Goal: Task Accomplishment & Management: Manage account settings

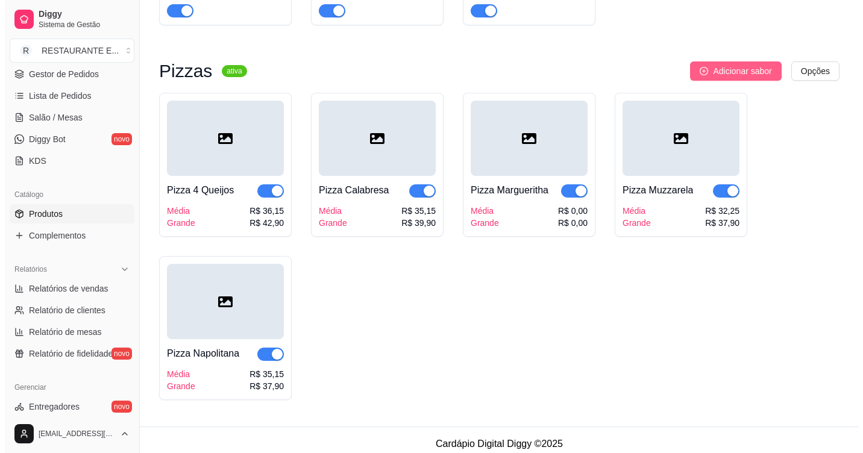
scroll to position [5794, 0]
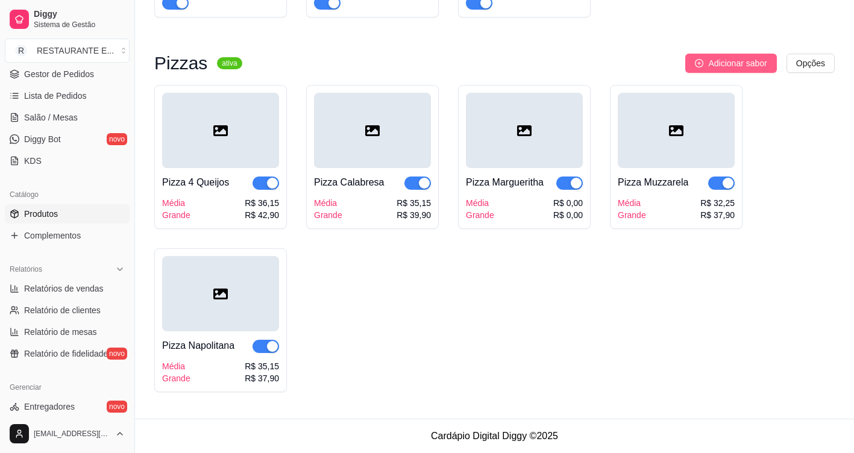
click at [736, 62] on span "Adicionar sabor" at bounding box center [737, 63] width 58 height 13
click at [751, 63] on span "Adicionar sabor" at bounding box center [737, 63] width 58 height 13
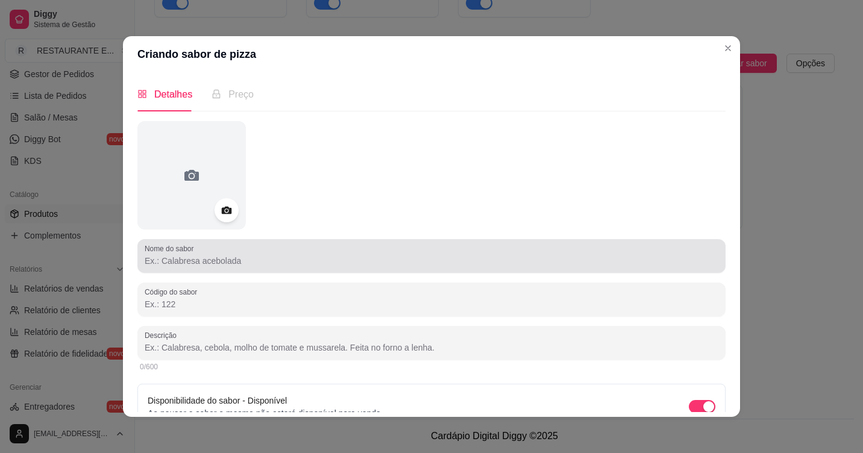
click at [378, 263] on input "Nome do sabor" at bounding box center [432, 261] width 574 height 12
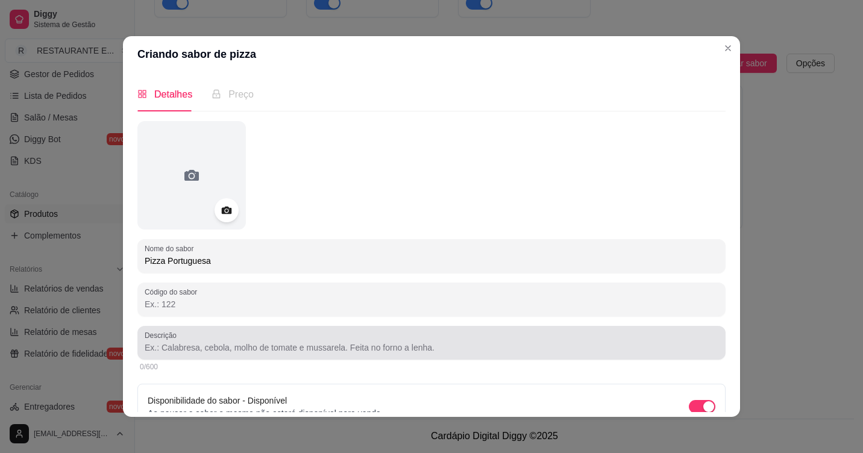
type input "Pizza Portuguesa"
click at [189, 355] on div at bounding box center [432, 343] width 574 height 24
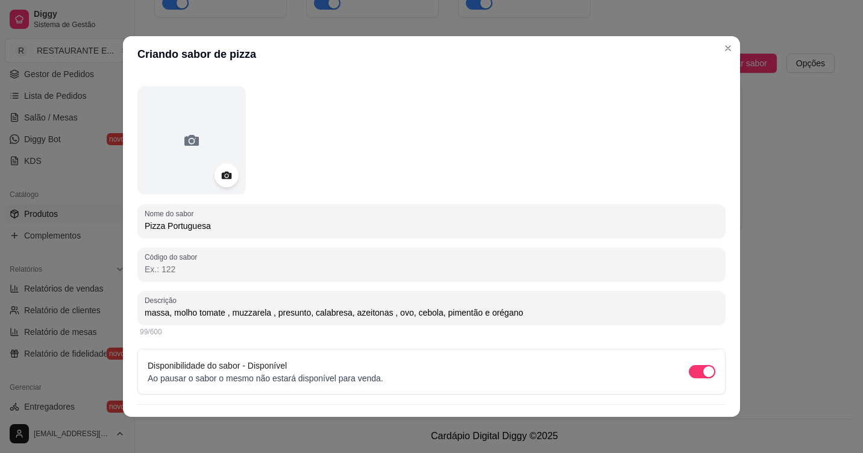
scroll to position [61, 0]
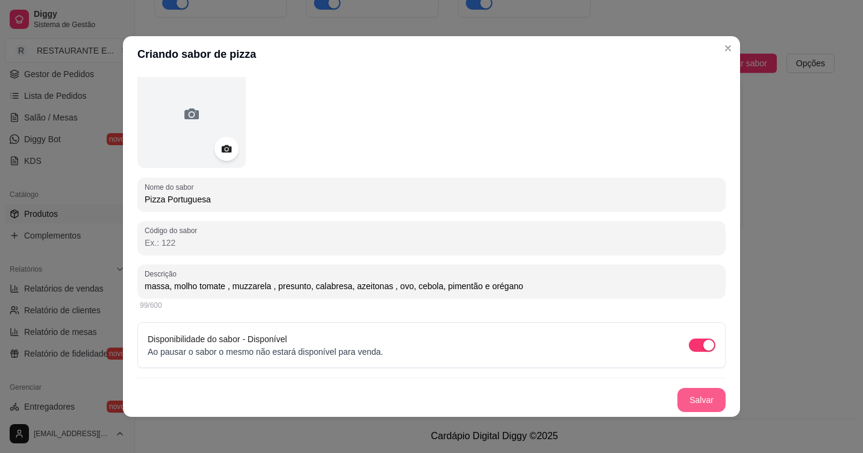
type input "massa, molho tomate , muzzarela , presunto, calabresa, azeitonas , ovo, cebola,…"
click at [693, 399] on button "Salvar" at bounding box center [702, 400] width 48 height 24
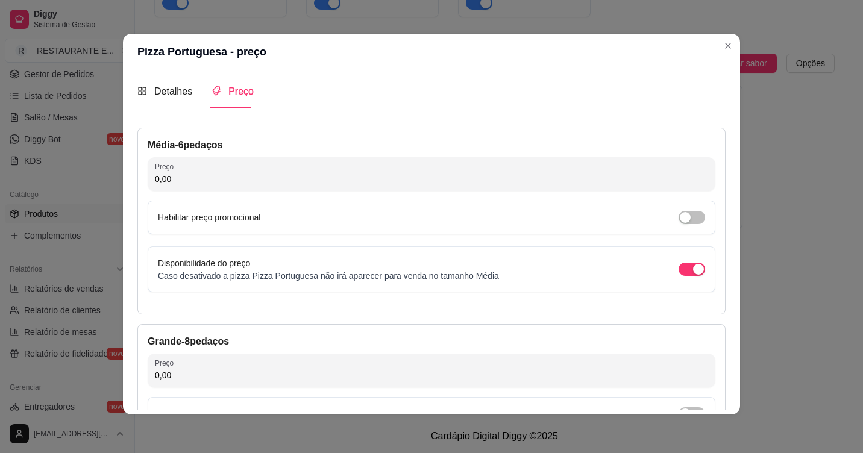
scroll to position [0, 0]
click at [313, 183] on input "0,00" at bounding box center [431, 180] width 553 height 12
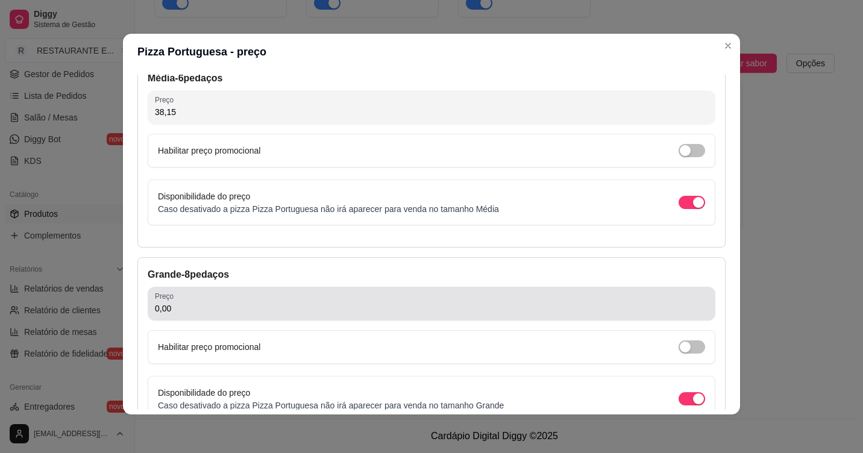
scroll to position [156, 0]
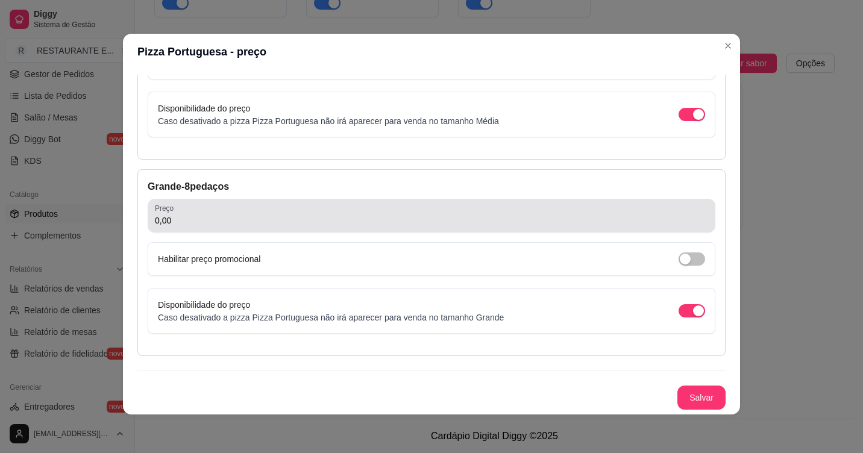
type input "38,15"
click at [184, 220] on input "0,00" at bounding box center [431, 221] width 553 height 12
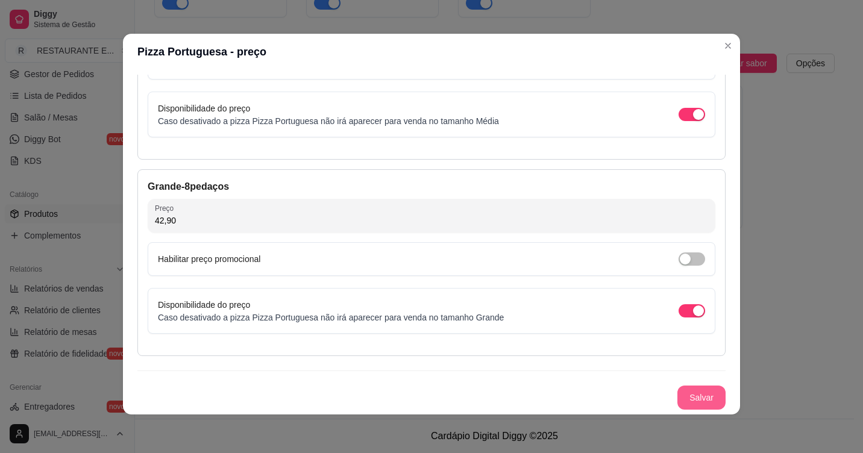
type input "42,90"
click at [687, 400] on button "Salvar" at bounding box center [702, 398] width 48 height 24
click at [683, 402] on button "Salvar" at bounding box center [701, 398] width 47 height 24
click at [692, 399] on button "Salvar" at bounding box center [701, 398] width 47 height 24
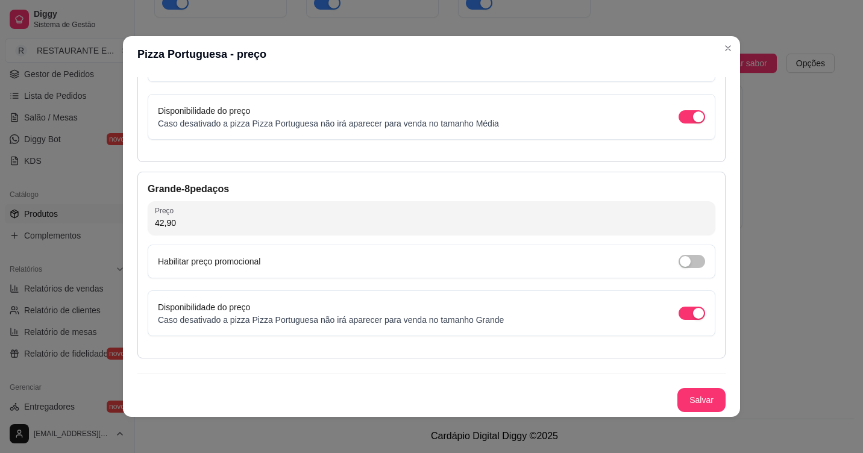
scroll to position [2, 0]
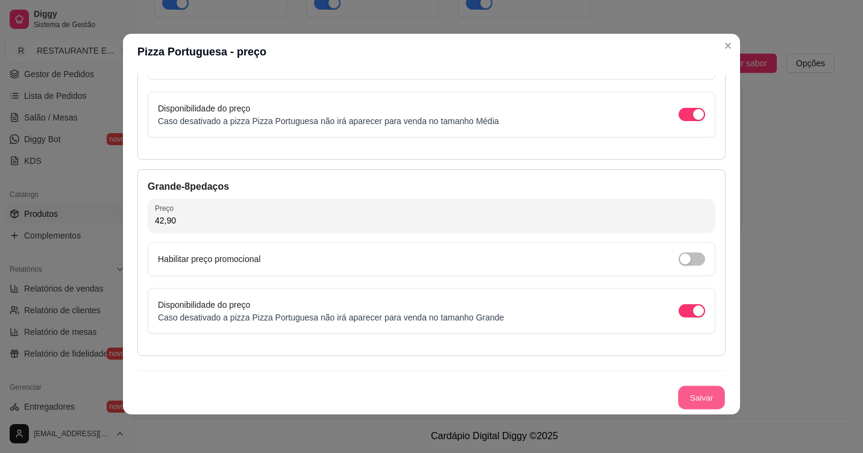
click at [689, 399] on button "Salvar" at bounding box center [701, 398] width 47 height 24
click at [640, 131] on div "Disponibilidade do preço Caso desativado a pizza Pizza Portuguesa não irá apare…" at bounding box center [432, 115] width 568 height 46
click at [696, 397] on button "Salvar" at bounding box center [701, 398] width 47 height 24
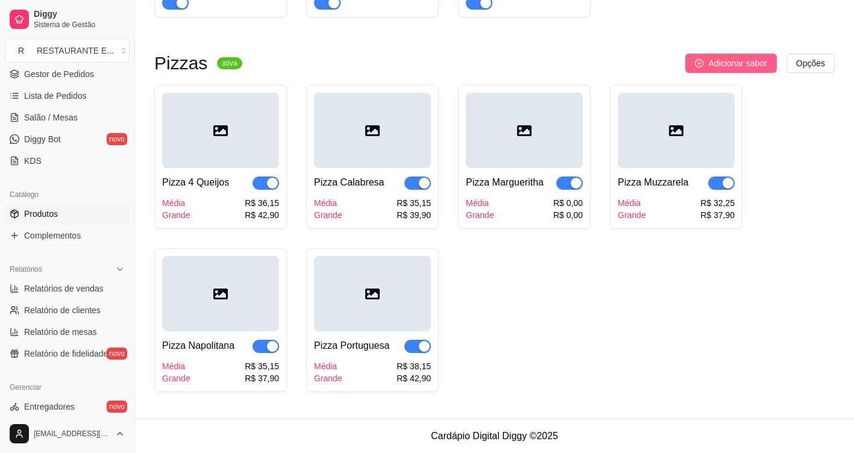
click at [739, 66] on span "Adicionar sabor" at bounding box center [737, 63] width 58 height 13
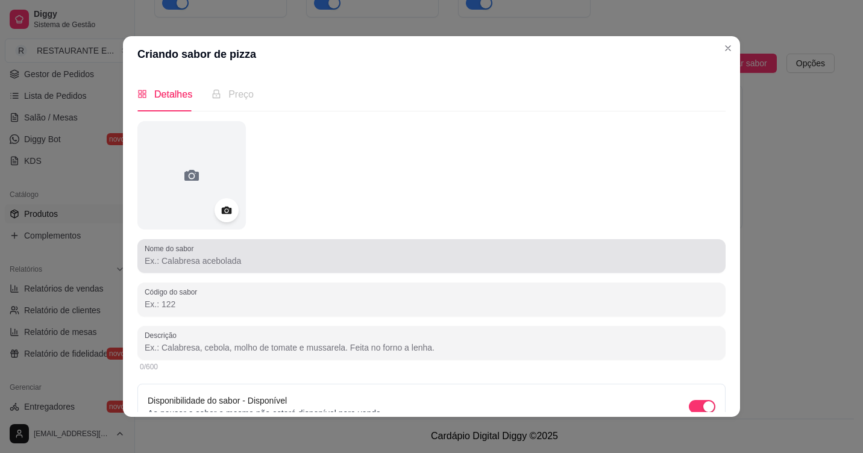
click at [206, 262] on input "Nome do sabor" at bounding box center [432, 261] width 574 height 12
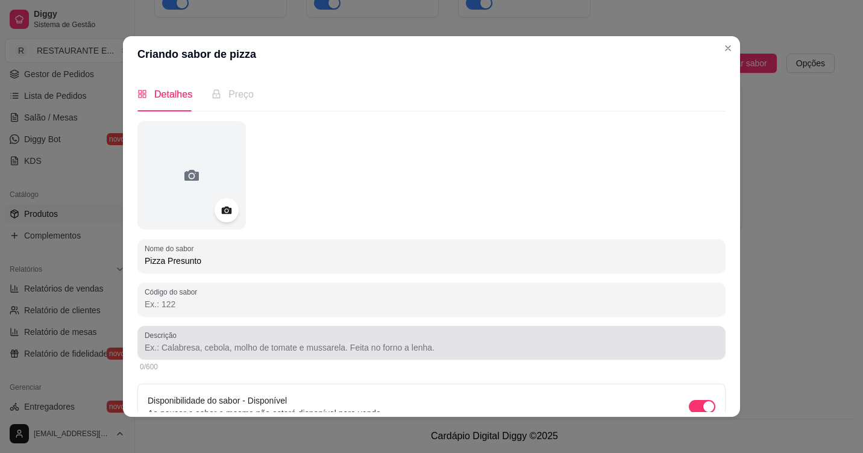
type input "Pizza Presunto"
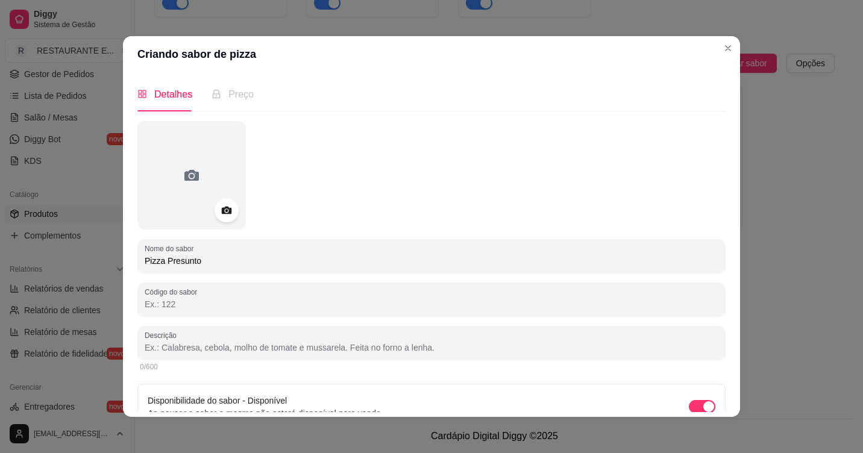
click at [158, 348] on input "Descrição" at bounding box center [432, 348] width 574 height 12
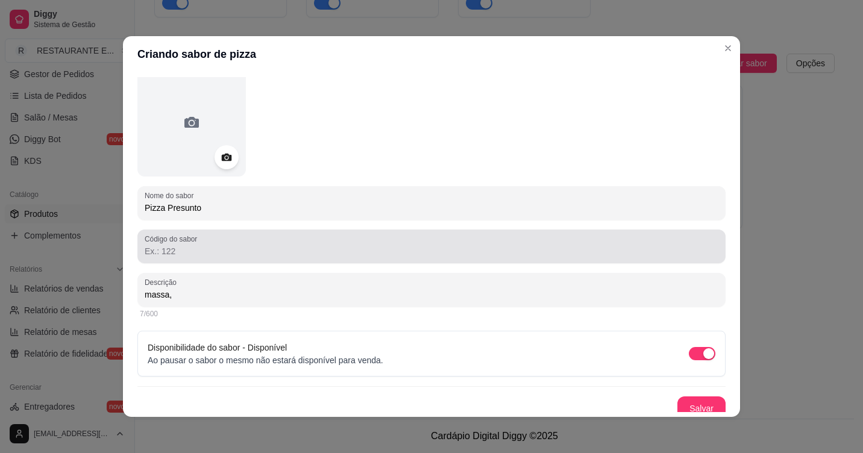
scroll to position [60, 0]
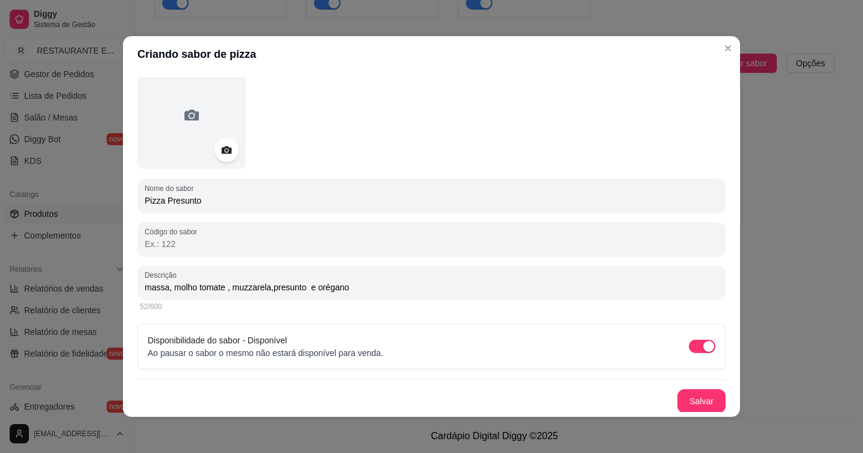
click at [265, 289] on input "massa, molho tomate , muzzarela,presunto e orégano" at bounding box center [432, 288] width 574 height 12
type input "massa, molho tomate , muzzarela ,presunto e orégano"
click at [692, 403] on button "Salvar" at bounding box center [702, 400] width 48 height 24
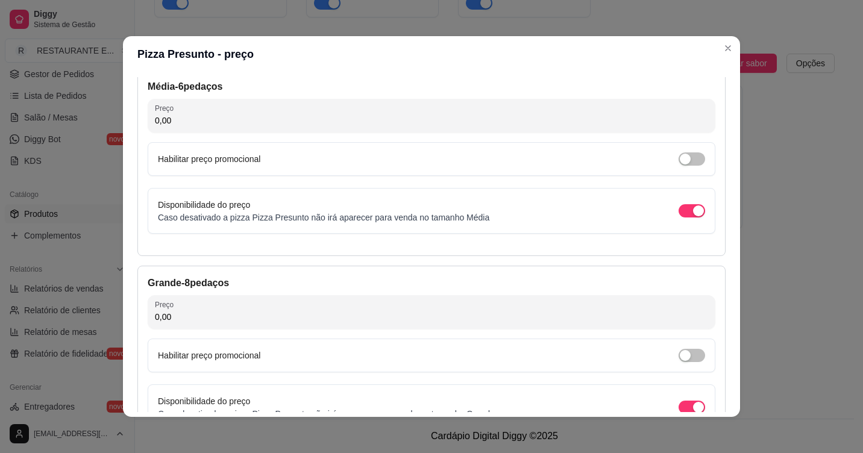
scroll to position [71, 0]
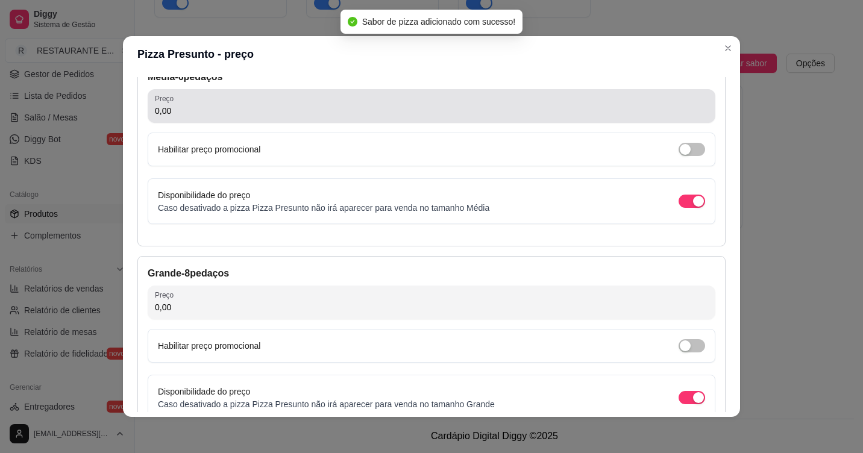
click at [230, 105] on input "0,00" at bounding box center [431, 111] width 553 height 12
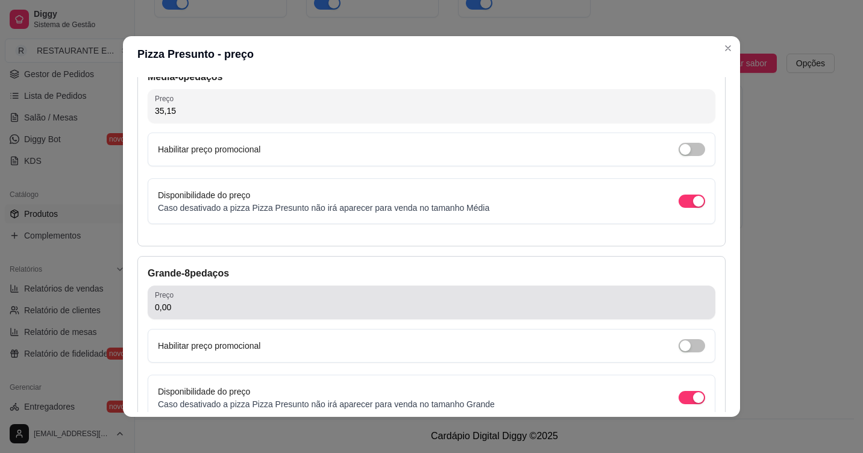
type input "35,15"
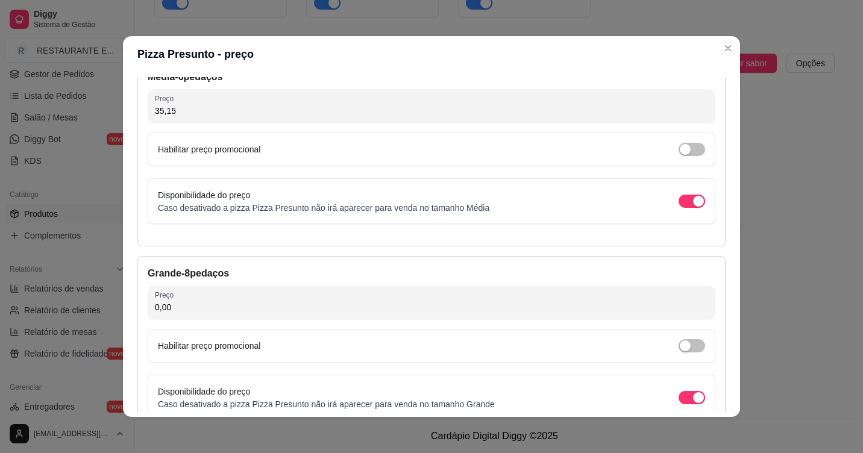
click at [224, 307] on input "0,00" at bounding box center [431, 307] width 553 height 12
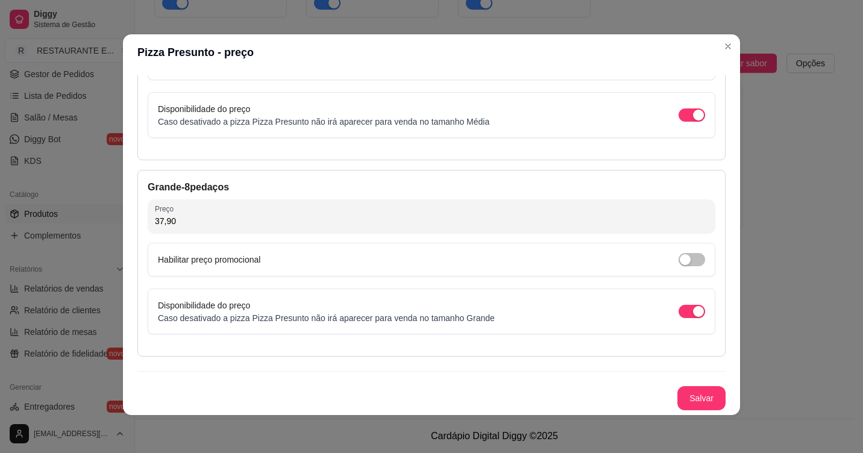
scroll to position [2, 0]
type input "37,90"
click at [692, 398] on button "Salvar" at bounding box center [701, 398] width 47 height 24
click at [700, 403] on button "Salvar" at bounding box center [701, 398] width 47 height 24
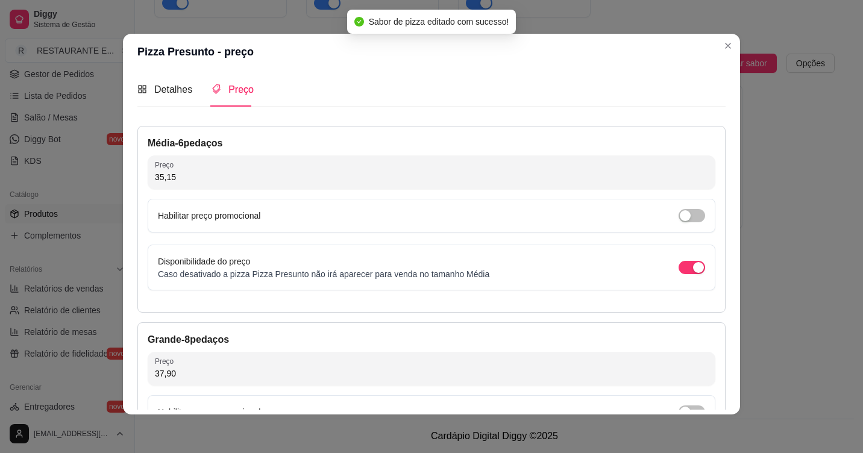
scroll to position [0, 0]
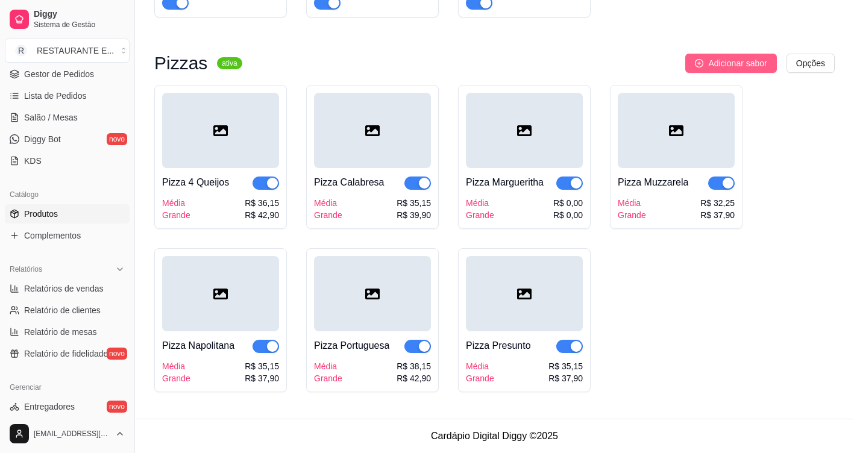
click at [754, 63] on span "Adicionar sabor" at bounding box center [737, 63] width 58 height 13
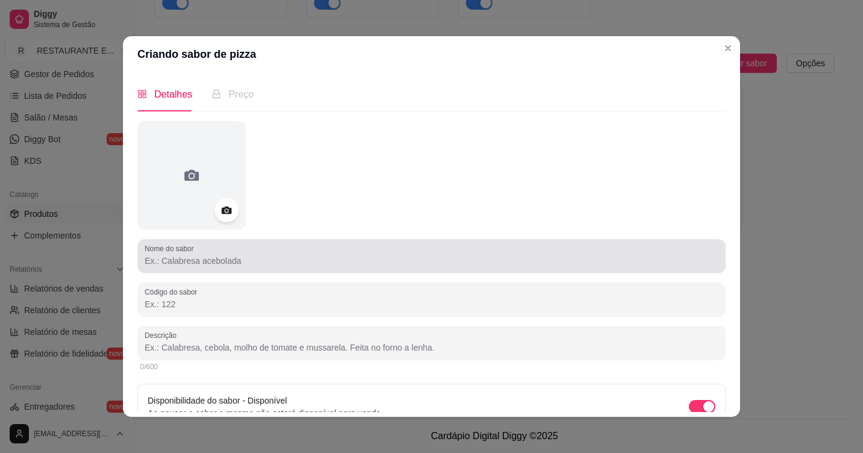
click at [194, 266] on input "Nome do sabor" at bounding box center [432, 261] width 574 height 12
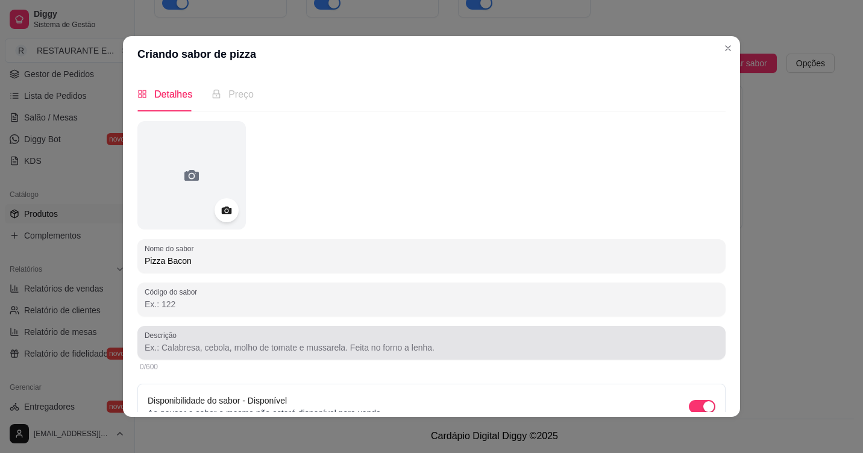
type input "Pizza Bacon"
click at [180, 361] on div "0/600" at bounding box center [431, 367] width 588 height 14
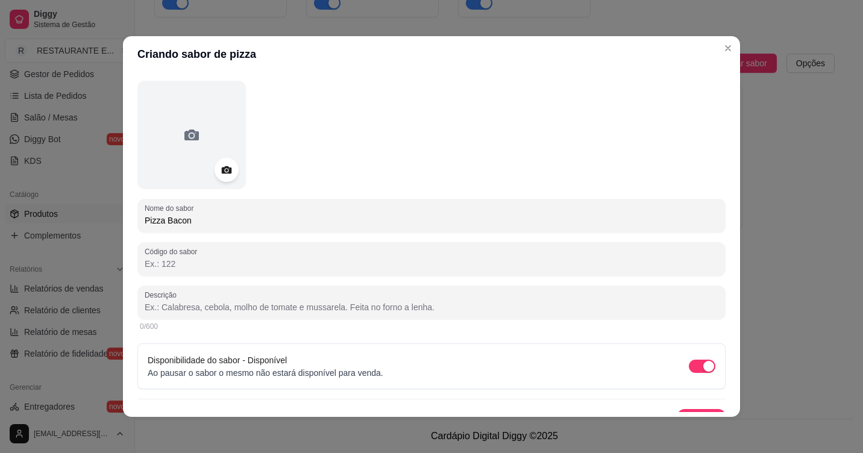
scroll to position [60, 0]
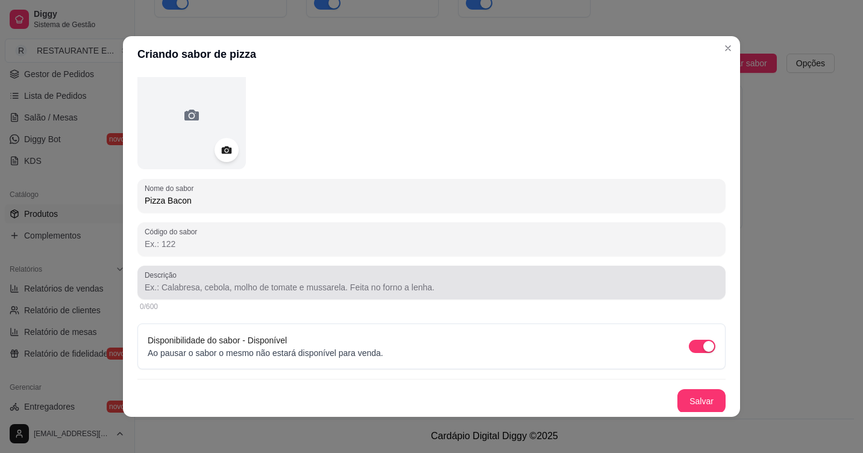
click at [217, 290] on input "Descrição" at bounding box center [432, 288] width 574 height 12
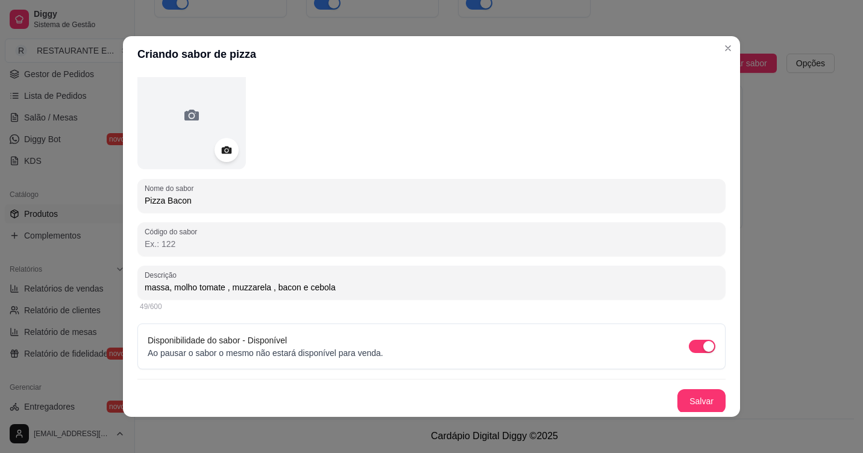
scroll to position [61, 0]
type input "massa, molho tomate , muzzarela , bacon e cebola"
click at [690, 397] on button "Salvar" at bounding box center [702, 400] width 48 height 24
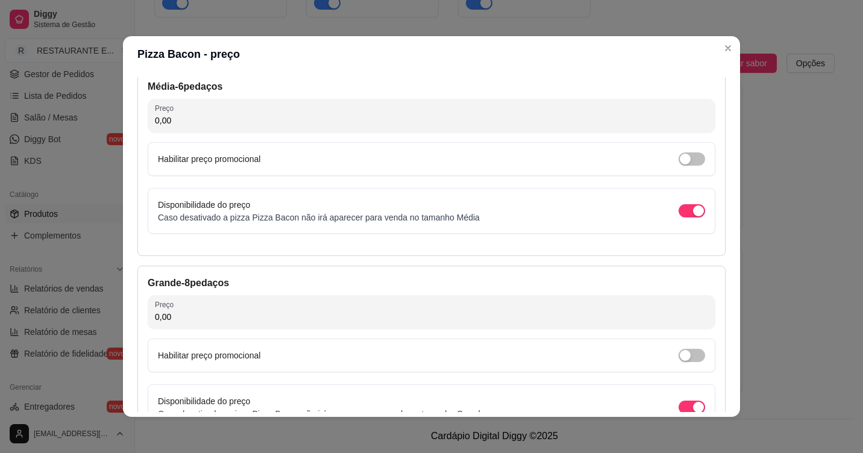
scroll to position [71, 0]
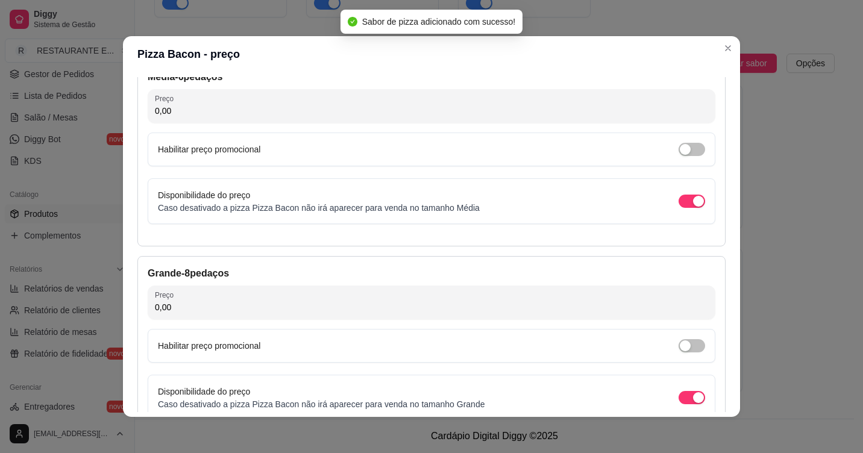
click at [169, 112] on input "0,00" at bounding box center [431, 111] width 553 height 12
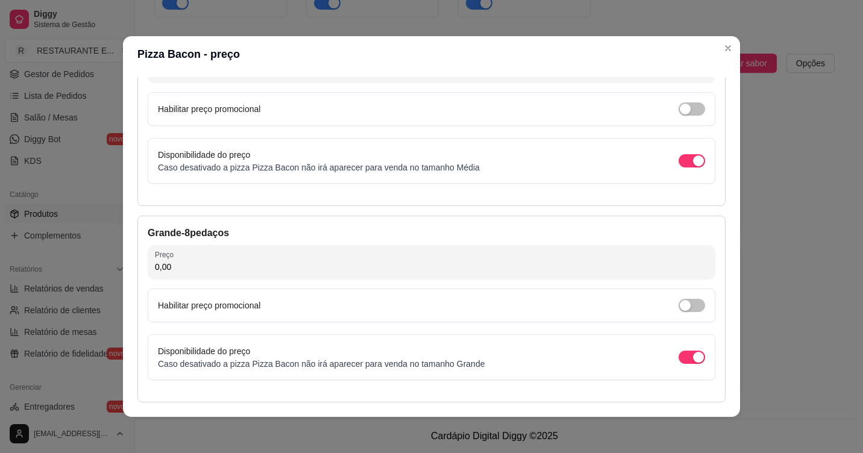
scroll to position [131, 0]
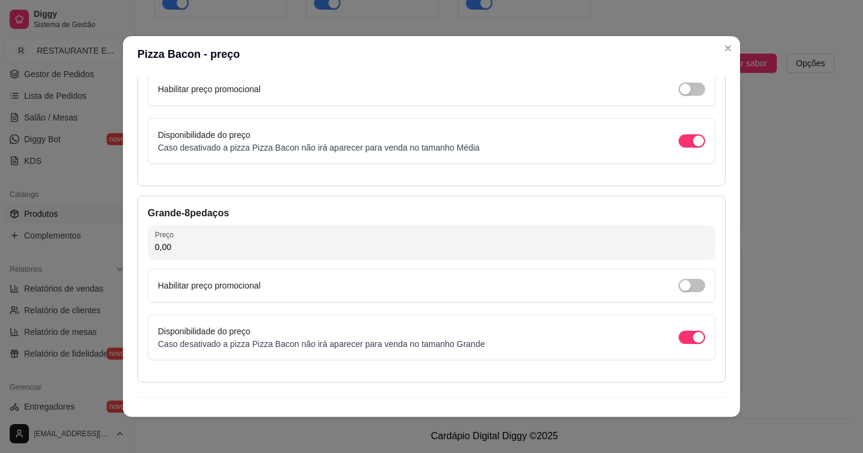
type input "42,15"
click at [184, 253] on input "0,00" at bounding box center [431, 247] width 553 height 12
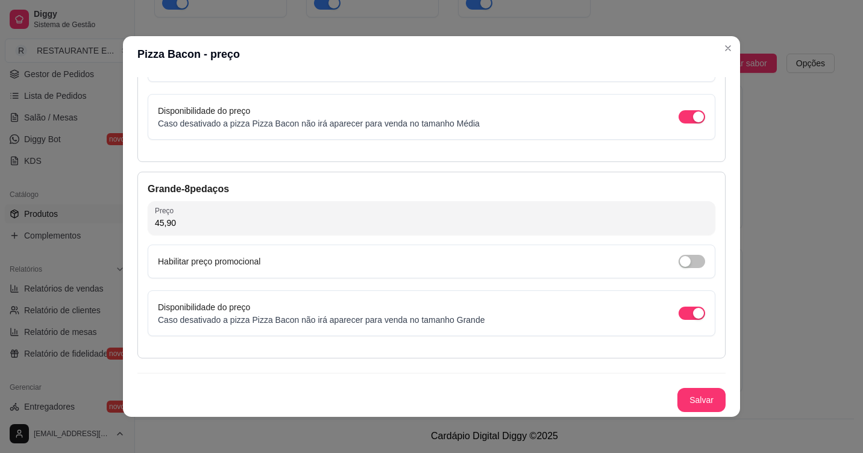
scroll to position [2, 0]
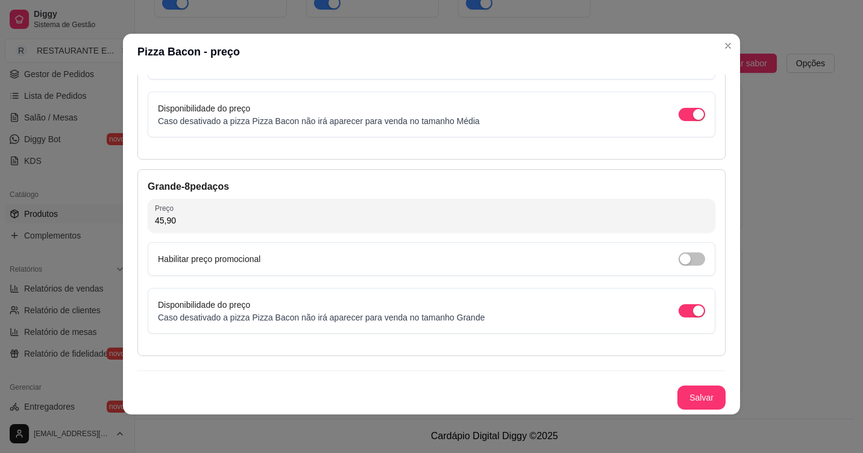
type input "45,90"
click at [687, 385] on div "Média - 6 pedaços Preço 42,15 Habilitar preço promocional Disponibilidade do pr…" at bounding box center [431, 191] width 588 height 437
click at [687, 388] on button "Salvar" at bounding box center [701, 398] width 47 height 24
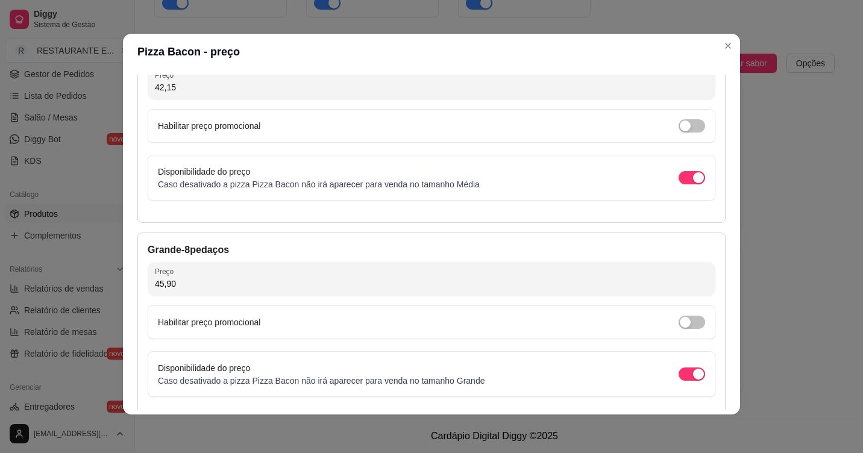
scroll to position [156, 0]
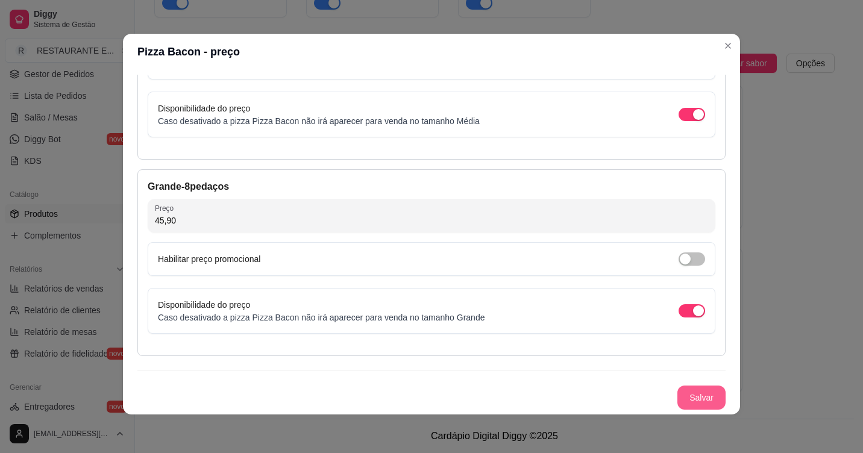
click at [696, 403] on button "Salvar" at bounding box center [702, 398] width 48 height 24
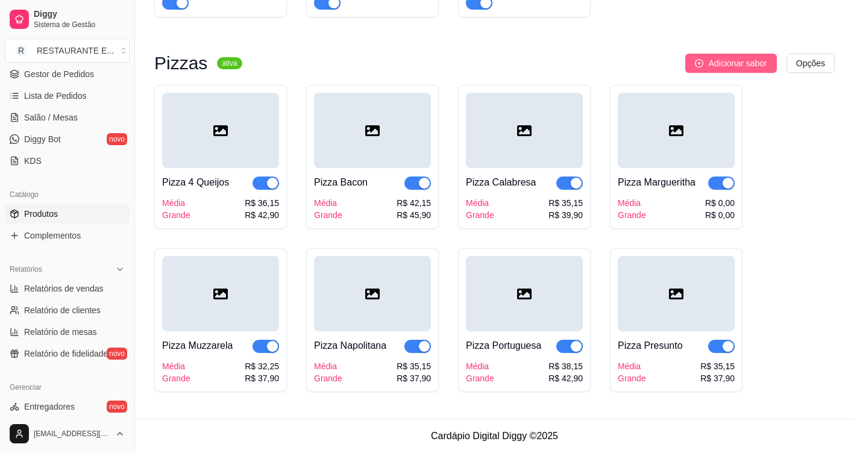
click at [751, 60] on span "Adicionar sabor" at bounding box center [737, 63] width 58 height 13
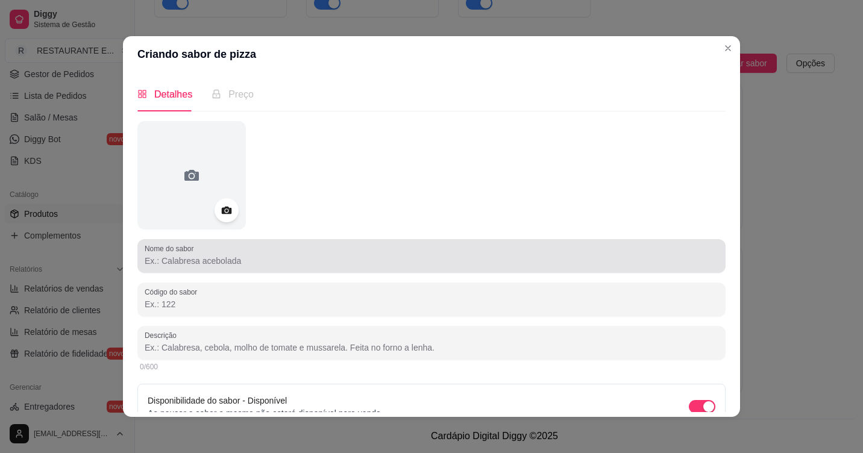
click at [257, 262] on input "Nome do sabor" at bounding box center [432, 261] width 574 height 12
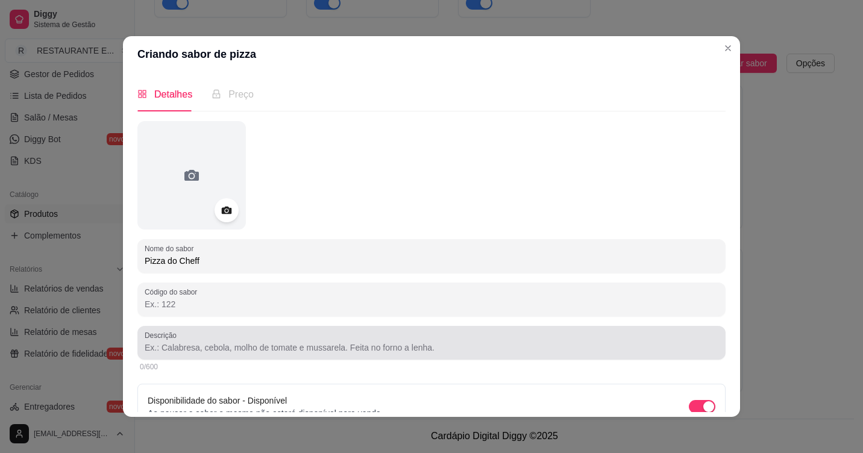
type input "Pizza do Cheff"
click at [211, 355] on div at bounding box center [432, 343] width 574 height 24
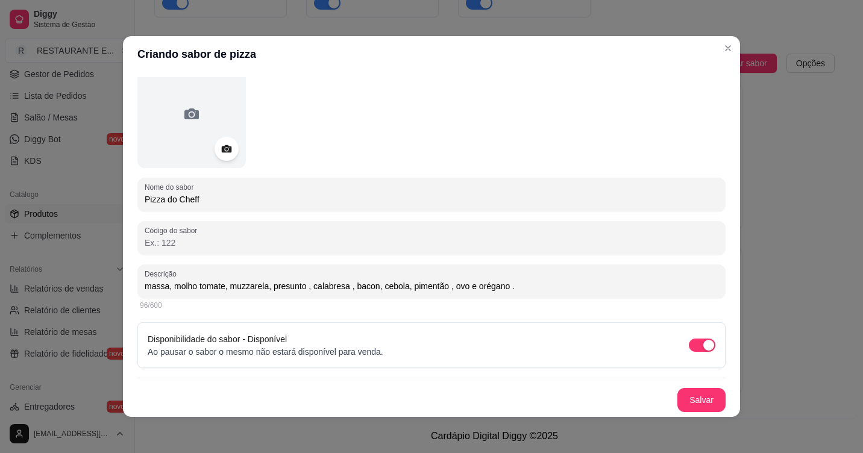
scroll to position [2, 0]
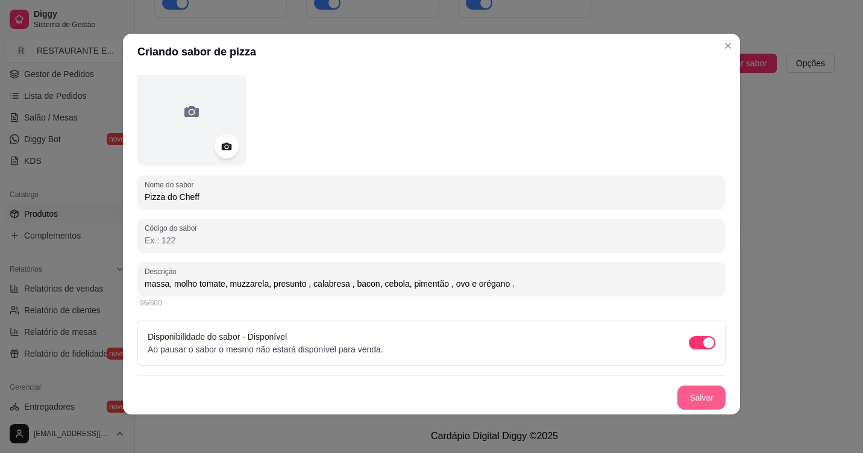
type input "massa, molho tomate, muzzarela, presunto , calabresa , bacon, cebola, pimentão …"
click at [684, 397] on button "Salvar" at bounding box center [702, 398] width 48 height 24
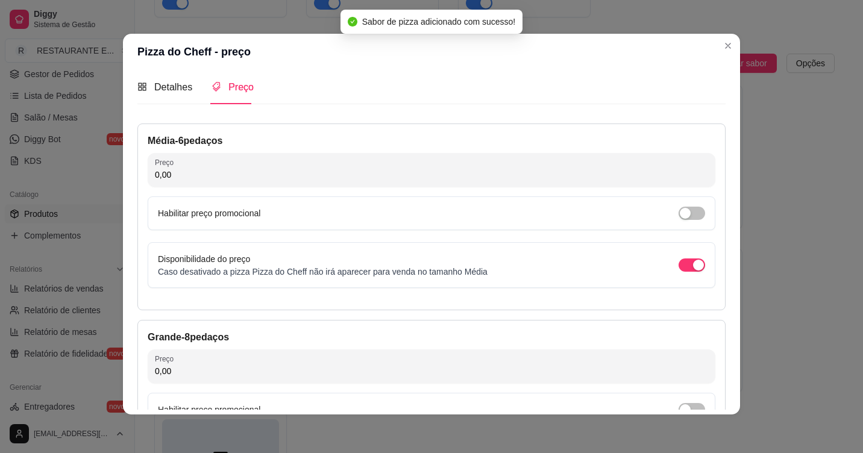
scroll to position [0, 0]
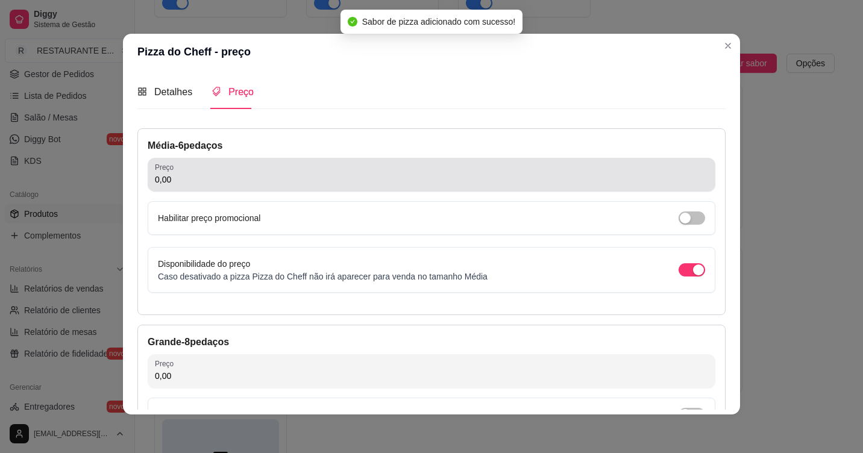
click at [192, 188] on div "Preço 0,00" at bounding box center [432, 175] width 568 height 34
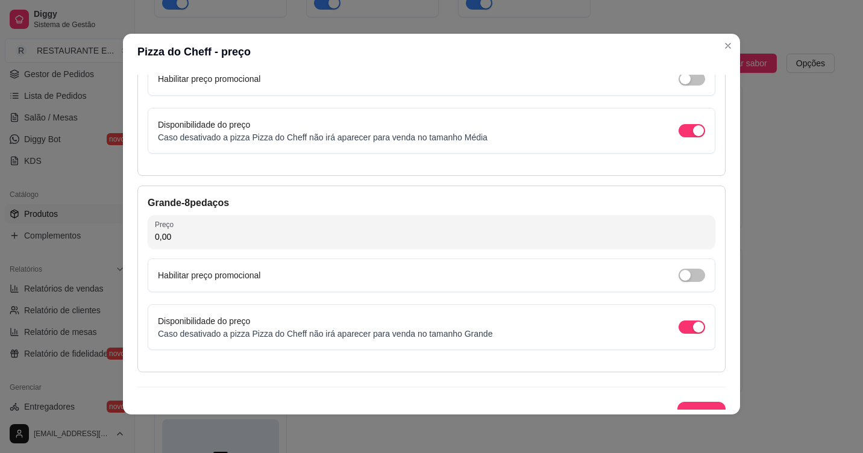
scroll to position [156, 0]
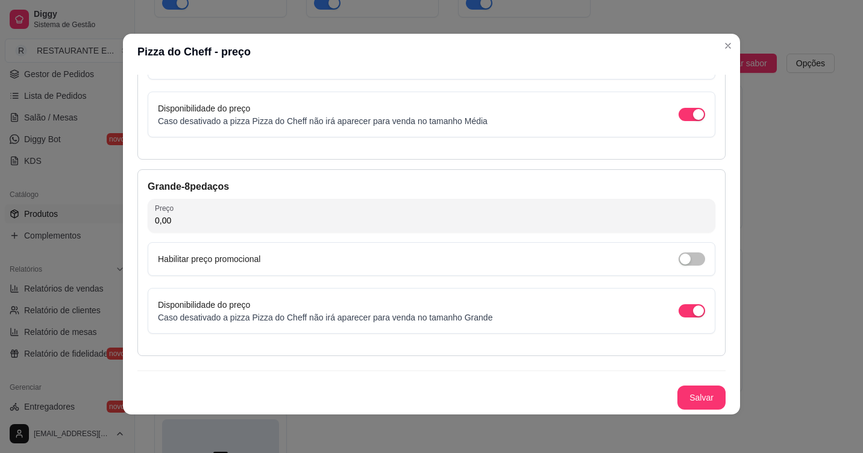
type input "41,15"
click at [182, 219] on input "0,00" at bounding box center [431, 221] width 553 height 12
type input "48,90"
click at [690, 402] on button "Salvar" at bounding box center [702, 398] width 48 height 24
click at [680, 398] on button "Salvar" at bounding box center [702, 398] width 48 height 24
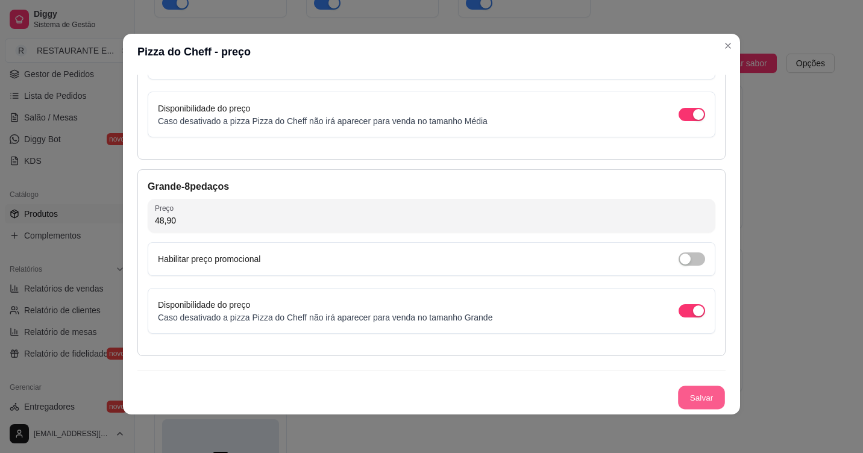
click at [687, 398] on button "Salvar" at bounding box center [701, 398] width 47 height 24
click at [692, 403] on button "Salvar" at bounding box center [701, 398] width 47 height 24
click at [686, 401] on button "Salvar" at bounding box center [702, 398] width 48 height 24
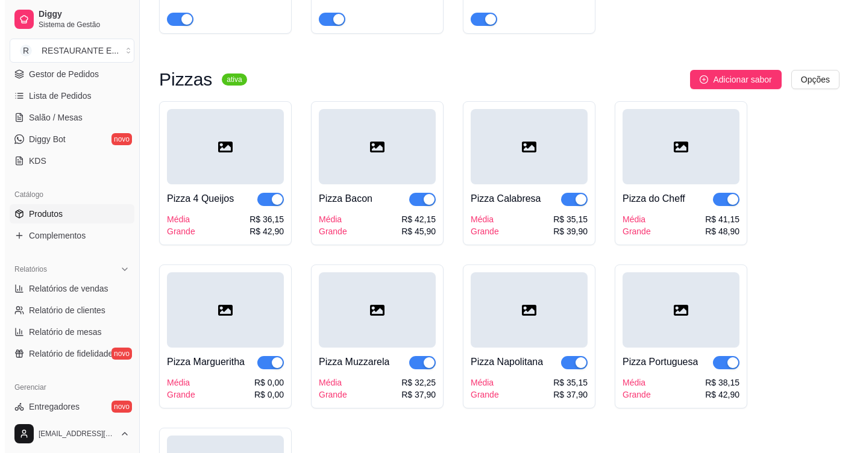
scroll to position [5777, 0]
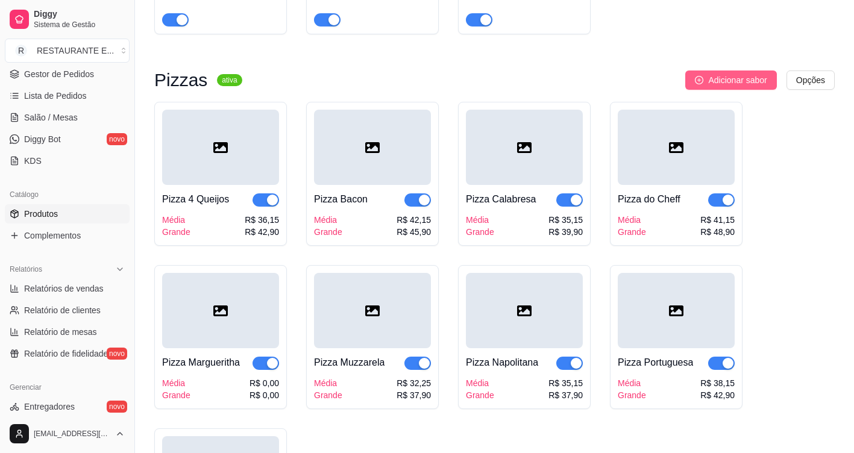
click at [741, 79] on span "Adicionar sabor" at bounding box center [737, 80] width 58 height 13
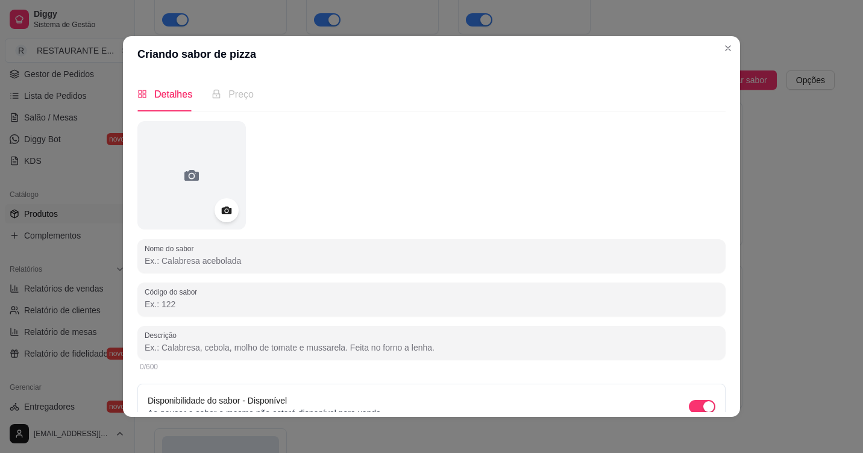
click at [250, 263] on input "Nome do sabor" at bounding box center [432, 261] width 574 height 12
click at [222, 262] on input "Pizza de Frango com catupiry" at bounding box center [432, 261] width 574 height 12
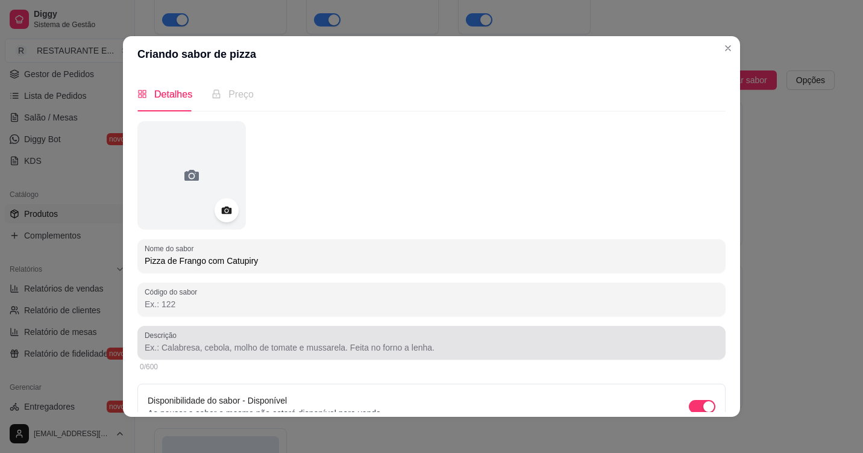
type input "Pizza de Frango com Catupiry"
drag, startPoint x: 201, startPoint y: 343, endPoint x: 209, endPoint y: 342, distance: 7.9
click at [203, 343] on input "Descrição" at bounding box center [432, 348] width 574 height 12
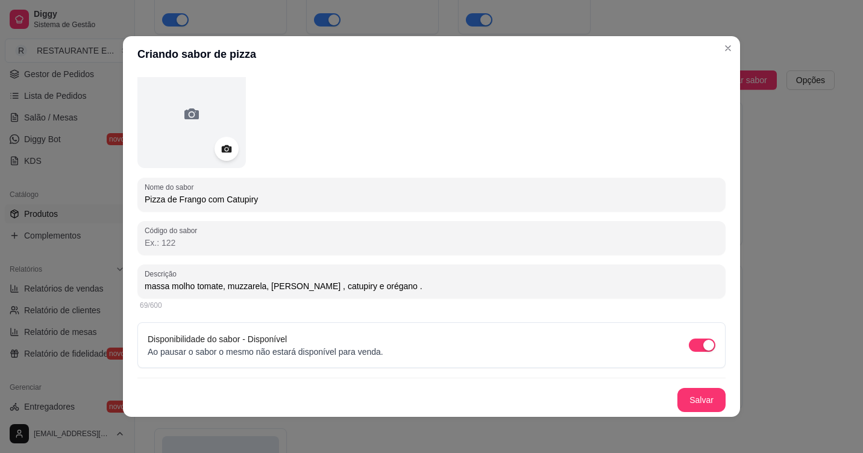
scroll to position [2, 0]
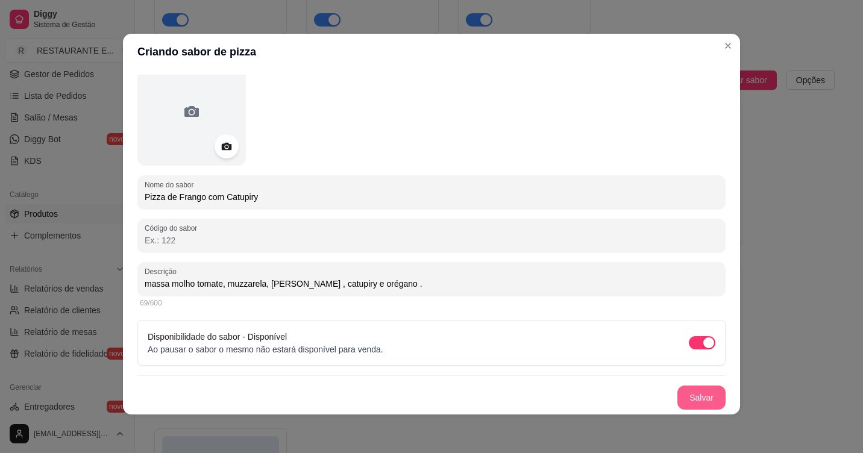
type input "massa molho tomate, muzzarela, [PERSON_NAME] , catupiry e orégano ."
click at [692, 401] on button "Salvar" at bounding box center [702, 398] width 48 height 24
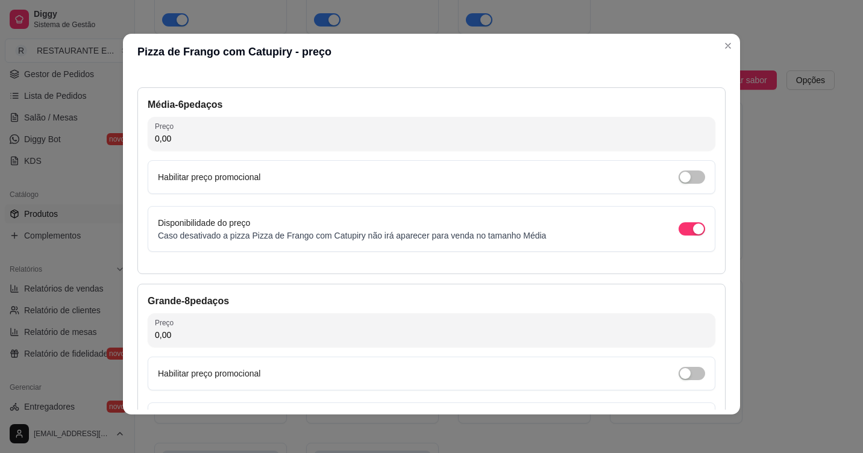
scroll to position [0, 0]
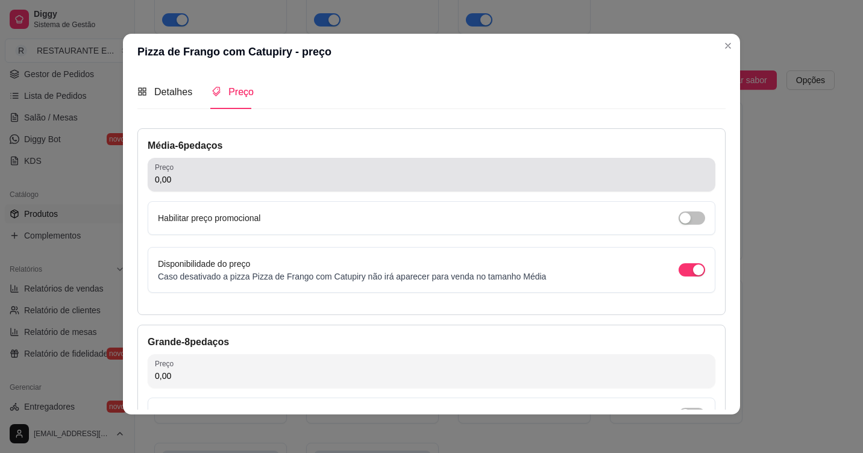
click at [241, 184] on input "0,00" at bounding box center [431, 180] width 553 height 12
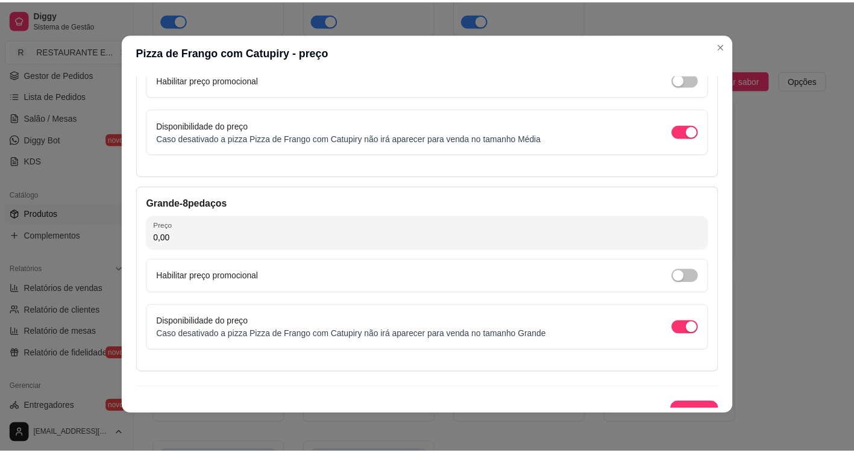
scroll to position [156, 0]
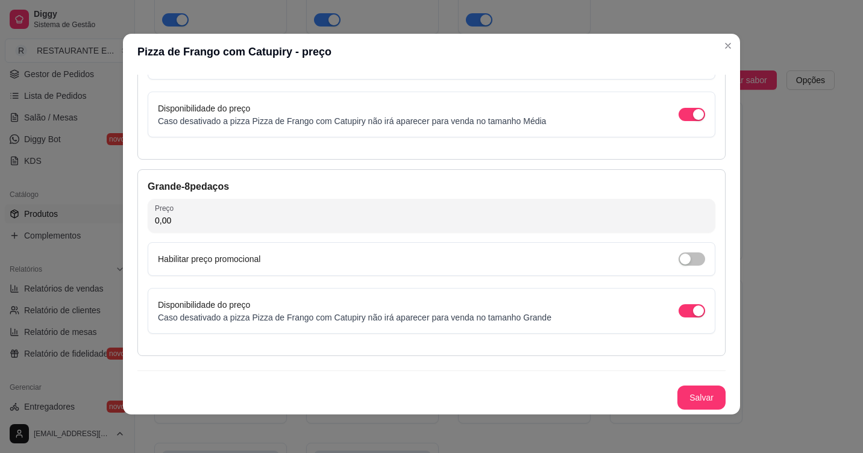
type input "42,15"
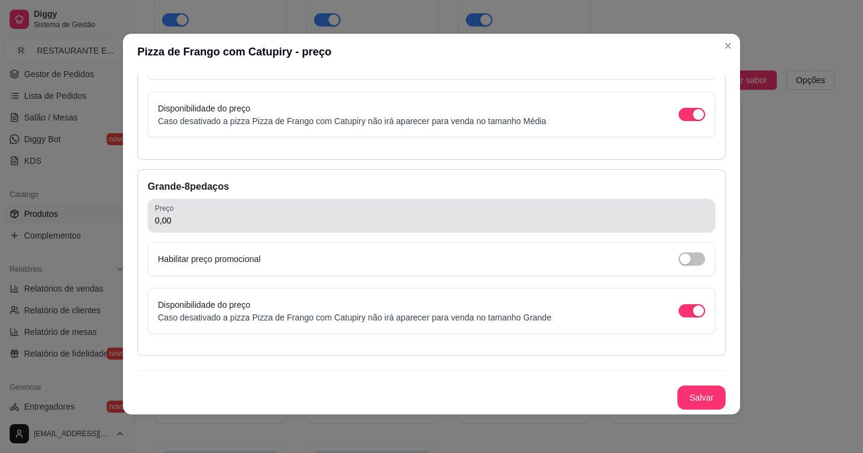
click at [208, 213] on div "0,00" at bounding box center [431, 216] width 553 height 24
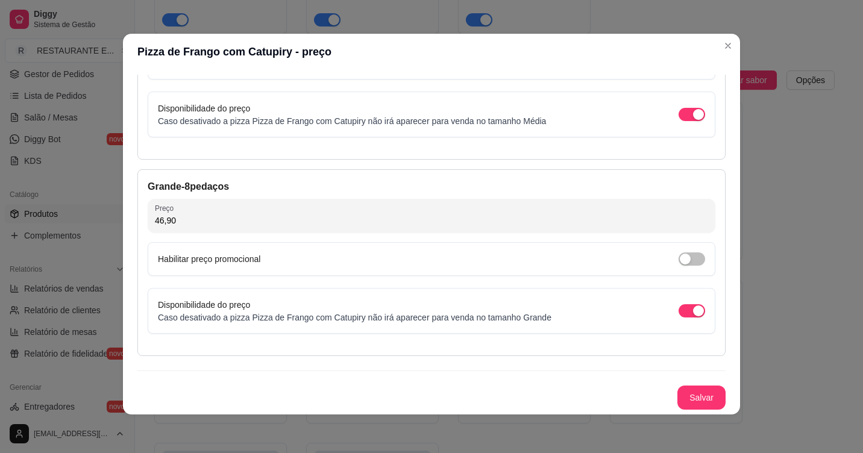
type input "46,90"
click at [695, 402] on button "Salvar" at bounding box center [701, 398] width 47 height 24
click at [698, 397] on button "Salvar" at bounding box center [701, 398] width 47 height 24
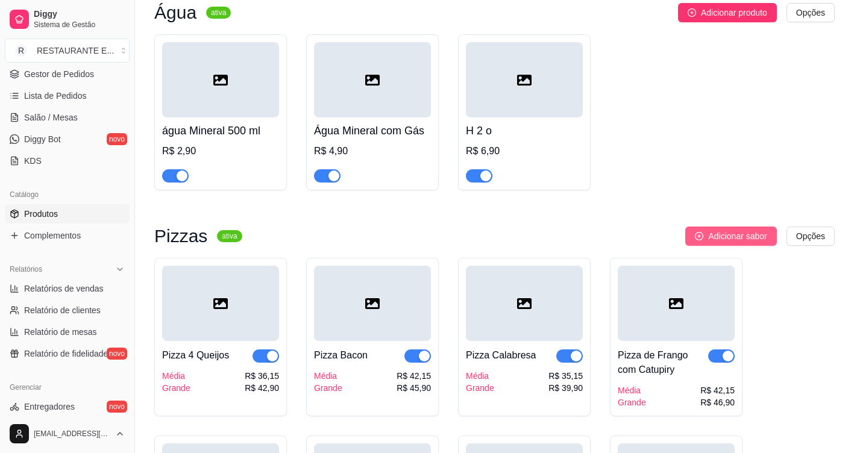
scroll to position [5610, 0]
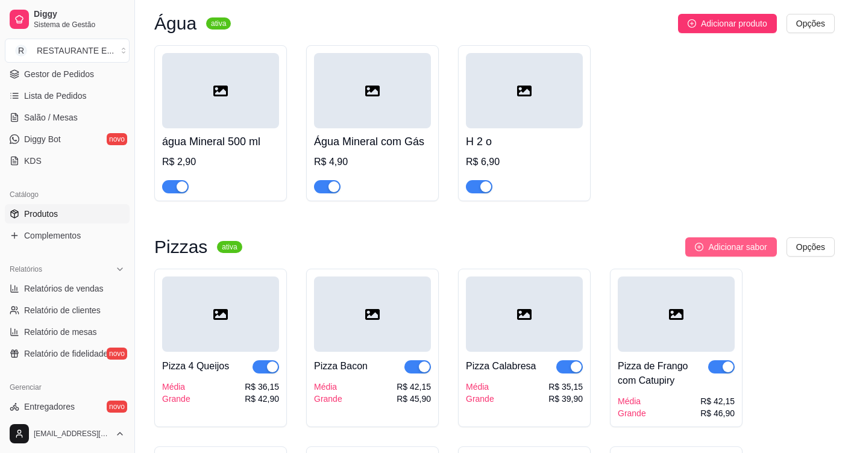
click at [748, 247] on span "Adicionar sabor" at bounding box center [737, 247] width 58 height 13
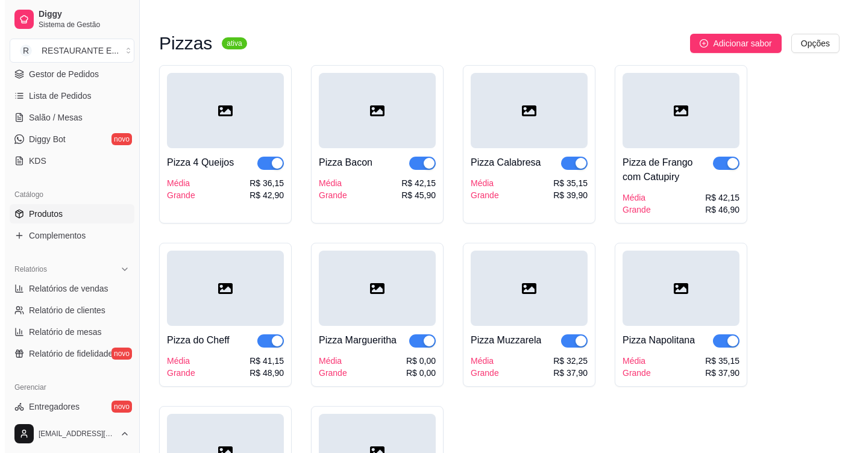
scroll to position [5791, 0]
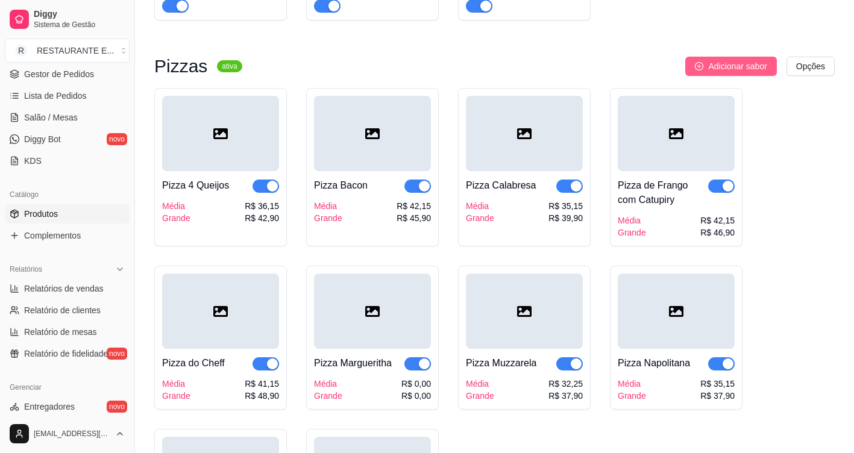
click at [740, 63] on span "Adicionar sabor" at bounding box center [737, 66] width 58 height 13
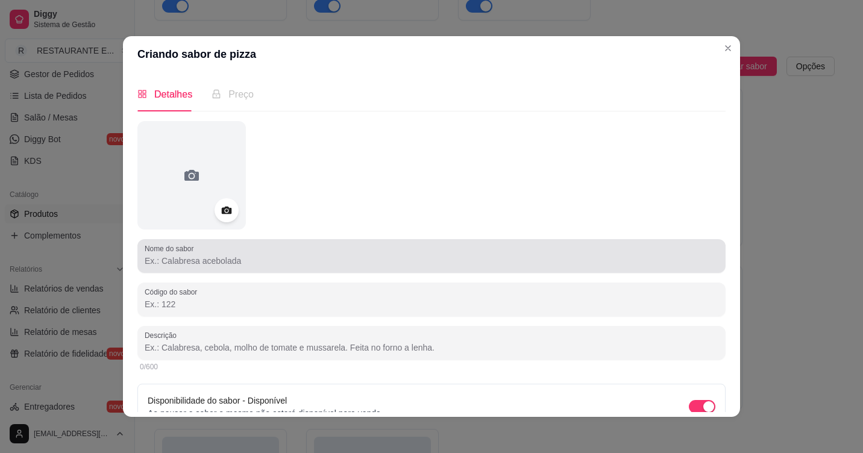
click at [163, 263] on input "Nome do sabor" at bounding box center [432, 261] width 574 height 12
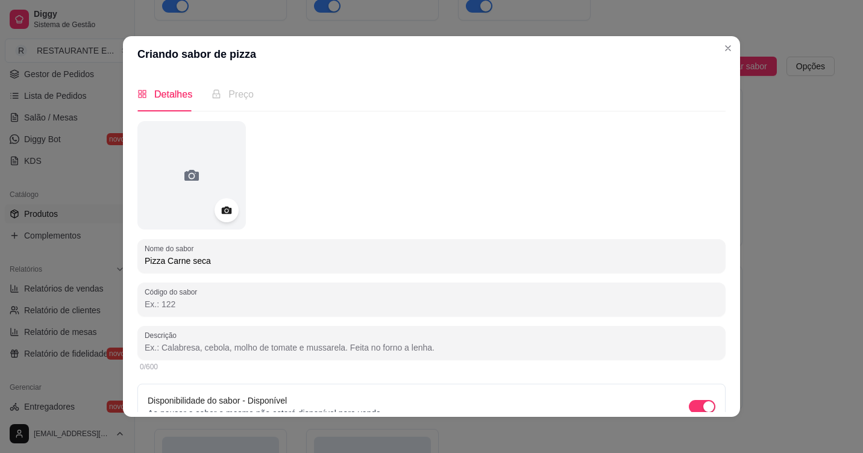
click at [163, 257] on input "Pizza Carne seca" at bounding box center [432, 261] width 574 height 12
type input "Pizza de Carne seca"
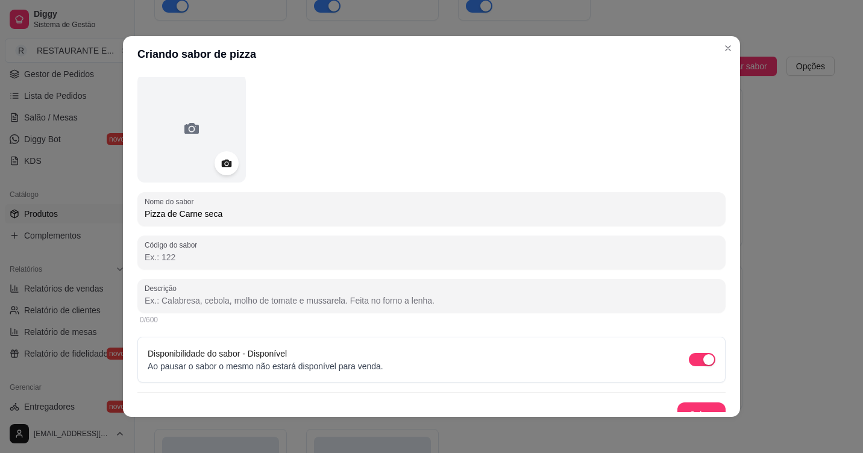
scroll to position [60, 0]
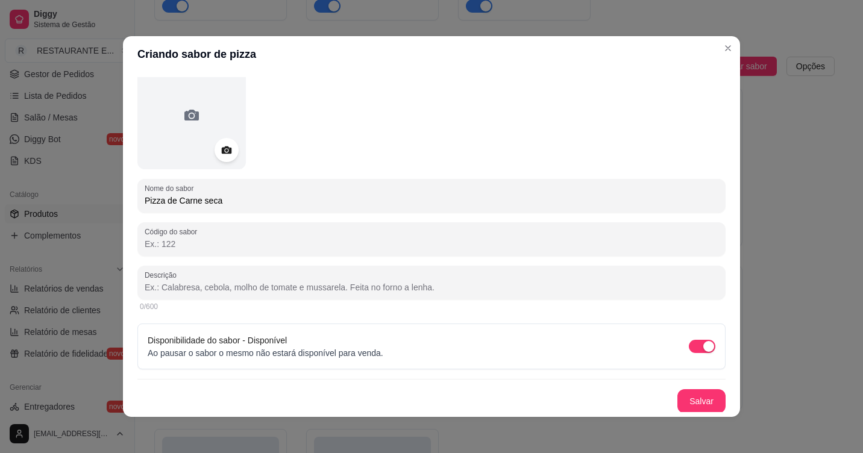
click at [242, 203] on input "Pizza de Carne seca" at bounding box center [432, 201] width 574 height 12
click at [186, 288] on input "Descrição" at bounding box center [432, 288] width 574 height 12
click at [436, 289] on input "massa , molho tomate, muzzarela, carne seca desfiada, cebola, e queijo coalho .…" at bounding box center [432, 288] width 574 height 12
click at [482, 289] on input "massa , molho tomate, muzzarela, carne seca desfiada, cebola, e queijo coalho e…" at bounding box center [432, 288] width 574 height 12
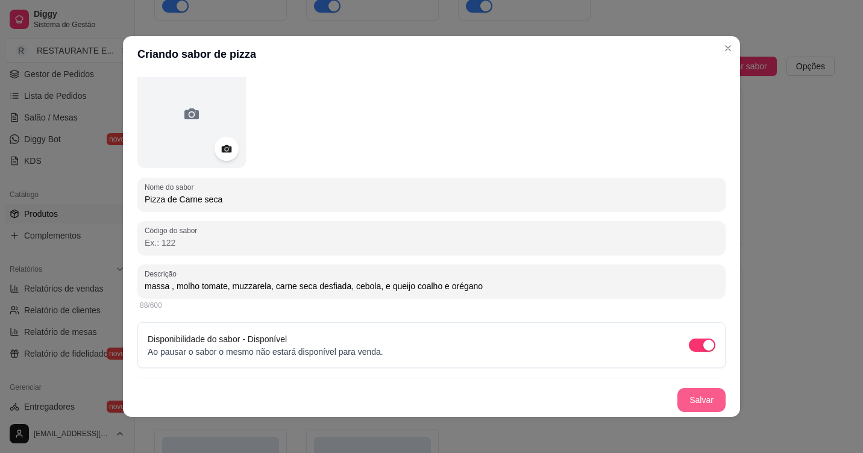
type input "massa , molho tomate, muzzarela, carne seca desfiada, cebola, e queijo coalho e…"
click at [687, 399] on button "Salvar" at bounding box center [701, 401] width 47 height 24
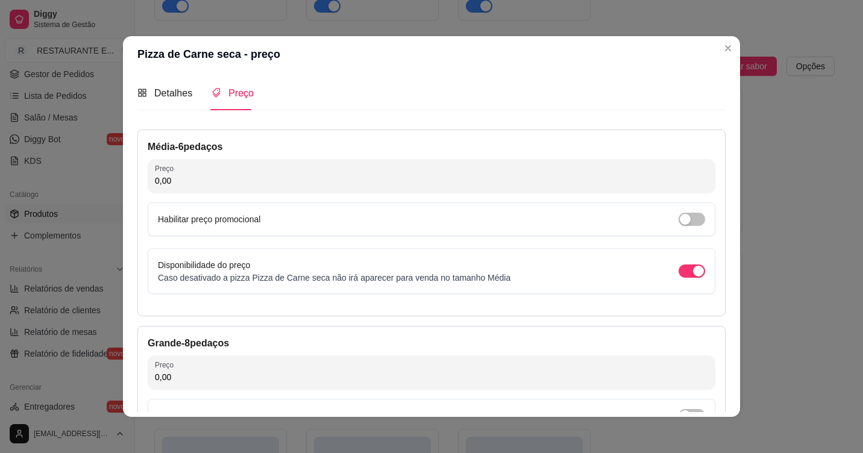
scroll to position [0, 0]
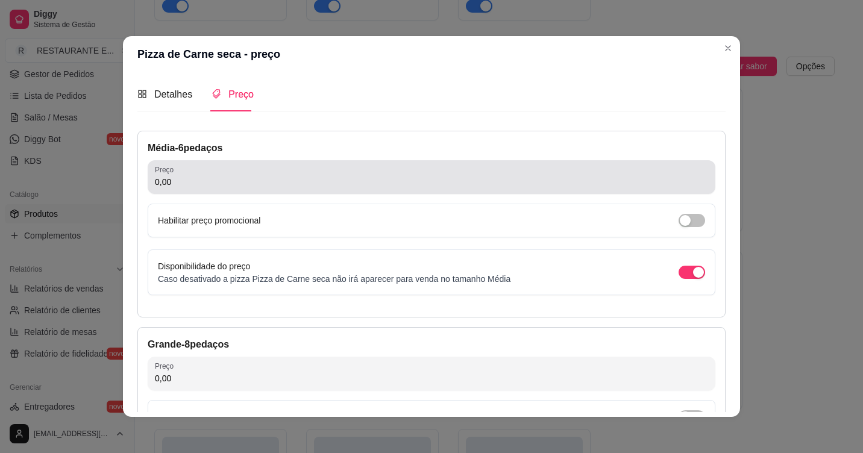
click at [201, 183] on input "0,00" at bounding box center [431, 182] width 553 height 12
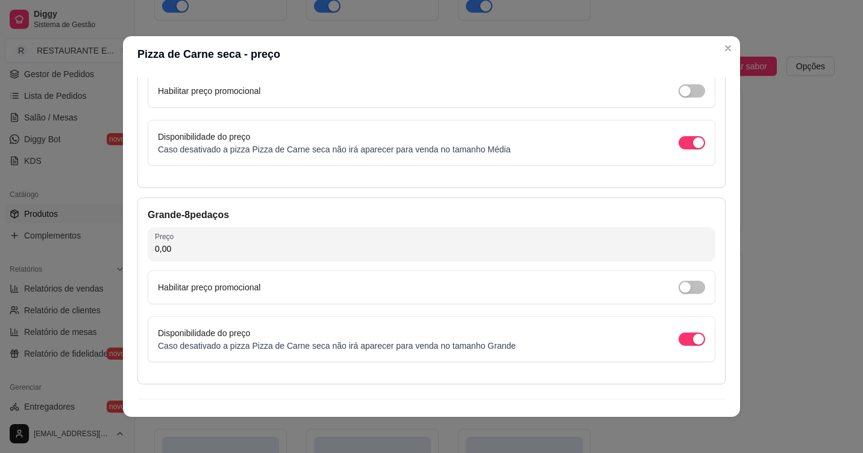
scroll to position [156, 0]
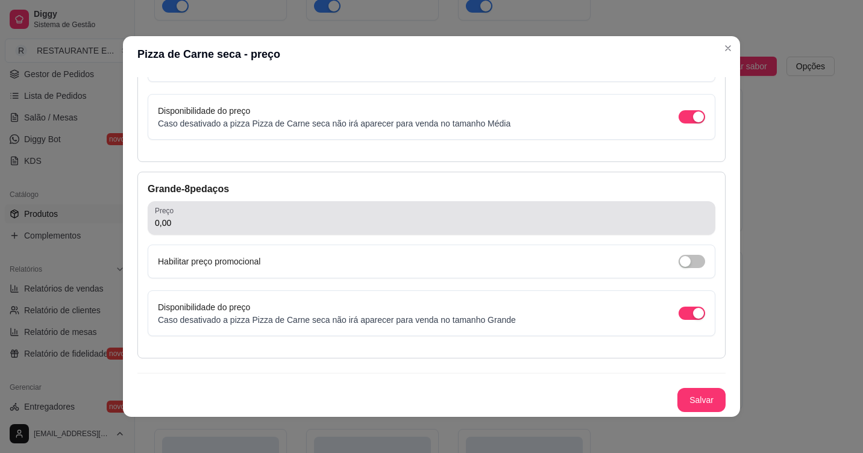
type input "41,15"
click at [183, 230] on div "0,00" at bounding box center [431, 218] width 553 height 24
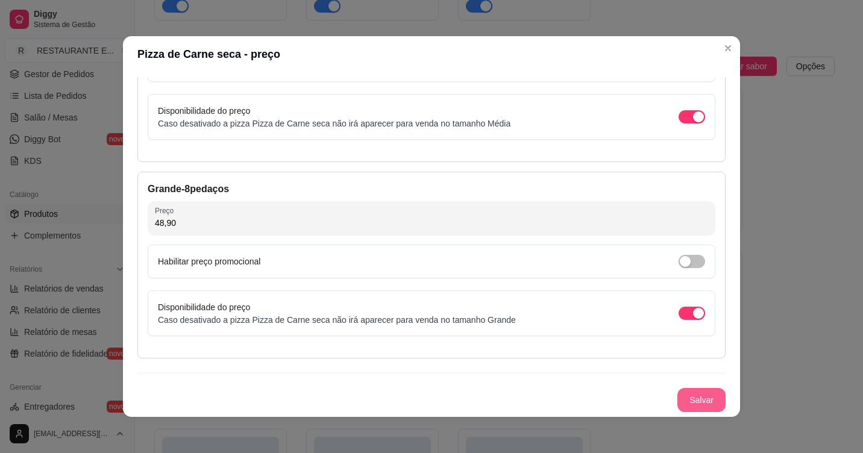
type input "48,90"
click at [695, 404] on button "Salvar" at bounding box center [701, 401] width 47 height 24
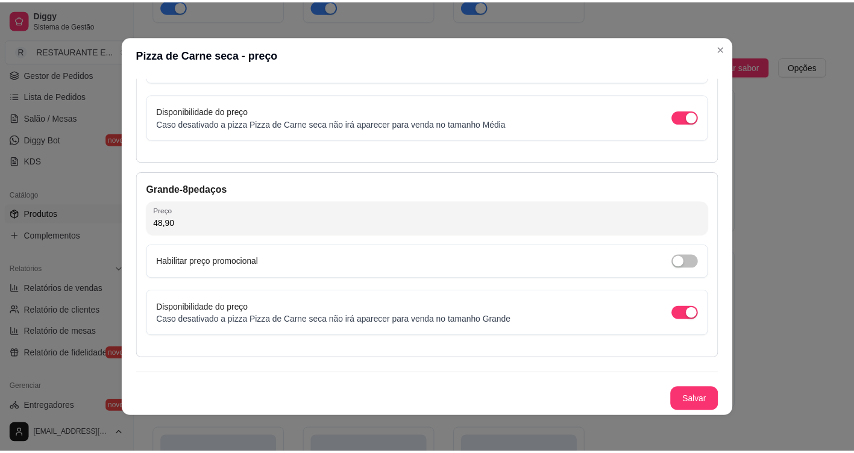
scroll to position [2, 0]
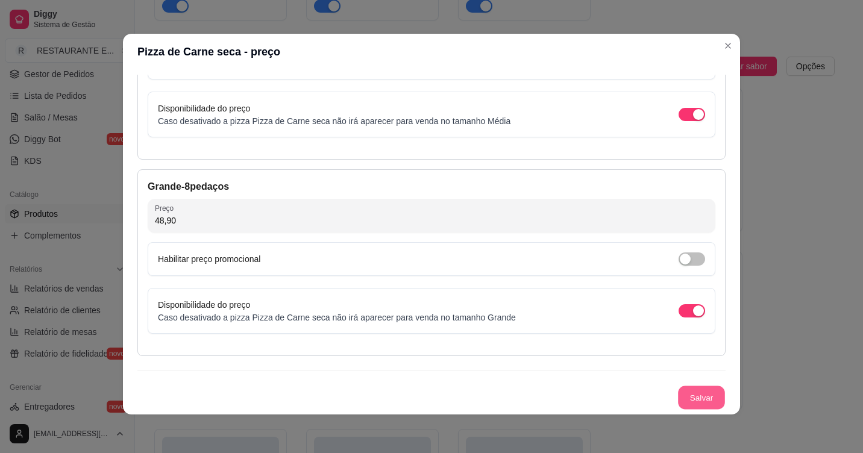
click at [695, 395] on button "Salvar" at bounding box center [701, 398] width 47 height 24
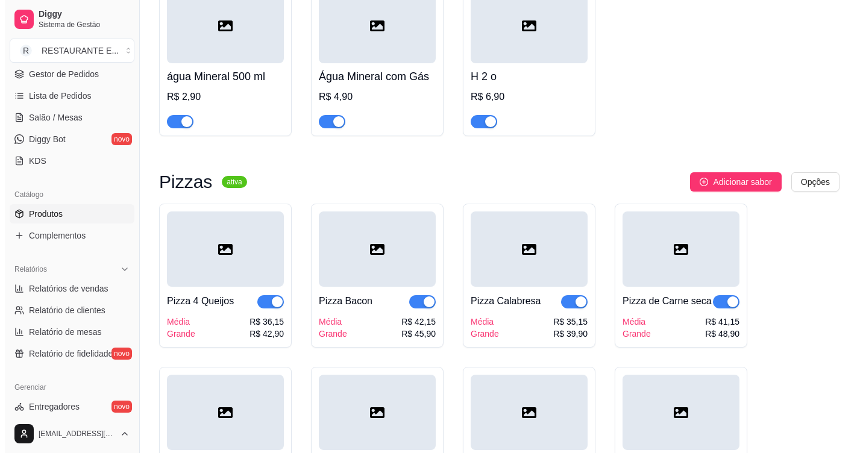
scroll to position [5670, 0]
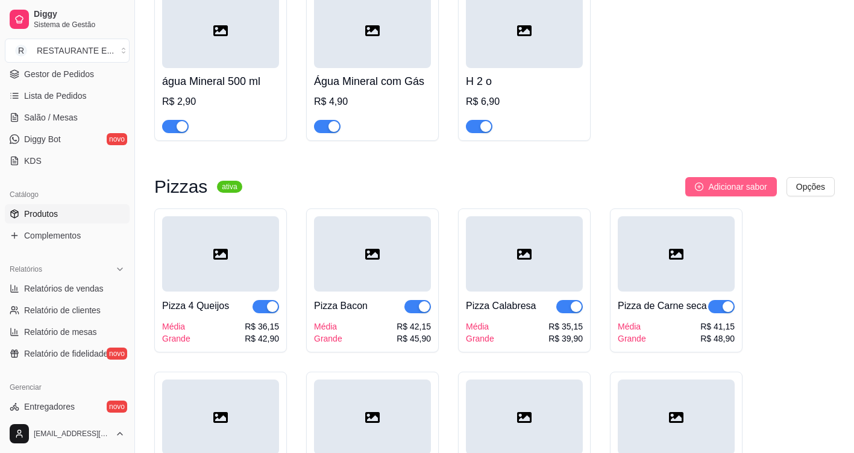
click at [742, 190] on span "Adicionar sabor" at bounding box center [737, 186] width 58 height 13
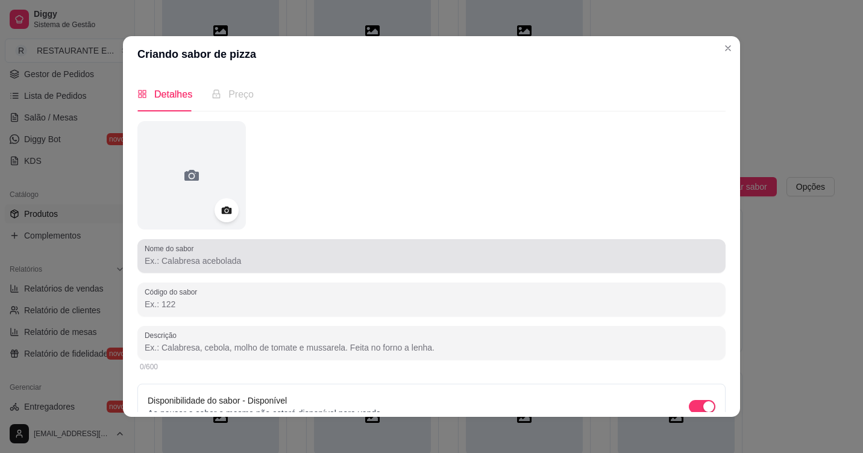
click at [232, 266] on input "Nome do sabor" at bounding box center [432, 261] width 574 height 12
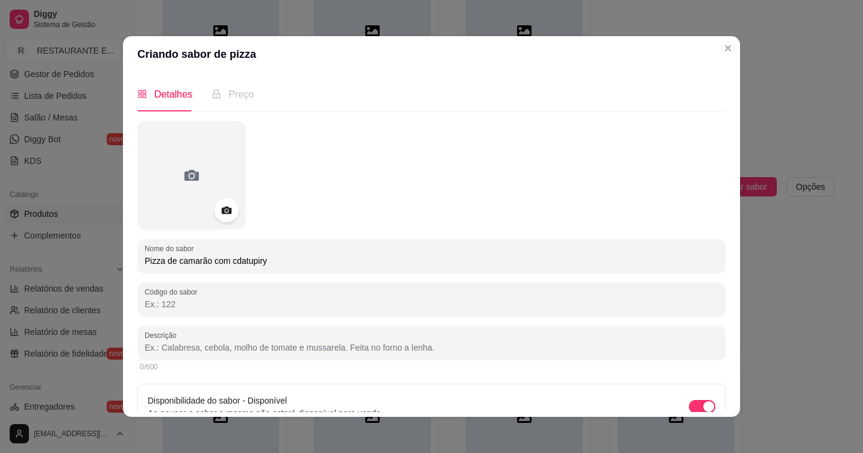
click at [235, 262] on input "Pizza de camarão com cdatupiry" at bounding box center [432, 261] width 574 height 12
click at [175, 265] on input "Pizza de camarão com Catupiry" at bounding box center [432, 261] width 574 height 12
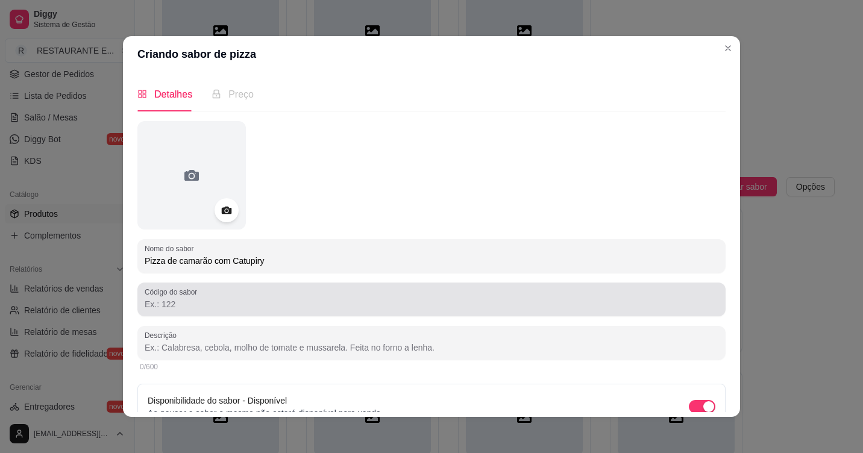
type input "Pizza de camarão com Catupiry"
click at [207, 302] on input "Código do sabor" at bounding box center [432, 304] width 574 height 12
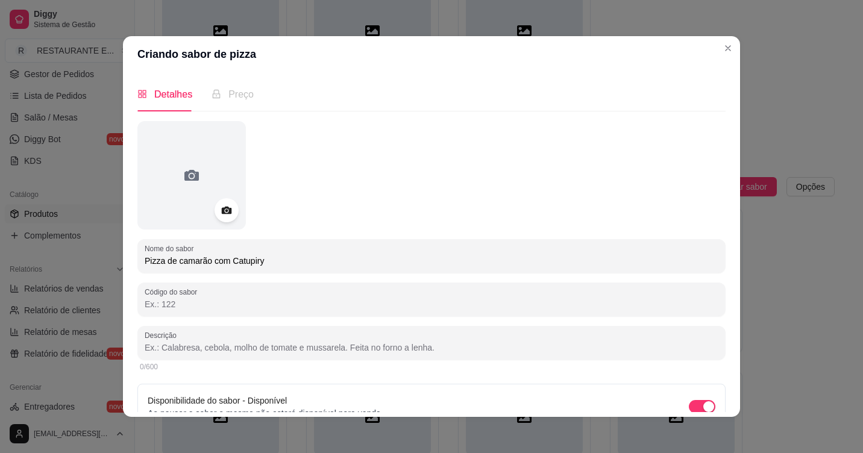
click at [205, 353] on input "Descrição" at bounding box center [432, 348] width 574 height 12
click at [393, 346] on input "massa , molho tomate, muzzarela, camarão catupiry, azeitonas e oregano" at bounding box center [432, 348] width 574 height 12
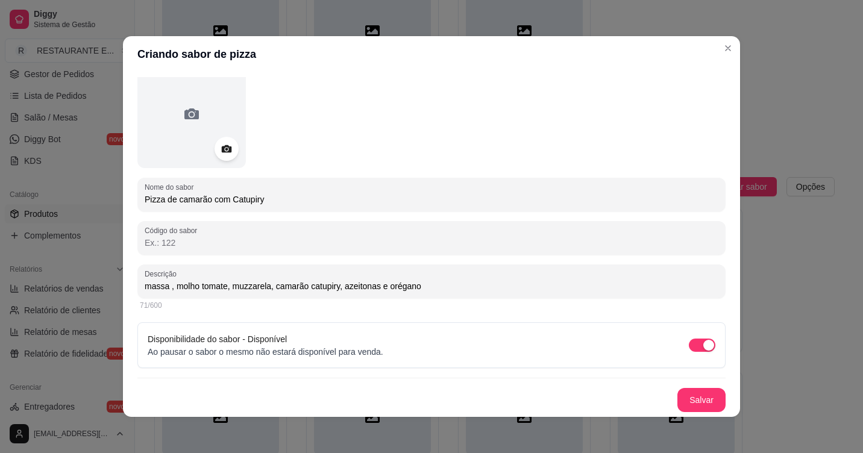
scroll to position [2, 0]
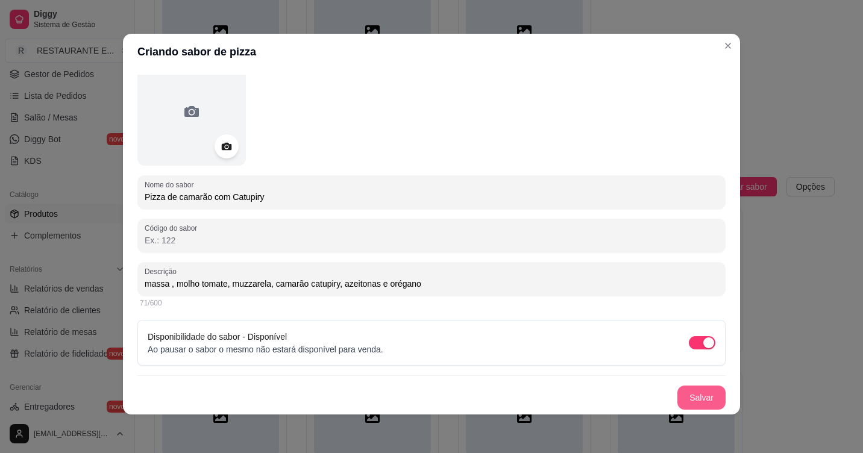
type input "massa , molho tomate, muzzarela, camarão catupiry, azeitonas e orégano"
click at [690, 402] on button "Salvar" at bounding box center [702, 398] width 48 height 24
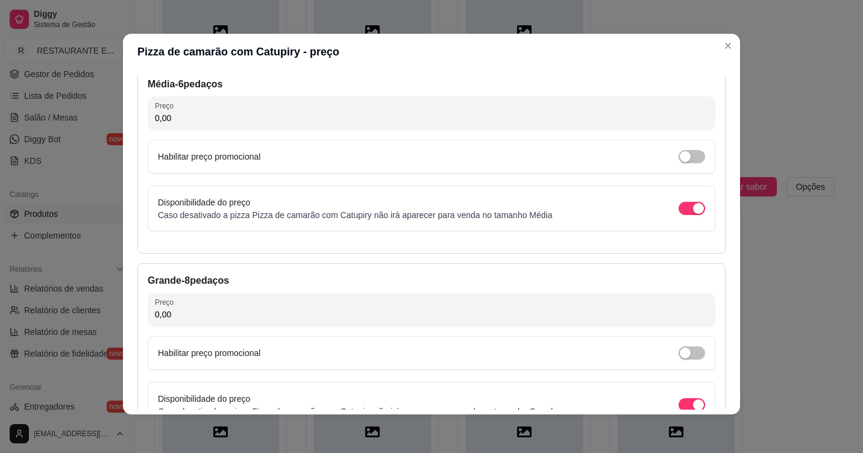
scroll to position [71, 0]
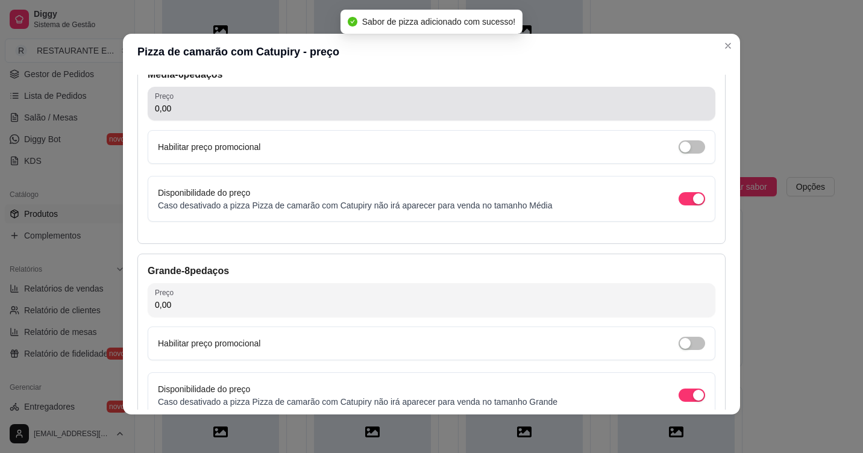
click at [186, 101] on div "0,00" at bounding box center [431, 104] width 553 height 24
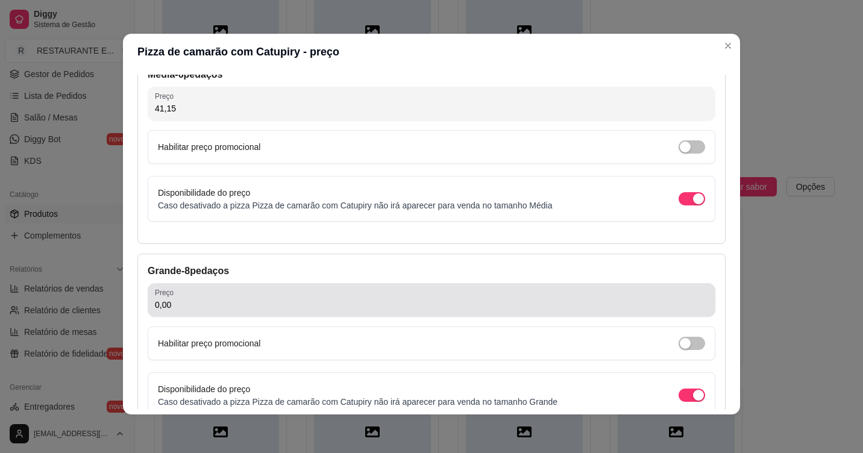
type input "41,15"
click at [169, 309] on input "0,00" at bounding box center [431, 305] width 553 height 12
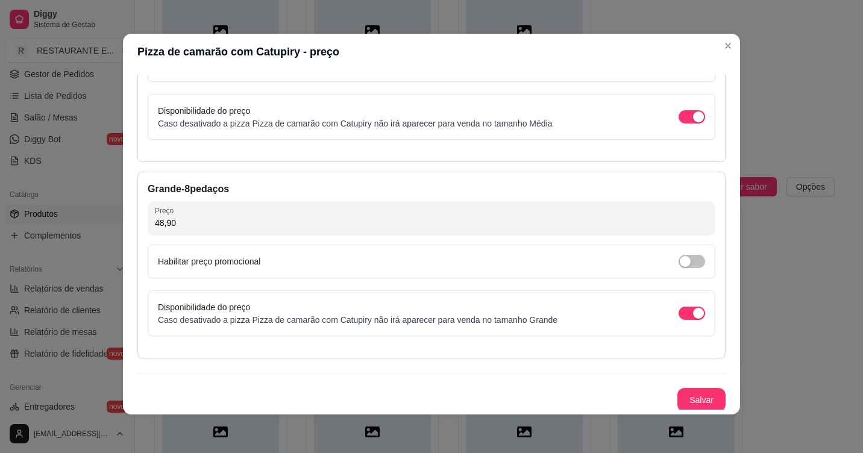
scroll to position [156, 0]
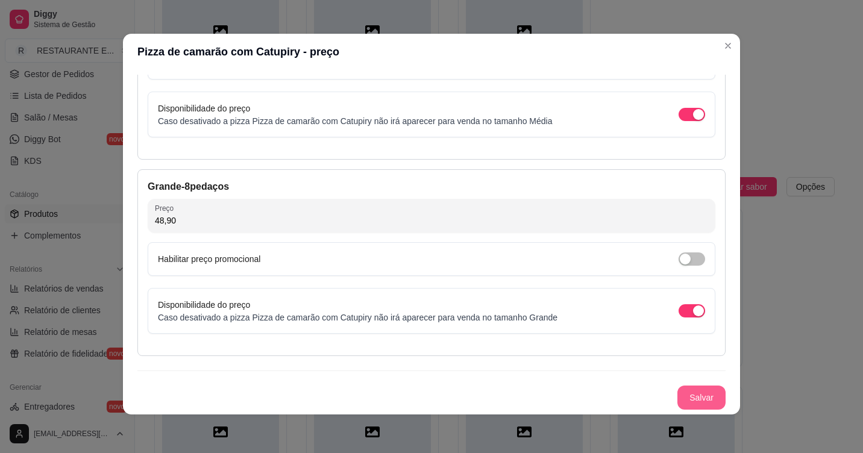
type input "48,90"
click at [690, 400] on button "Salvar" at bounding box center [701, 398] width 47 height 24
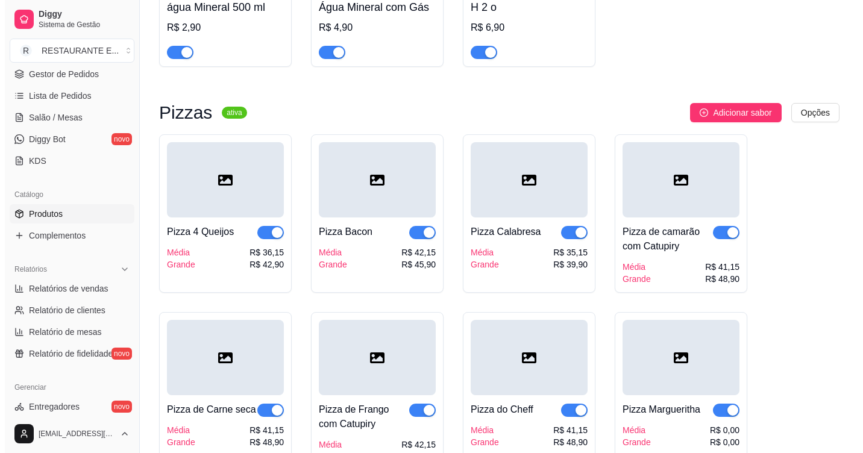
scroll to position [5684, 0]
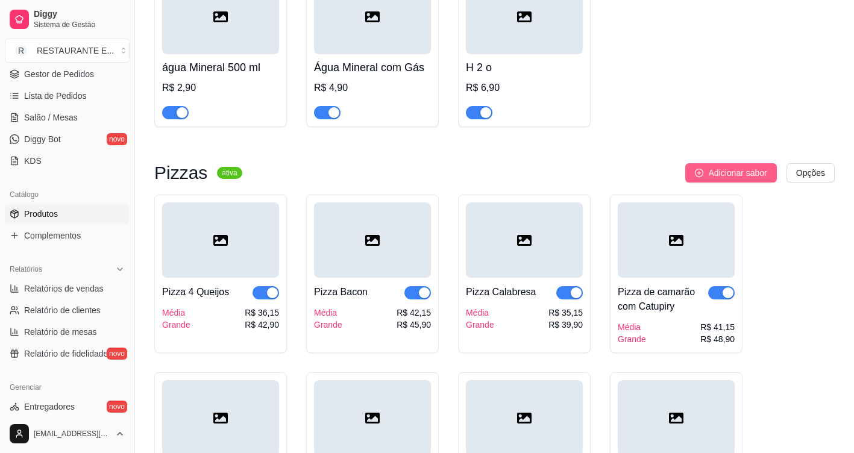
click at [729, 169] on span "Adicionar sabor" at bounding box center [737, 172] width 58 height 13
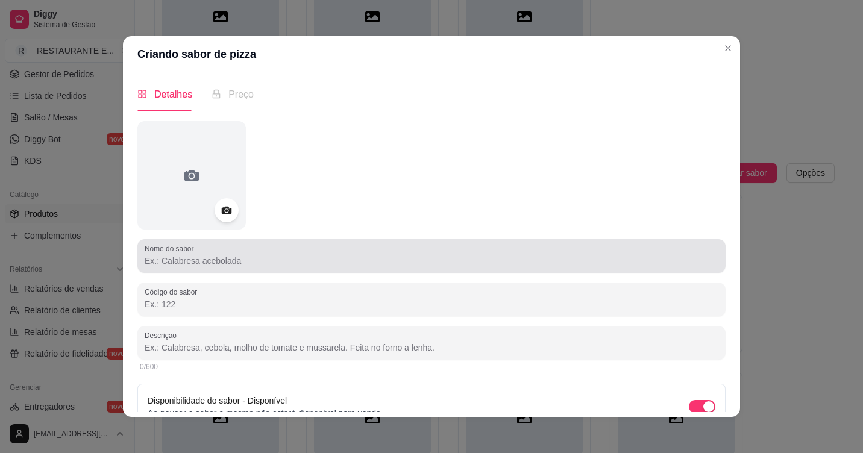
click at [193, 262] on input "Nome do sabor" at bounding box center [432, 261] width 574 height 12
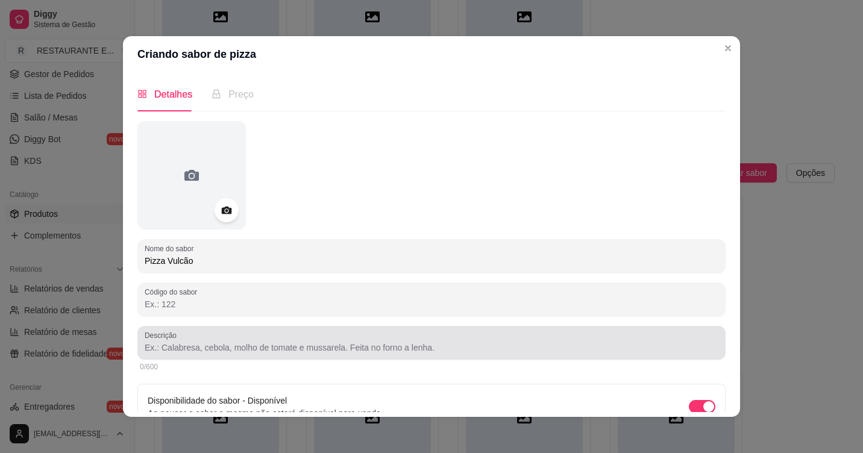
type input "Pizza Vulcão"
click at [184, 348] on input "Descrição" at bounding box center [432, 348] width 574 height 12
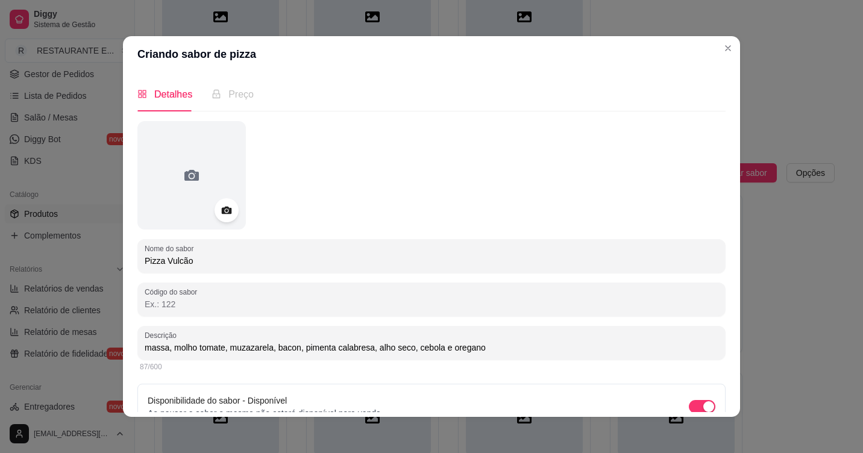
click at [454, 349] on input "massa, molho tomate, muzazarela, bacon, pimenta calabresa, alho seco, cebola e …" at bounding box center [432, 348] width 574 height 12
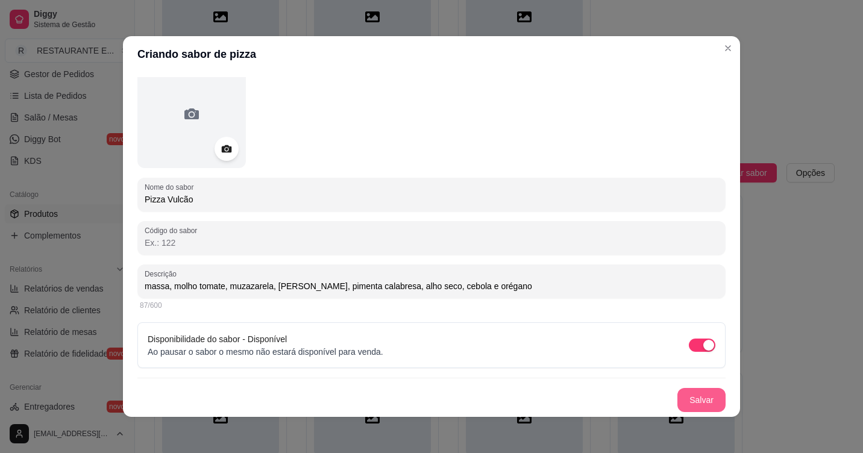
scroll to position [2, 0]
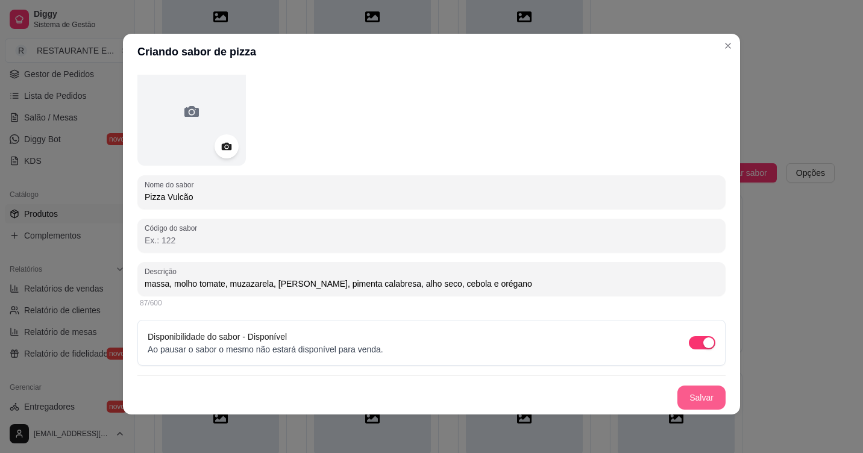
type input "massa, molho tomate, muzazarela, [PERSON_NAME], pimenta calabresa, alho seco, c…"
click at [695, 400] on button "Salvar" at bounding box center [701, 398] width 47 height 24
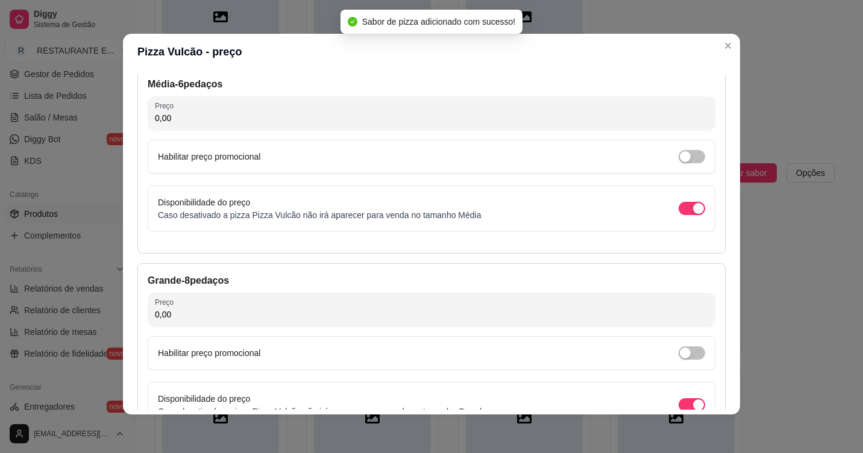
scroll to position [71, 0]
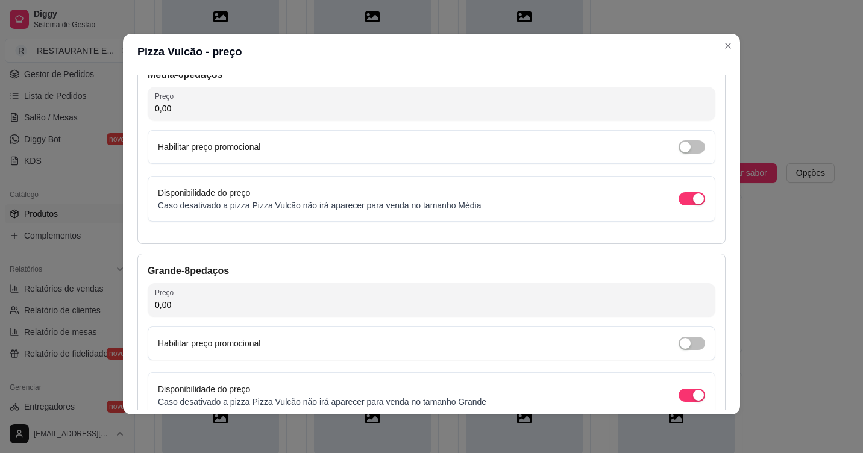
click at [302, 106] on input "0,00" at bounding box center [431, 108] width 553 height 12
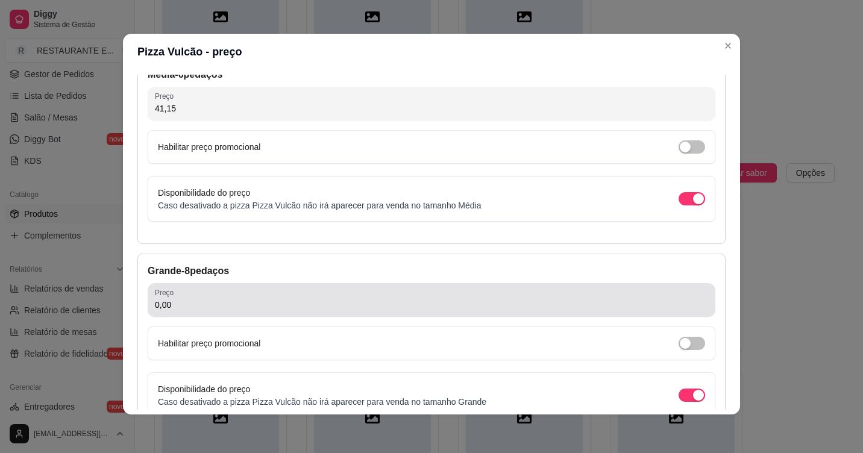
type input "41,15"
click at [198, 313] on div "Preço 0,00" at bounding box center [432, 300] width 568 height 34
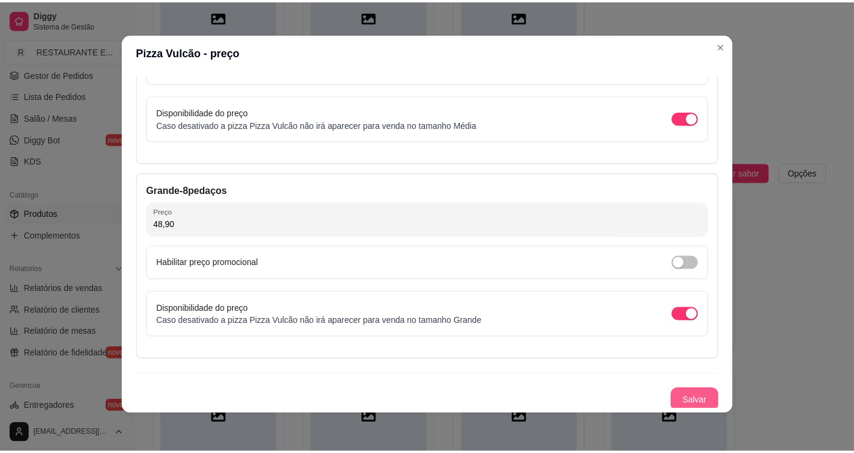
scroll to position [156, 0]
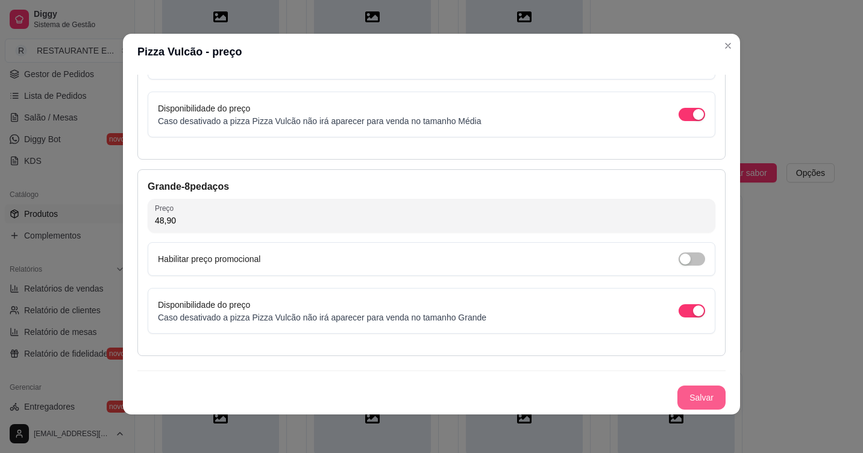
type input "48,90"
click at [688, 400] on button "Salvar" at bounding box center [702, 398] width 48 height 24
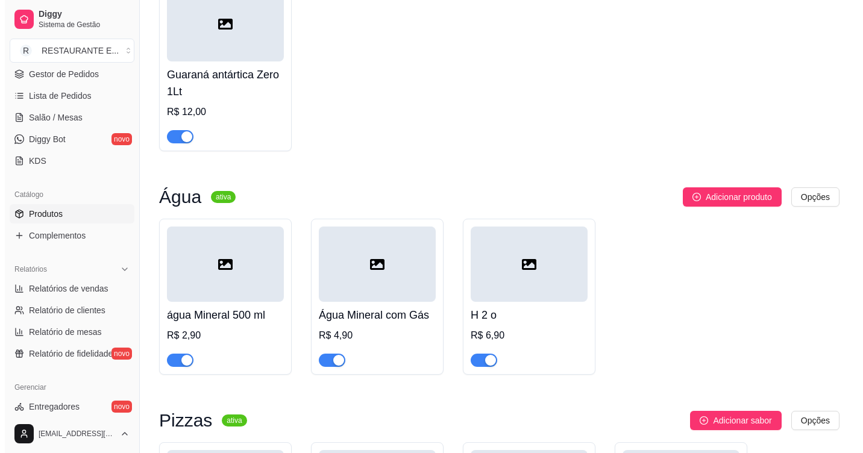
scroll to position [5607, 0]
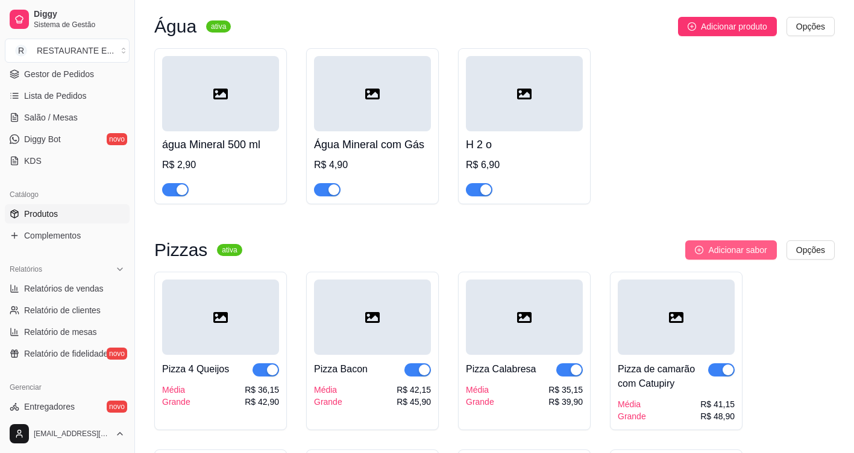
click at [735, 247] on span "Adicionar sabor" at bounding box center [737, 250] width 58 height 13
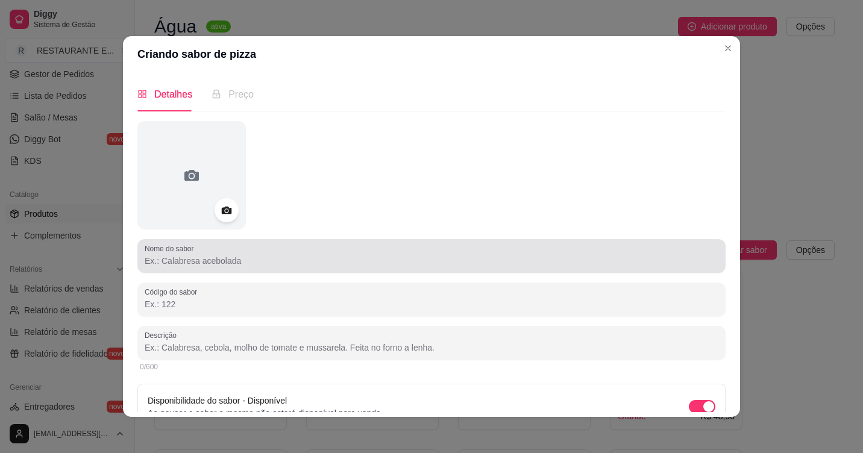
click at [256, 257] on input "Nome do sabor" at bounding box center [432, 261] width 574 height 12
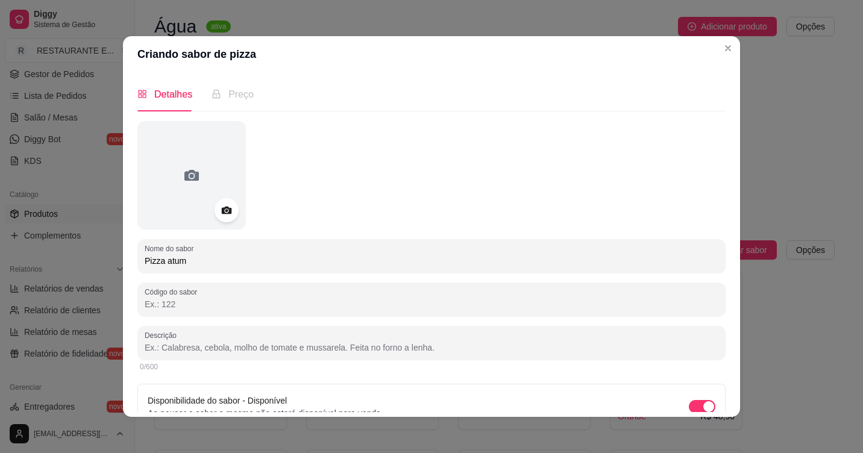
click at [164, 260] on input "Pizza atum" at bounding box center [432, 261] width 574 height 12
drag, startPoint x: 159, startPoint y: 261, endPoint x: 166, endPoint y: 262, distance: 7.3
click at [160, 261] on input "Pizza Atum" at bounding box center [432, 261] width 574 height 12
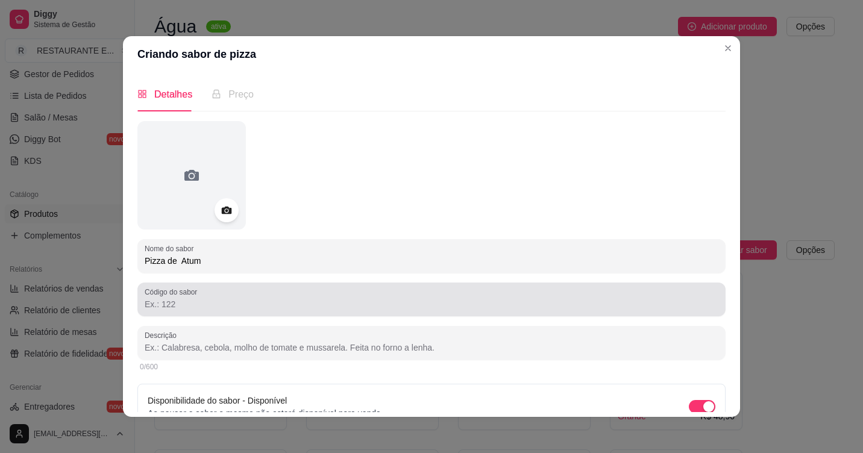
scroll to position [61, 0]
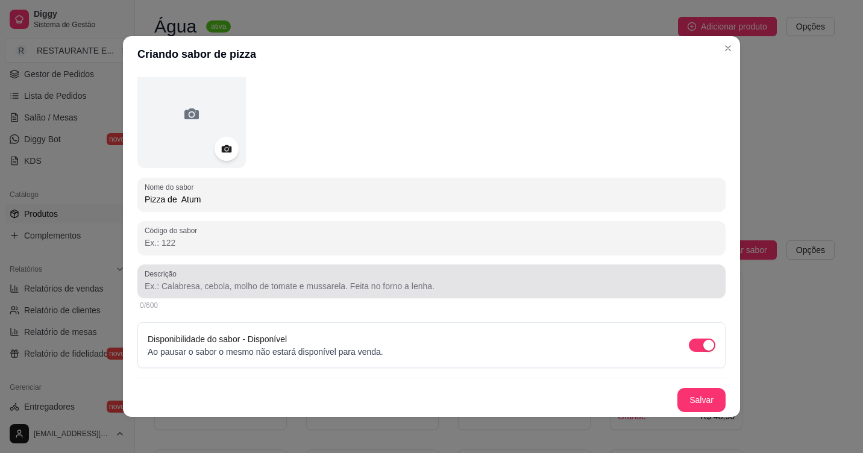
type input "Pizza de Atum"
click at [225, 290] on input "Descrição" at bounding box center [432, 286] width 574 height 12
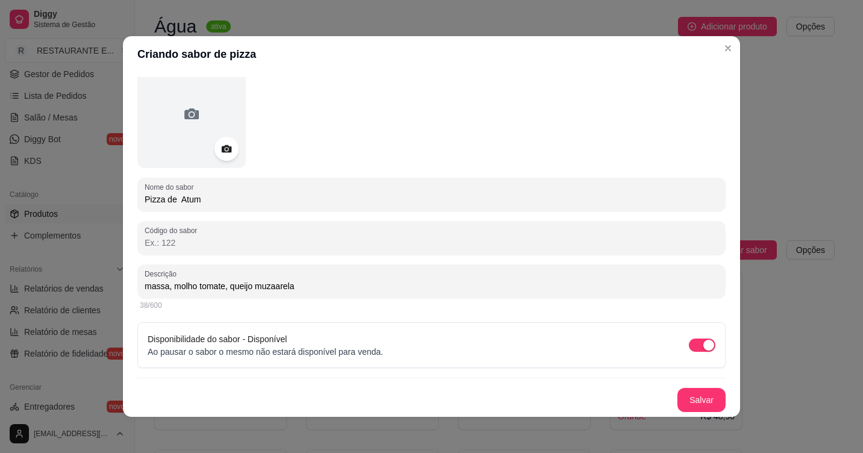
click at [272, 286] on input "massa, molho tomate, queijo muzaarela" at bounding box center [432, 286] width 574 height 12
drag, startPoint x: 294, startPoint y: 288, endPoint x: 306, endPoint y: 290, distance: 12.8
click at [294, 288] on input "massa, molho tomate, queijo muzarela" at bounding box center [432, 286] width 574 height 12
type input "massa, molho tomate, queijo muzarela ,atum ralado, cebola e orégano ."
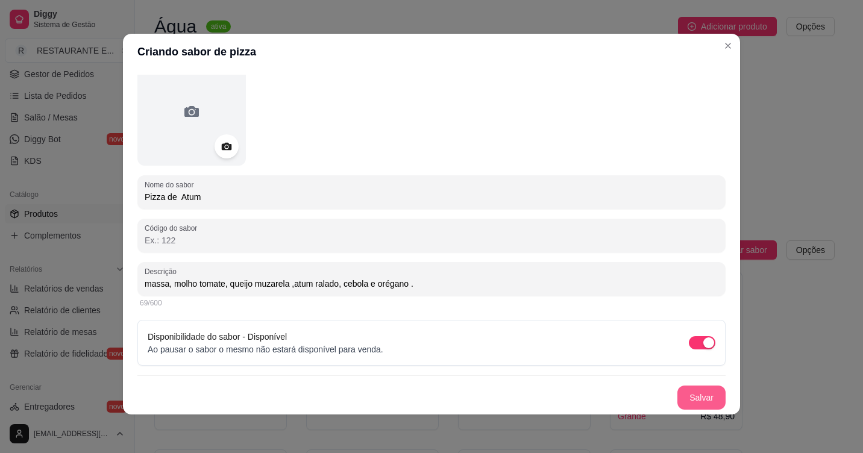
click at [695, 399] on button "Salvar" at bounding box center [702, 398] width 48 height 24
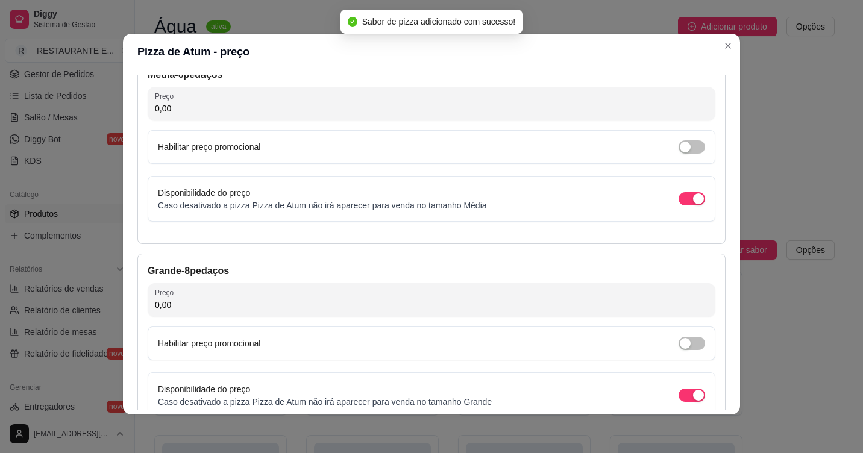
click at [184, 108] on input "0,00" at bounding box center [431, 108] width 553 height 12
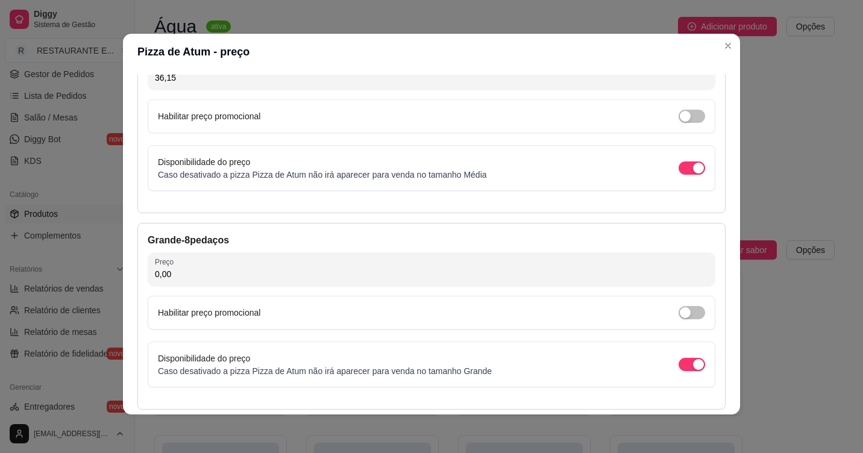
scroll to position [131, 0]
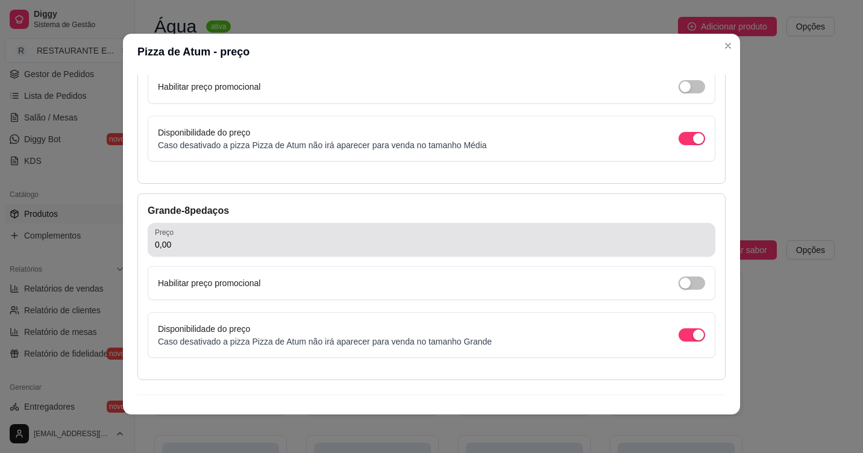
type input "36,15"
click at [204, 249] on input "0,00" at bounding box center [431, 245] width 553 height 12
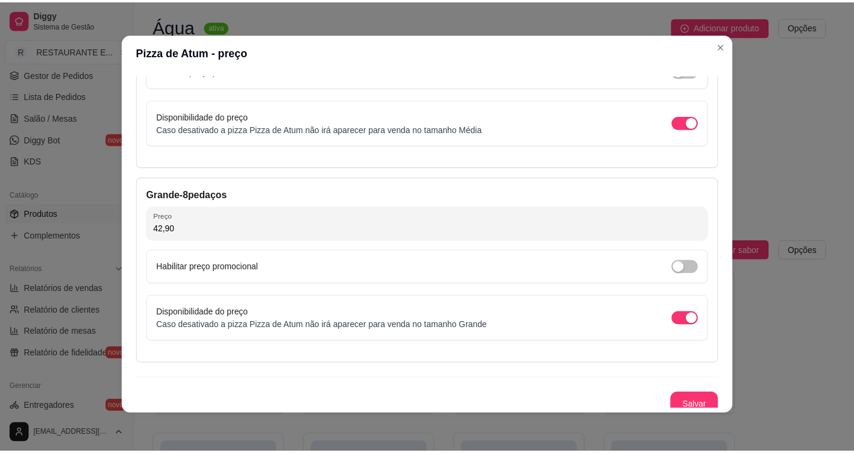
scroll to position [156, 0]
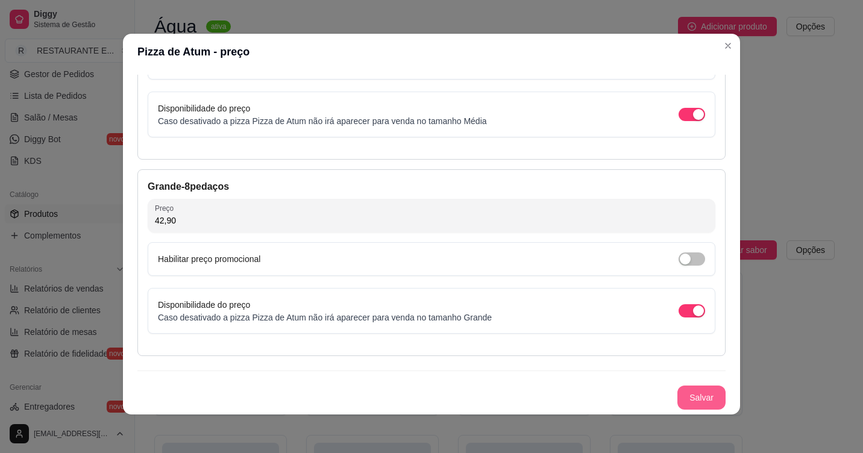
type input "42,90"
click at [685, 397] on button "Salvar" at bounding box center [702, 398] width 48 height 24
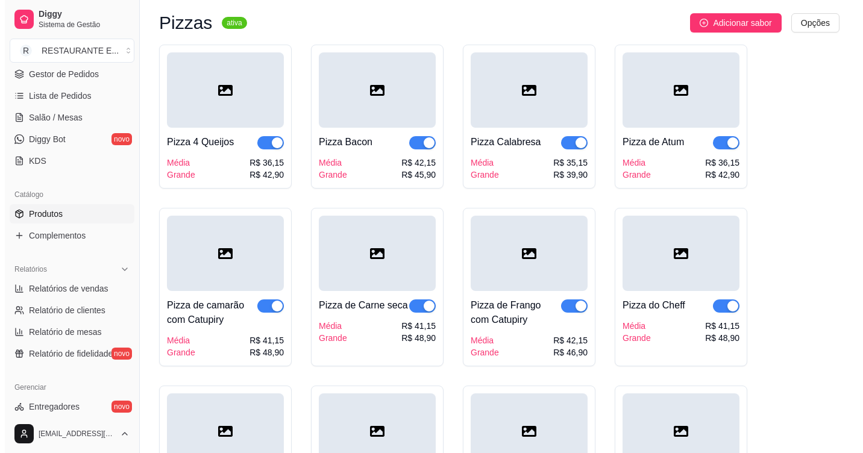
scroll to position [5774, 0]
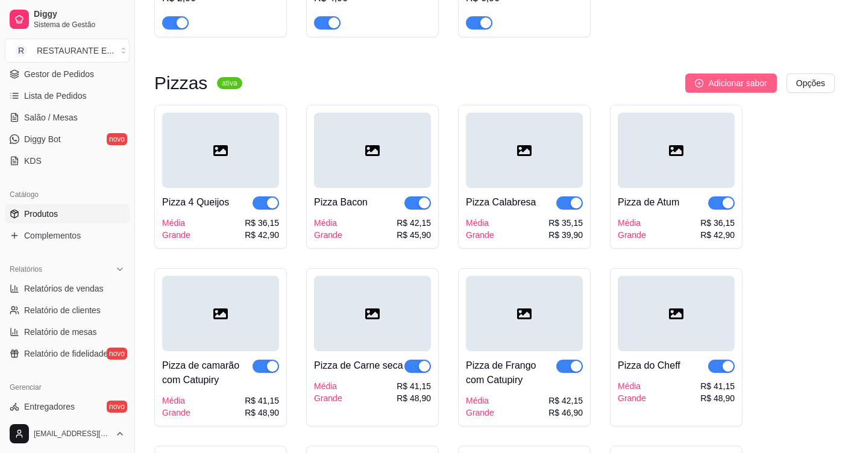
click at [754, 86] on span "Adicionar sabor" at bounding box center [737, 83] width 58 height 13
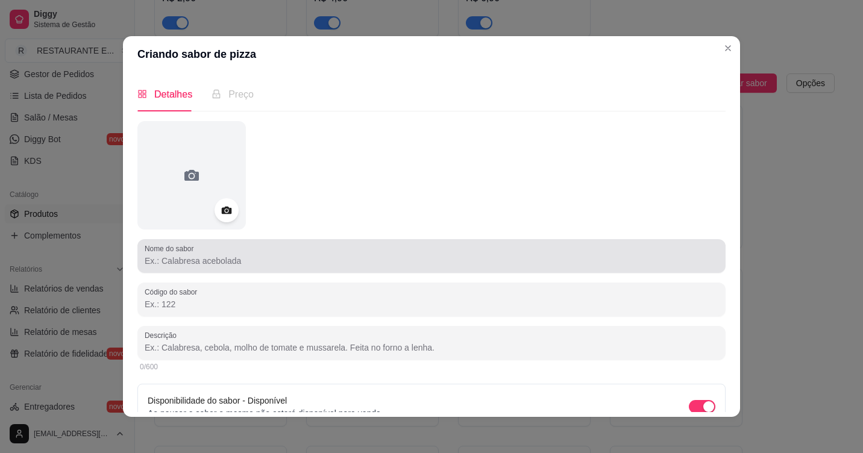
click at [182, 263] on input "Nome do sabor" at bounding box center [432, 261] width 574 height 12
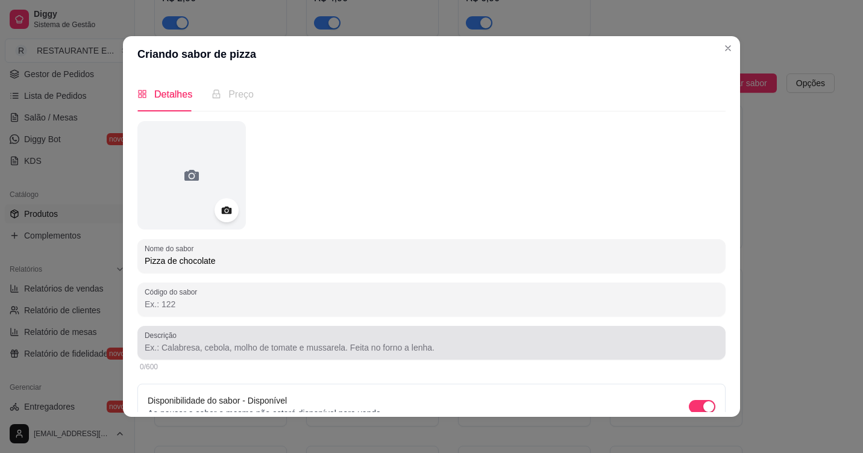
type input "Pizza de chocolate"
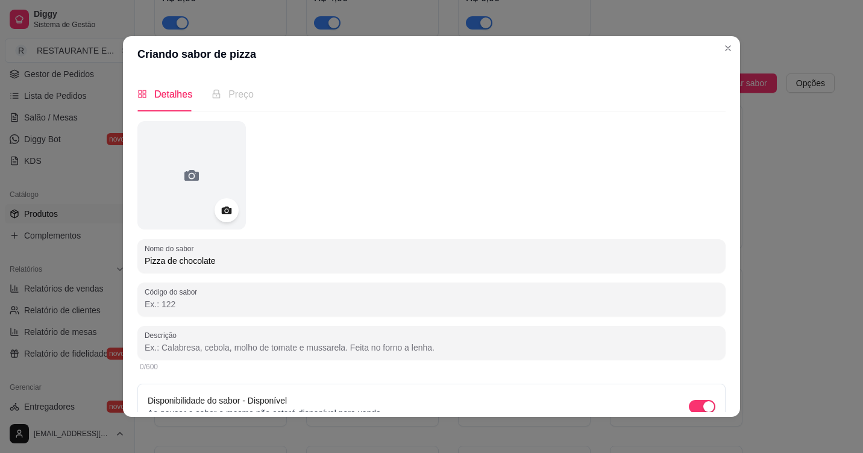
click at [193, 353] on input "Descrição" at bounding box center [432, 348] width 574 height 12
click at [240, 350] on input "massa , chocolate ao leite , granulado." at bounding box center [432, 348] width 574 height 12
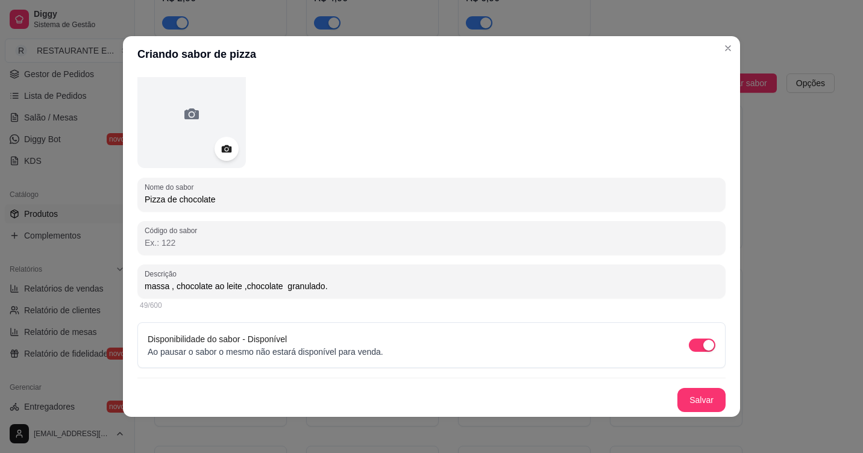
scroll to position [2, 0]
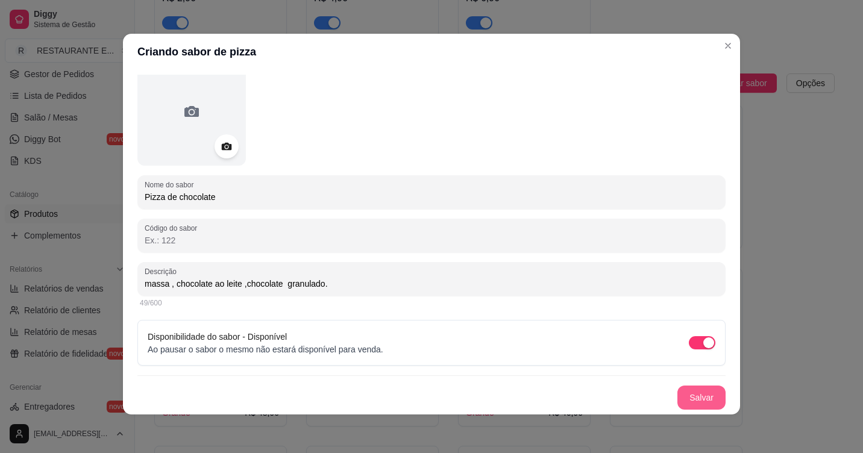
type input "massa , chocolate ao leite ,chocolate granulado."
click at [687, 402] on button "Salvar" at bounding box center [702, 398] width 48 height 24
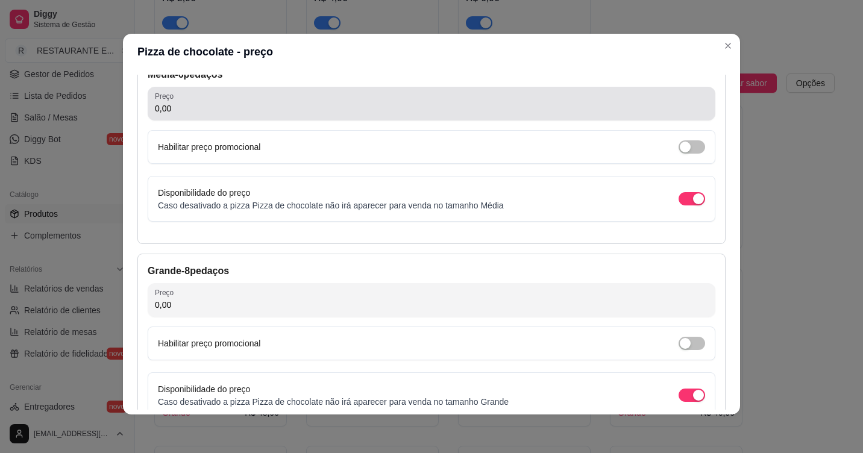
click at [212, 105] on input "0,00" at bounding box center [431, 108] width 553 height 12
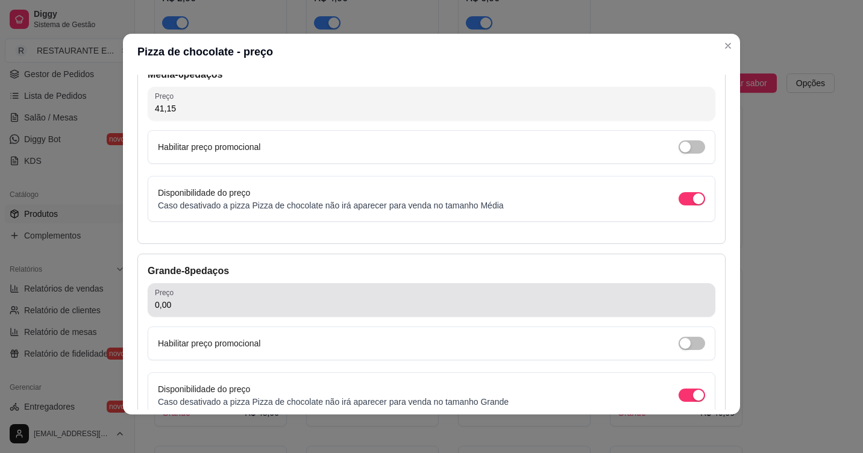
type input "41,15"
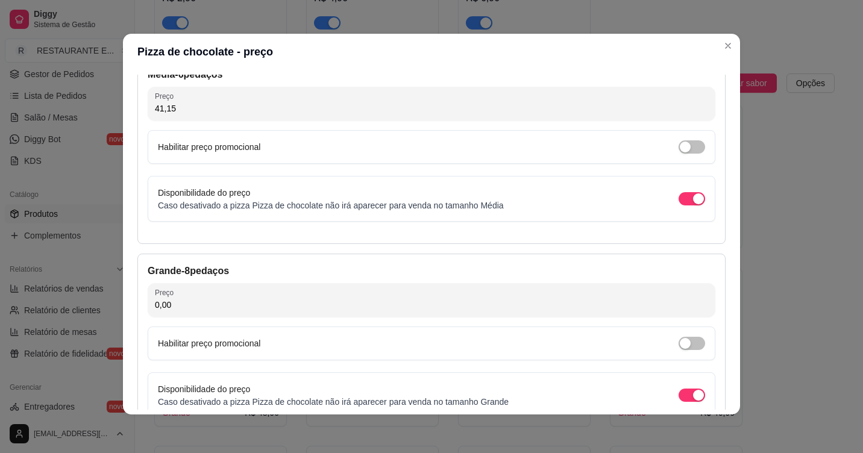
click at [186, 304] on input "0,00" at bounding box center [431, 305] width 553 height 12
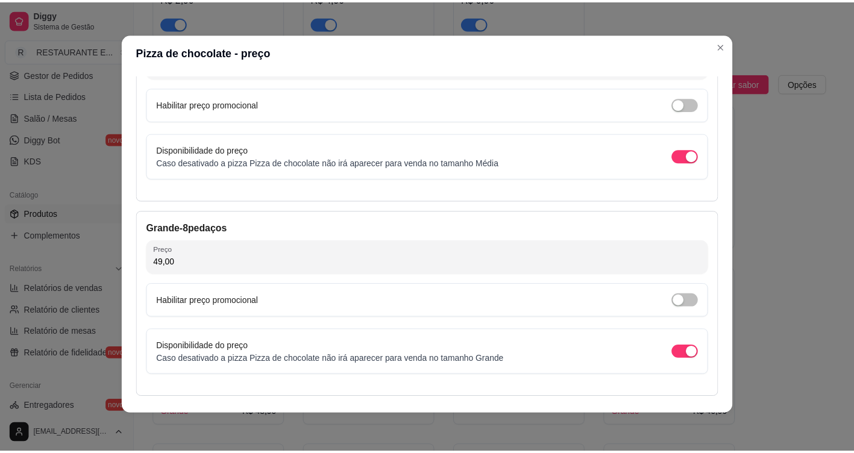
scroll to position [156, 0]
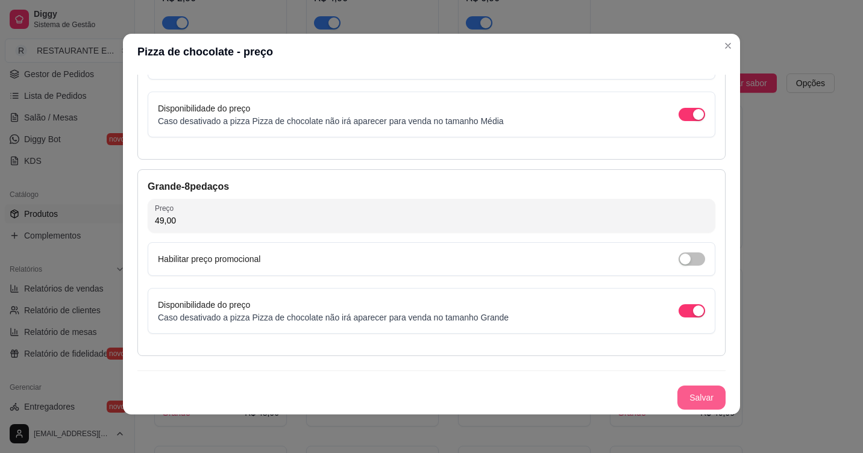
type input "49,00"
click at [693, 401] on button "Salvar" at bounding box center [702, 398] width 48 height 24
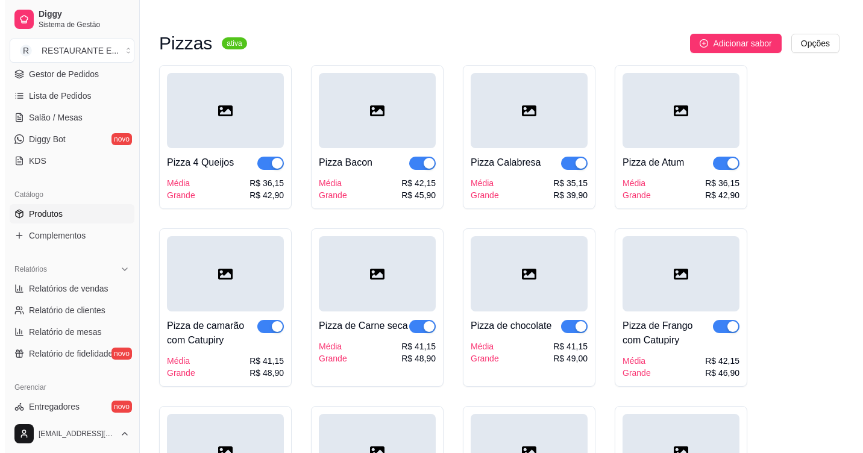
scroll to position [5774, 0]
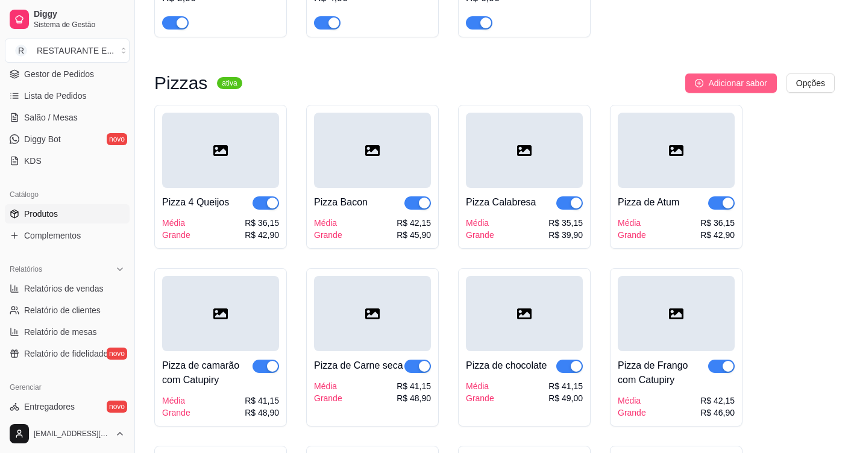
click at [731, 81] on span "Adicionar sabor" at bounding box center [737, 83] width 58 height 13
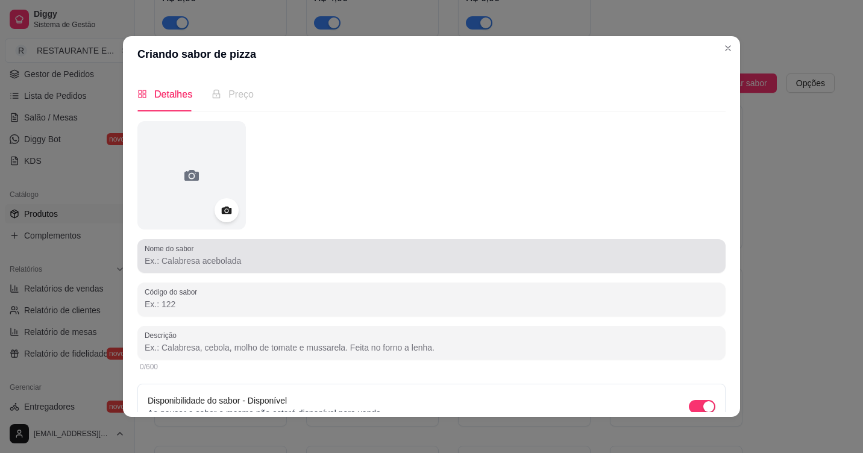
click at [201, 265] on input "Nome do sabor" at bounding box center [432, 261] width 574 height 12
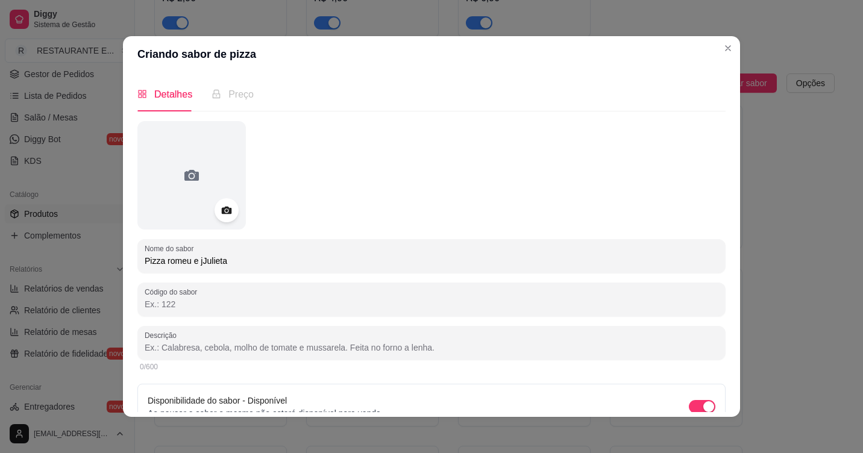
click at [197, 264] on input "Pizza romeu e jJulieta" at bounding box center [432, 261] width 574 height 12
click at [164, 258] on input "Pizza romeu e [PERSON_NAME]" at bounding box center [432, 261] width 574 height 12
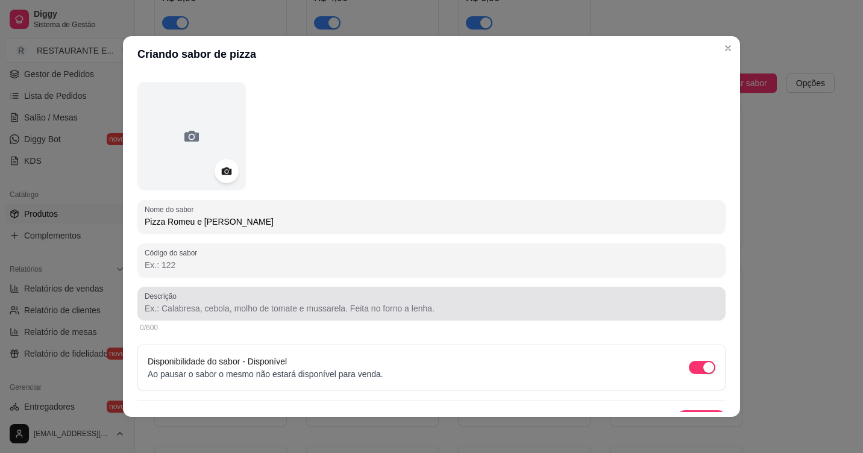
scroll to position [60, 0]
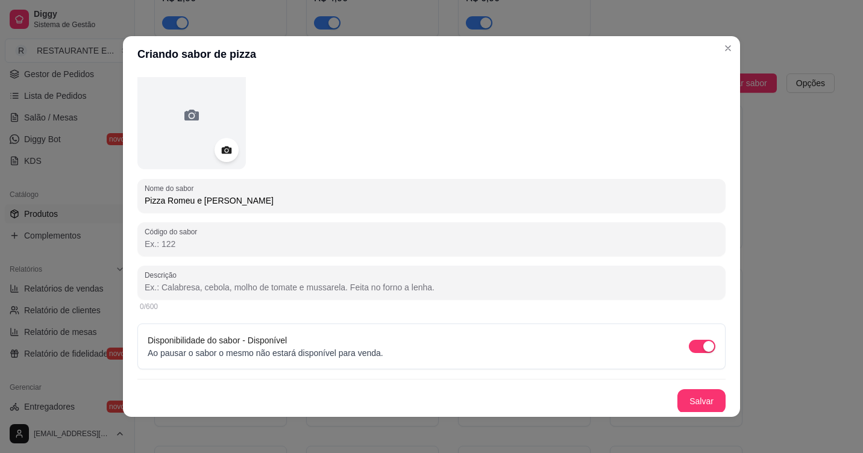
type input "Pizza Romeu e [PERSON_NAME]"
click at [214, 291] on input "Descrição" at bounding box center [432, 288] width 574 height 12
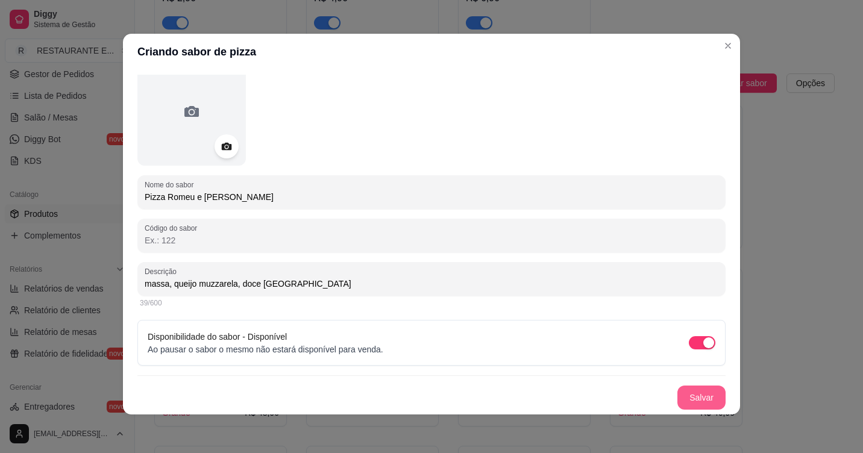
type input "massa, queijo muzzarela, doce [GEOGRAPHIC_DATA]"
click at [682, 396] on button "Salvar" at bounding box center [701, 398] width 47 height 24
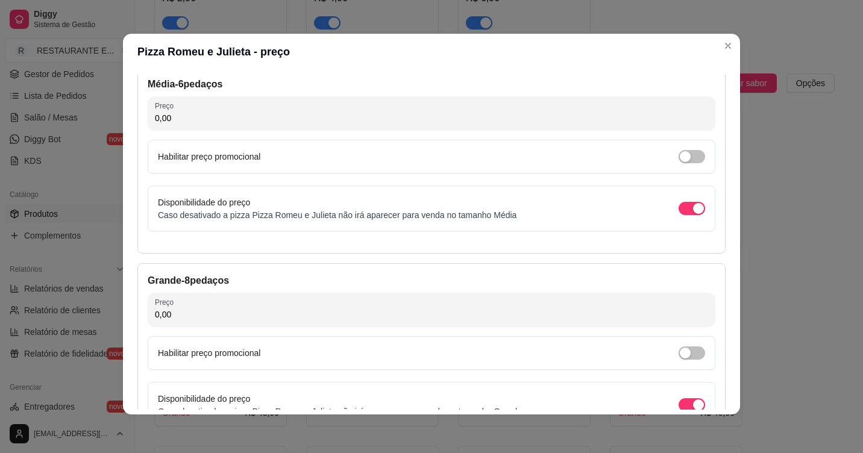
scroll to position [71, 0]
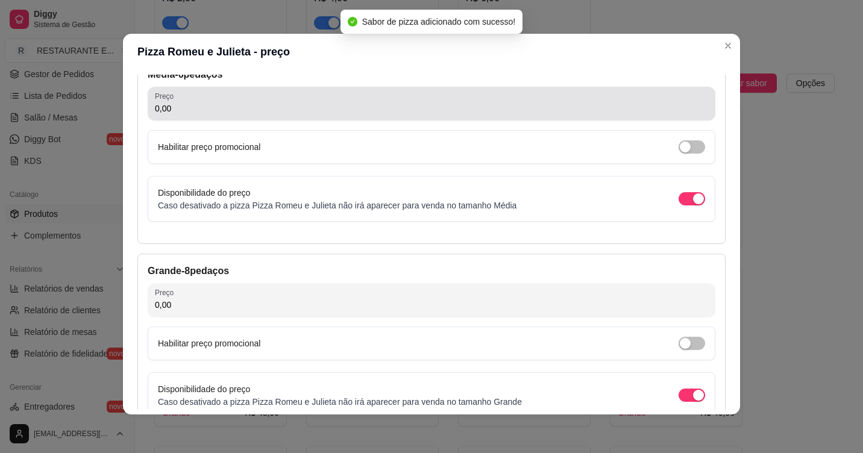
click at [229, 112] on input "0,00" at bounding box center [431, 108] width 553 height 12
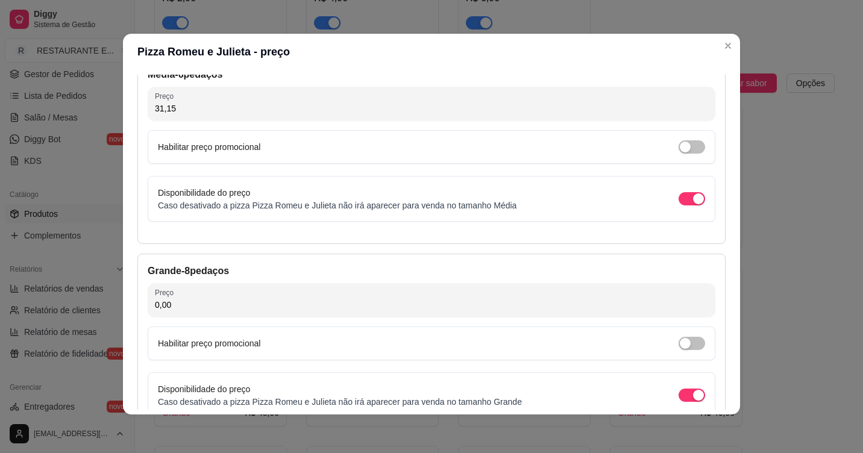
type input "31,15"
click at [184, 303] on input "0,00" at bounding box center [431, 305] width 553 height 12
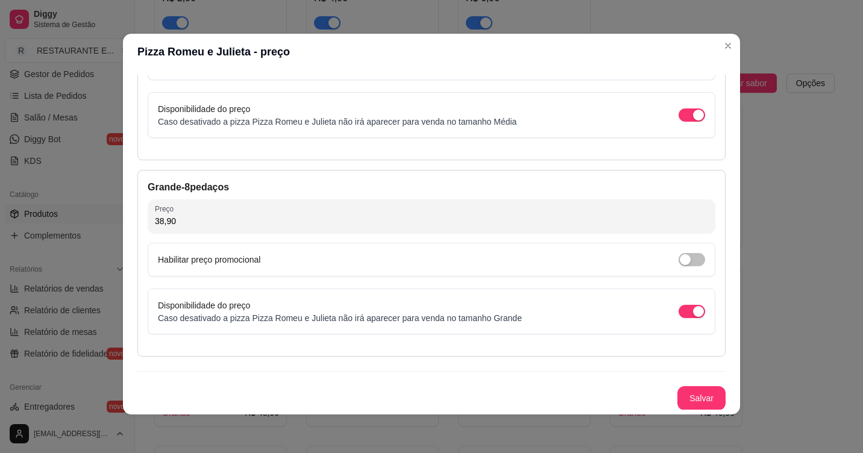
scroll to position [156, 0]
type input "38,90"
click at [693, 398] on button "Salvar" at bounding box center [701, 398] width 47 height 24
click at [696, 399] on button "Salvar" at bounding box center [702, 398] width 48 height 24
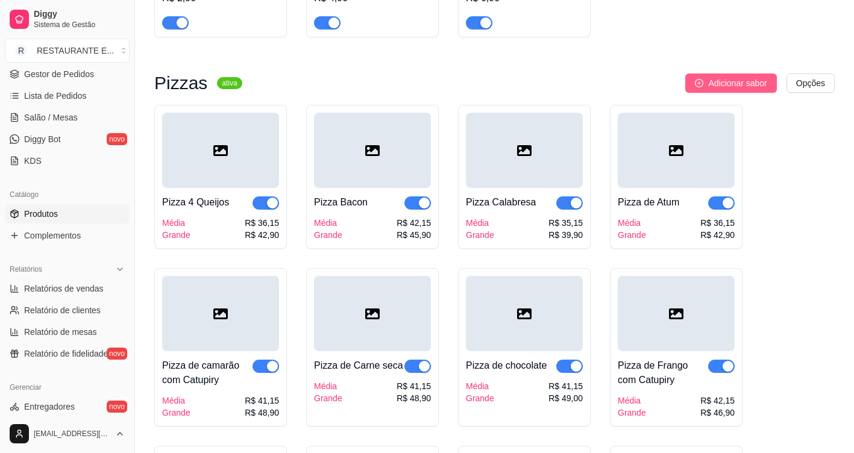
click at [755, 84] on span "Adicionar sabor" at bounding box center [737, 83] width 58 height 13
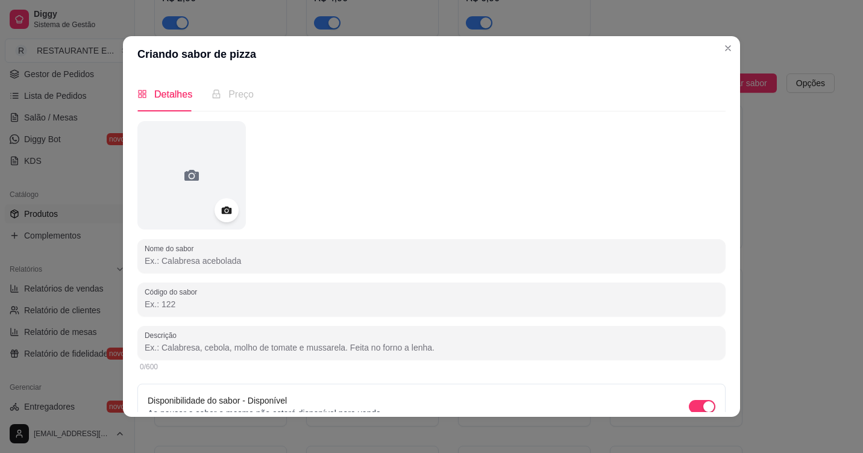
click at [240, 262] on input "Nome do sabor" at bounding box center [432, 261] width 574 height 12
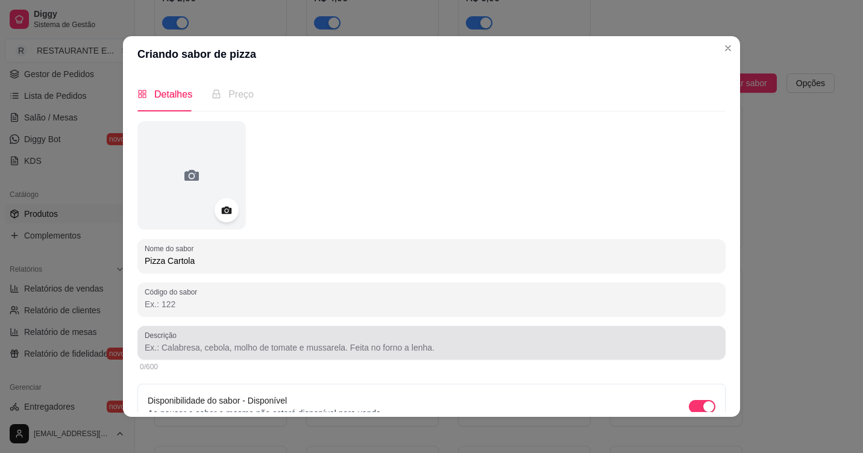
type input "Pizza Cartola"
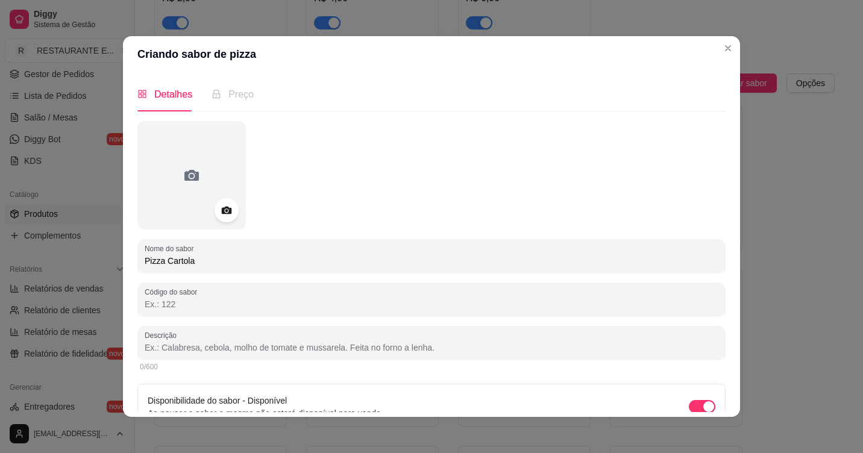
click at [230, 354] on input "Descrição" at bounding box center [432, 348] width 574 height 12
click at [266, 348] on input "massa, queijo muzzarela, banana , canela." at bounding box center [432, 348] width 574 height 12
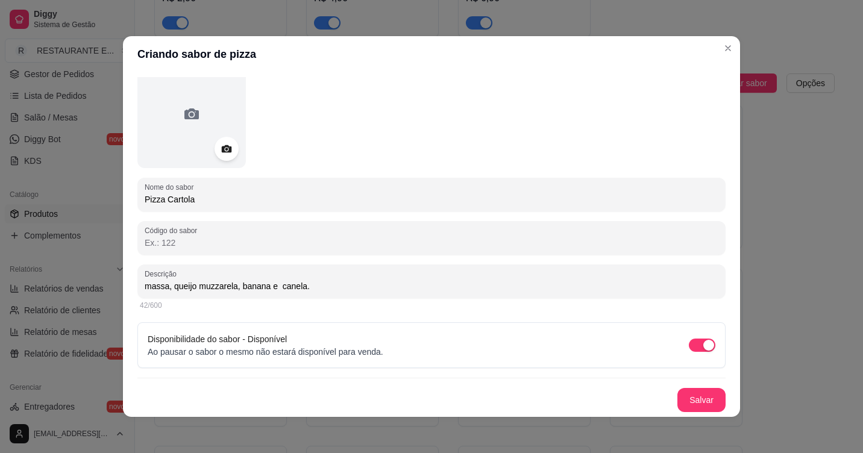
scroll to position [2, 0]
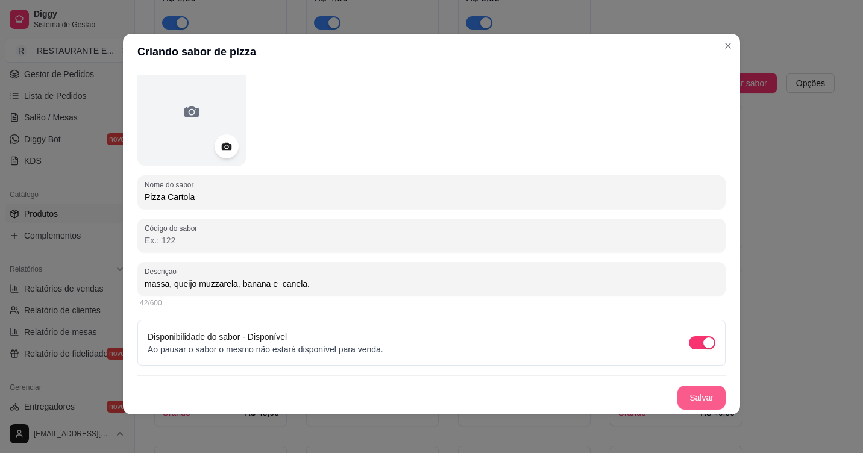
type input "massa, queijo muzzarela, banana e canela."
click at [692, 399] on button "Salvar" at bounding box center [702, 398] width 48 height 24
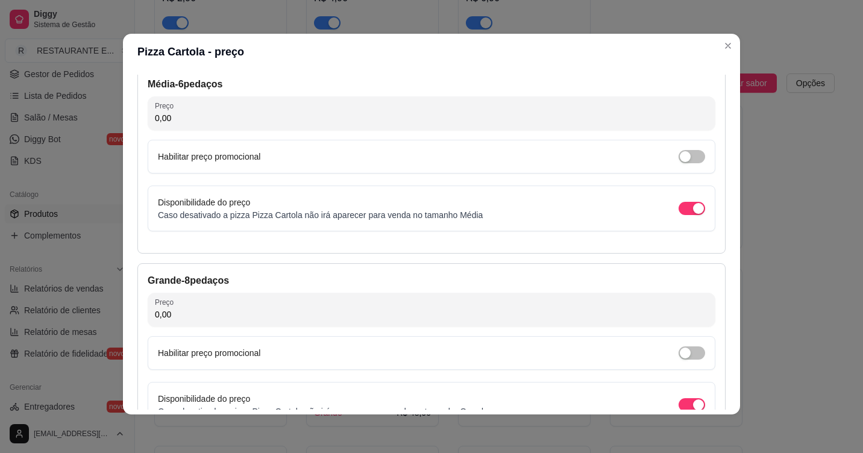
scroll to position [71, 0]
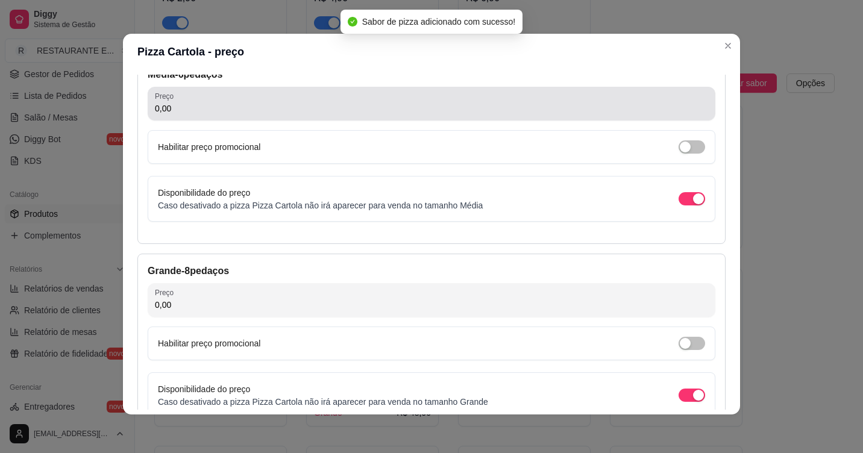
click at [204, 107] on input "0,00" at bounding box center [431, 108] width 553 height 12
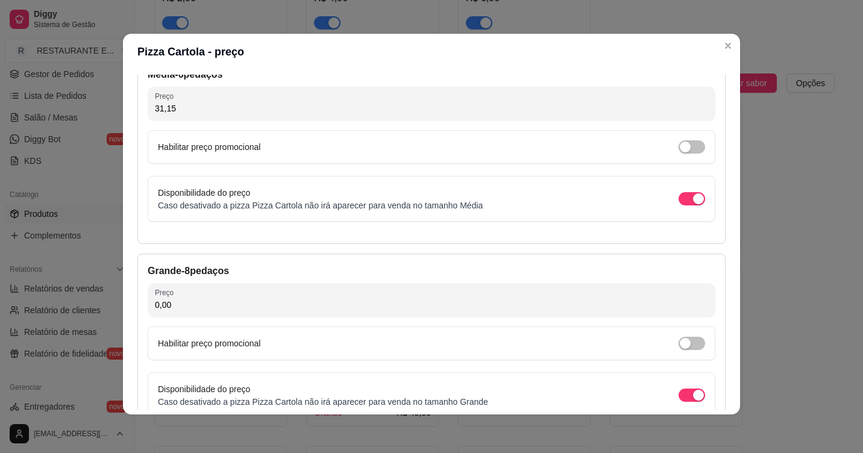
type input "31,15"
click at [225, 305] on input "0,00" at bounding box center [431, 305] width 553 height 12
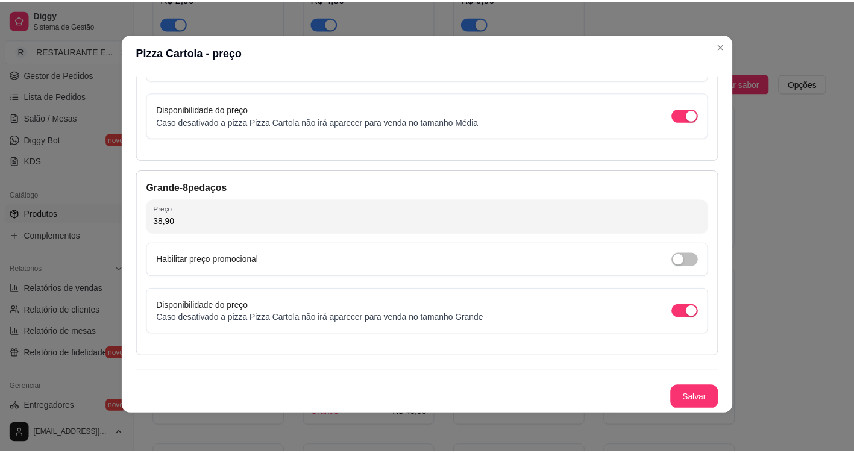
scroll to position [156, 0]
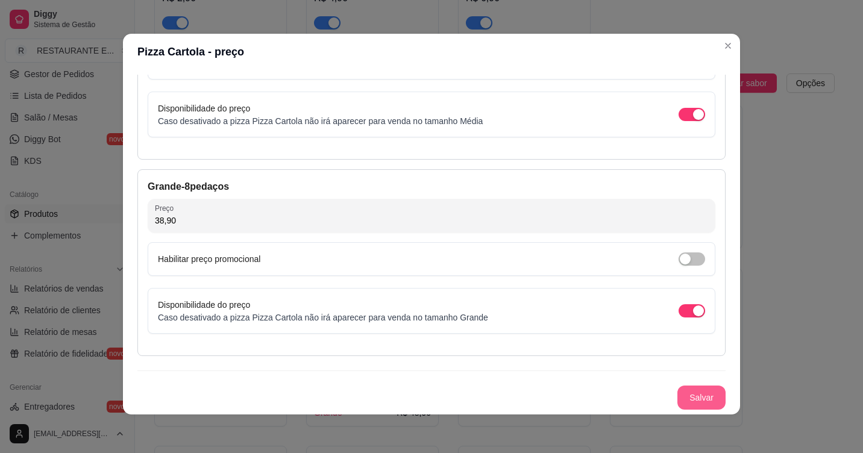
type input "38,90"
click at [686, 399] on button "Salvar" at bounding box center [701, 398] width 47 height 24
click at [686, 399] on button "Salvar" at bounding box center [702, 398] width 48 height 24
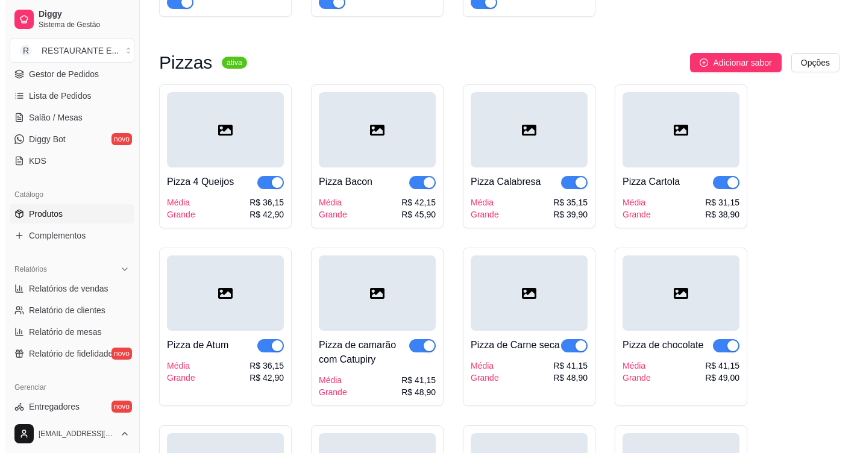
scroll to position [5724, 0]
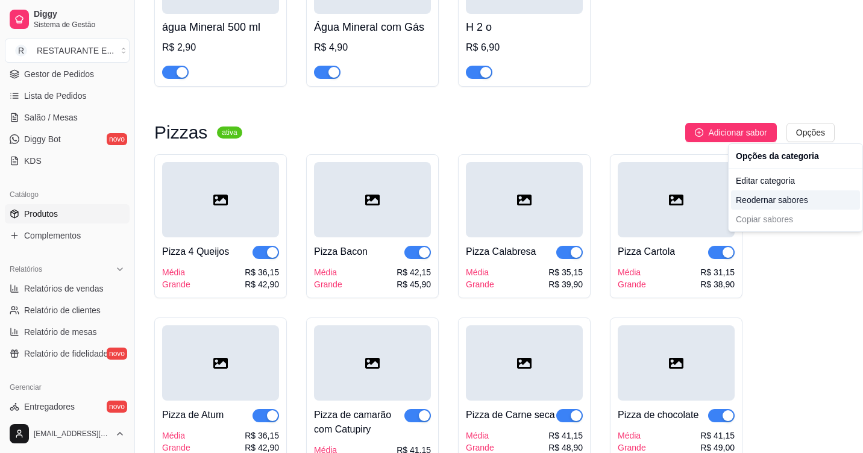
click at [796, 205] on div "Reodernar sabores" at bounding box center [795, 200] width 129 height 19
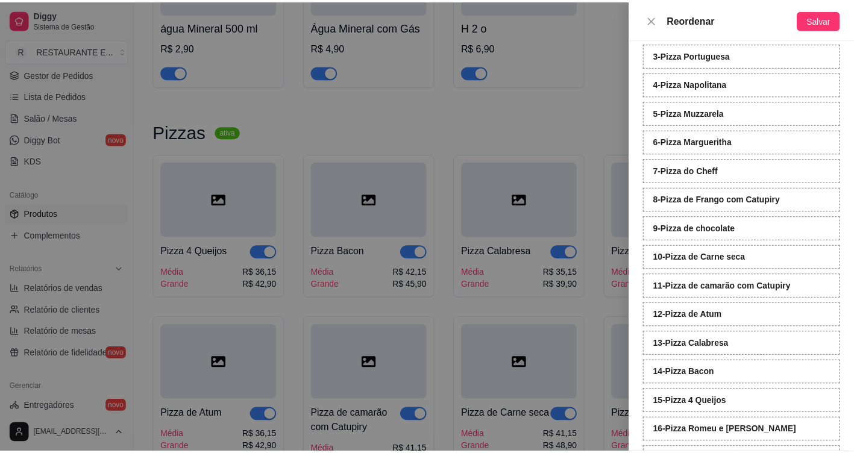
scroll to position [159, 0]
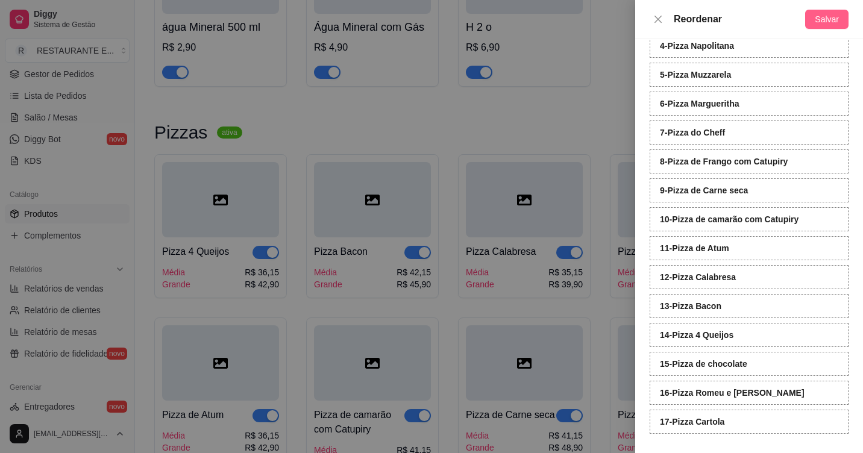
click at [827, 17] on span "Salvar" at bounding box center [827, 19] width 24 height 13
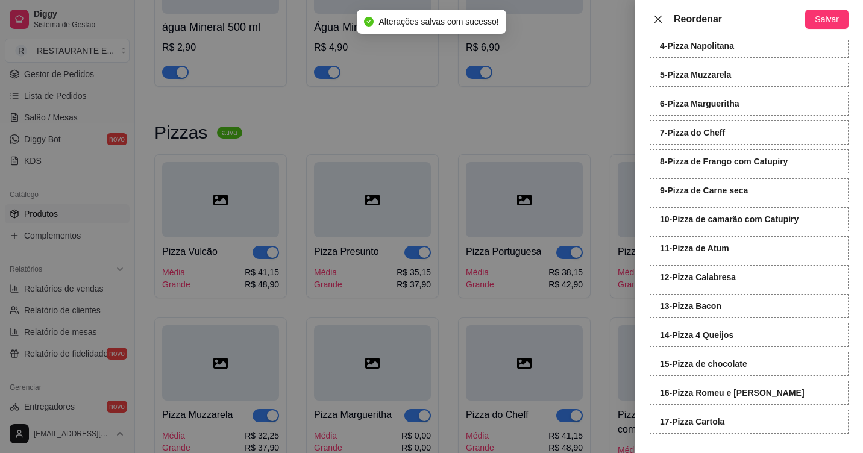
click at [658, 20] on icon "close" at bounding box center [658, 18] width 7 height 7
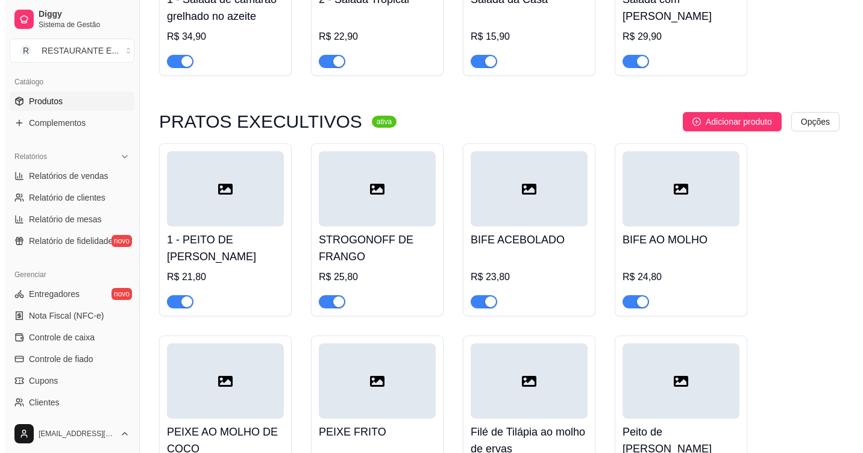
scroll to position [301, 0]
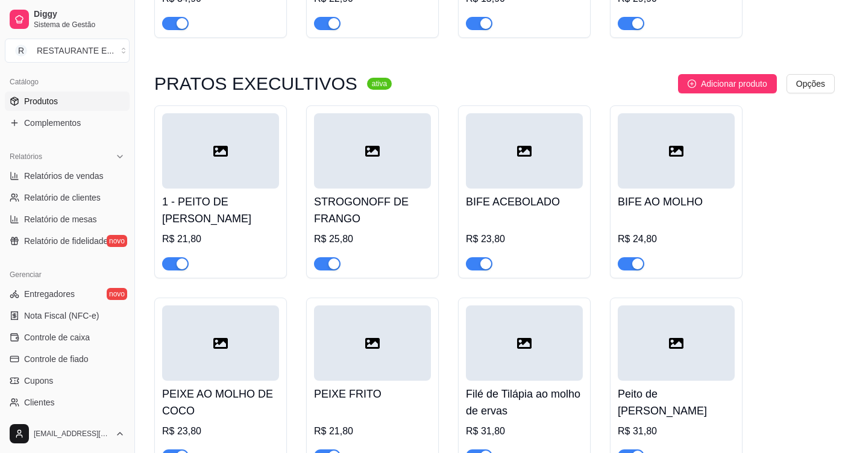
click at [213, 160] on div at bounding box center [220, 150] width 117 height 75
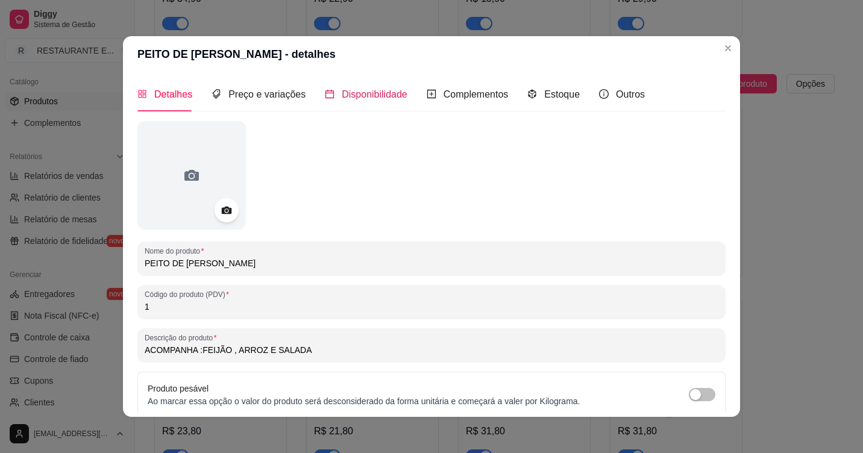
click at [367, 96] on span "Disponibilidade" at bounding box center [375, 94] width 66 height 10
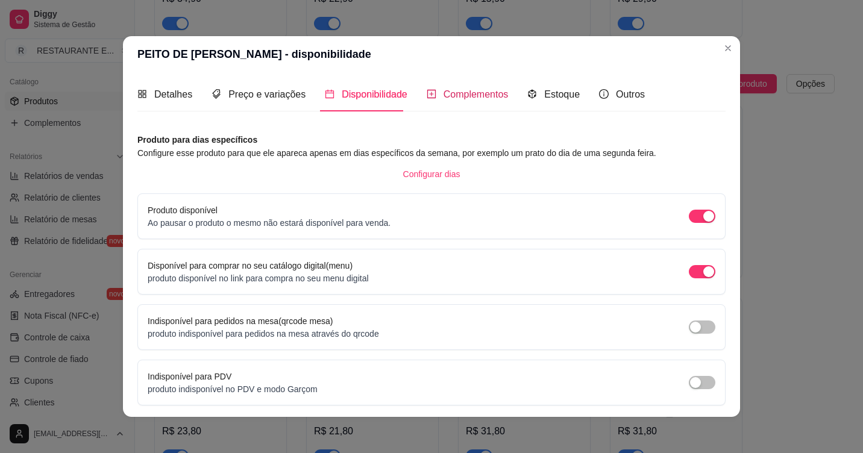
click at [470, 92] on span "Complementos" at bounding box center [476, 94] width 65 height 10
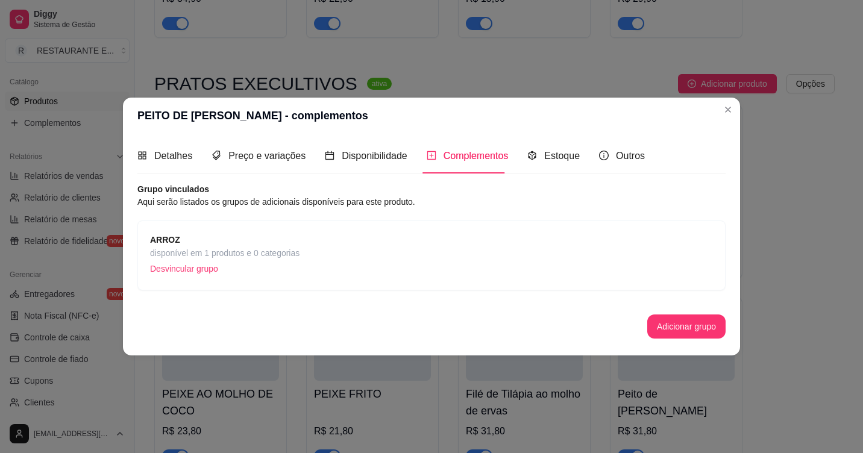
click at [189, 268] on p "Desvincular grupo" at bounding box center [225, 269] width 150 height 18
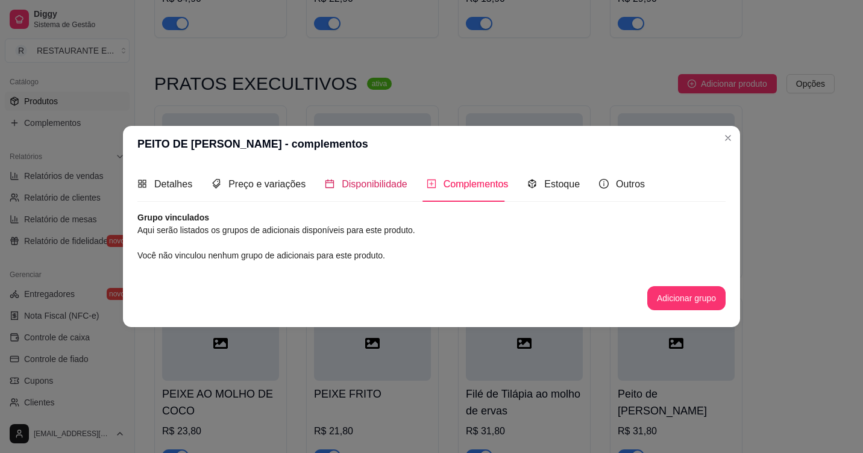
click at [361, 183] on span "Disponibilidade" at bounding box center [375, 184] width 66 height 10
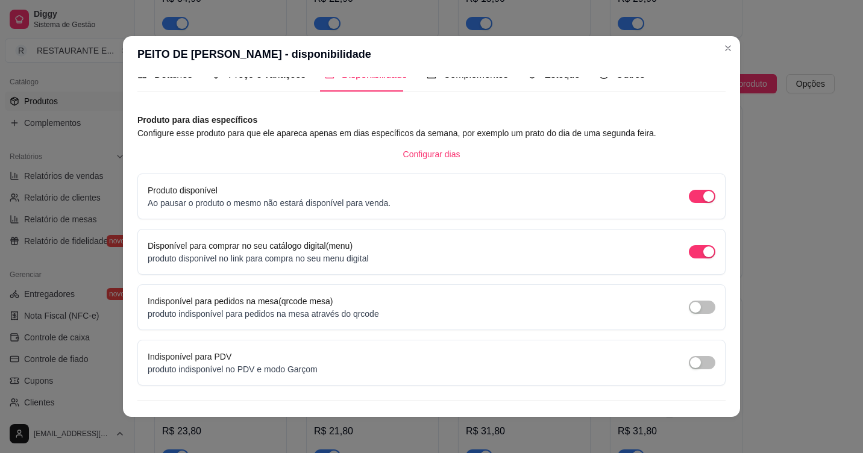
scroll to position [0, 0]
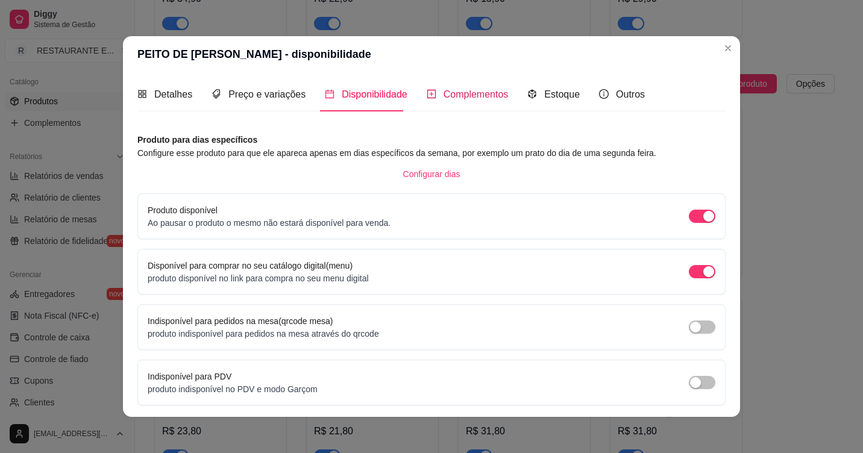
click at [480, 96] on span "Complementos" at bounding box center [476, 94] width 65 height 10
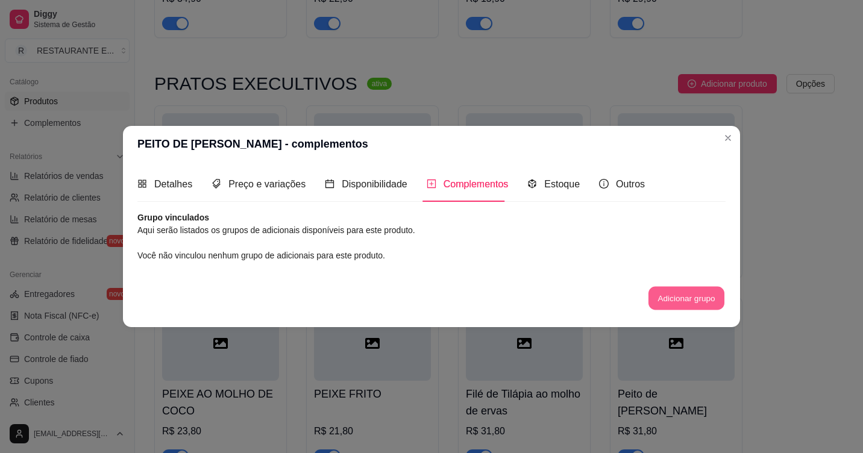
click at [687, 297] on button "Adicionar grupo" at bounding box center [687, 298] width 76 height 24
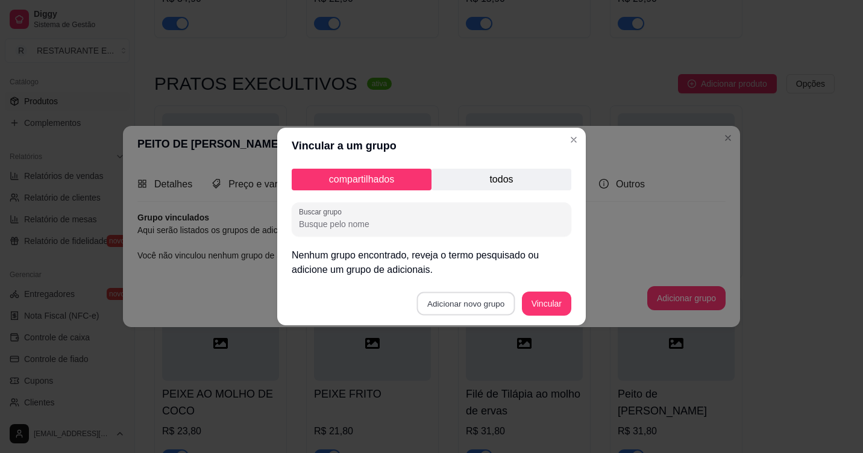
click at [470, 303] on button "Adicionar novo grupo" at bounding box center [466, 304] width 98 height 24
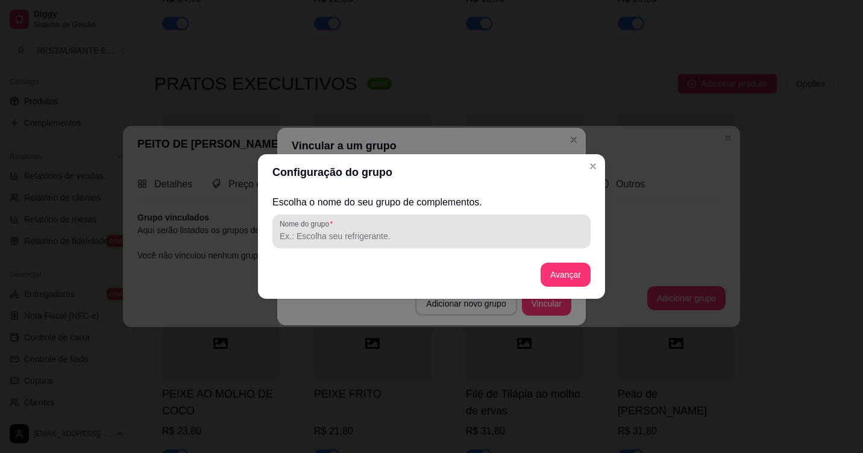
click at [341, 234] on input "Nome do grupo" at bounding box center [432, 236] width 304 height 12
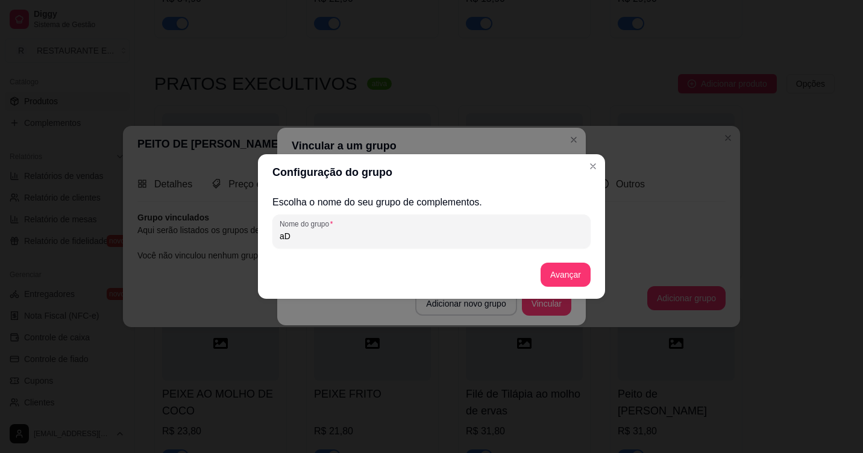
type input "a"
type input "Adicionais"
click at [567, 276] on button "Avançar" at bounding box center [566, 275] width 50 height 24
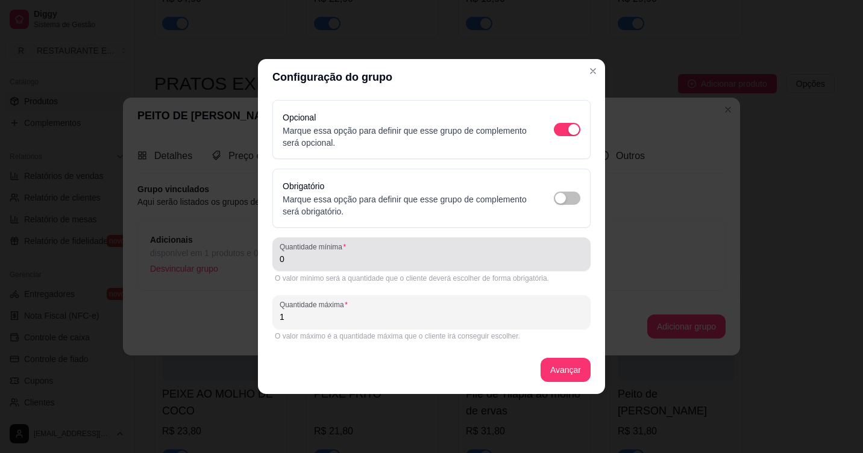
click at [295, 259] on input "0" at bounding box center [432, 259] width 304 height 12
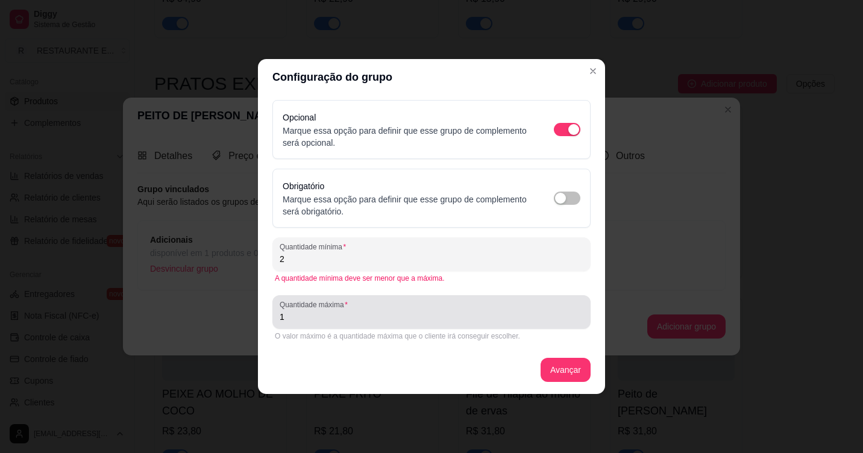
type input "2"
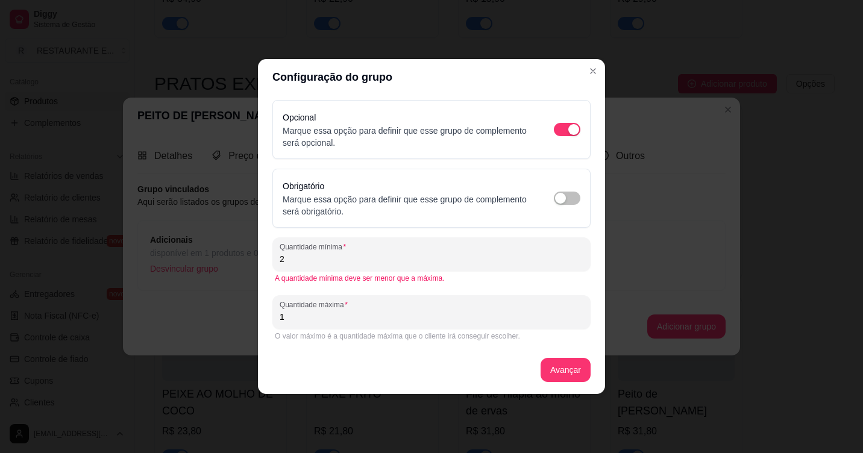
click at [295, 320] on input "1" at bounding box center [432, 317] width 304 height 12
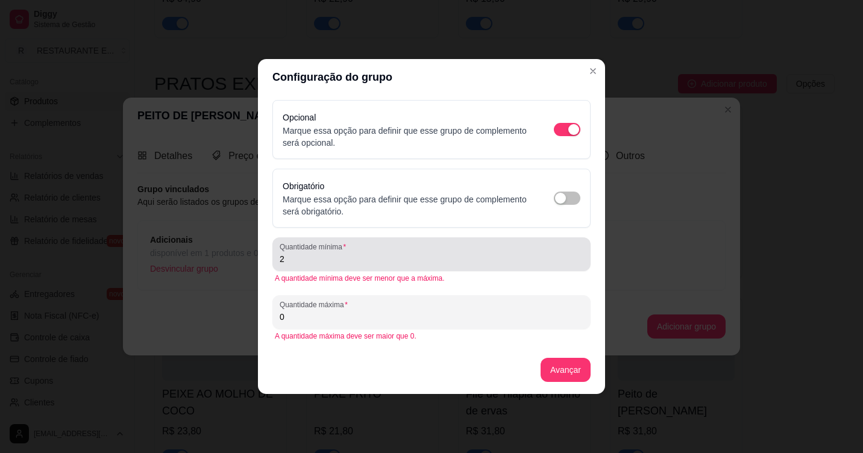
type input "0"
click at [291, 262] on input "2" at bounding box center [432, 259] width 304 height 12
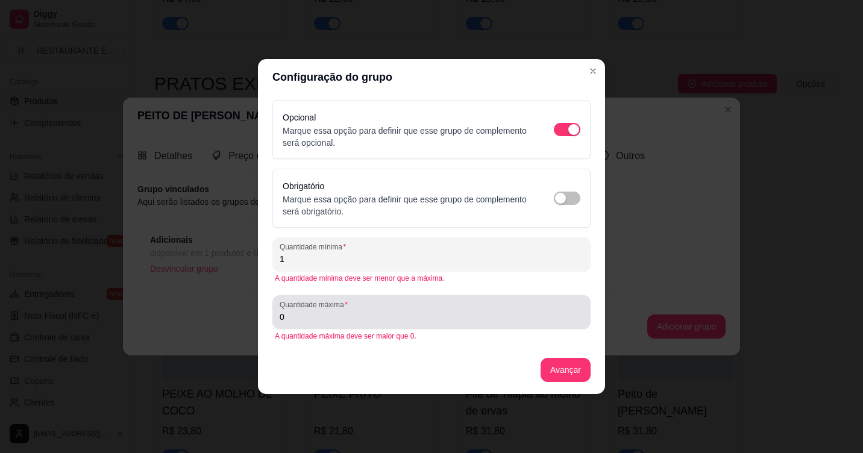
type input "1"
click at [291, 320] on input "0" at bounding box center [432, 317] width 304 height 12
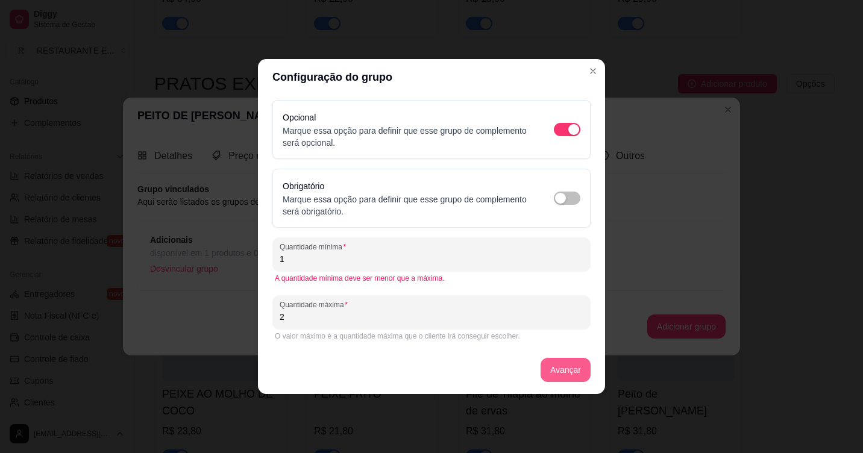
type input "2"
click at [560, 373] on button "Avançar" at bounding box center [566, 370] width 50 height 24
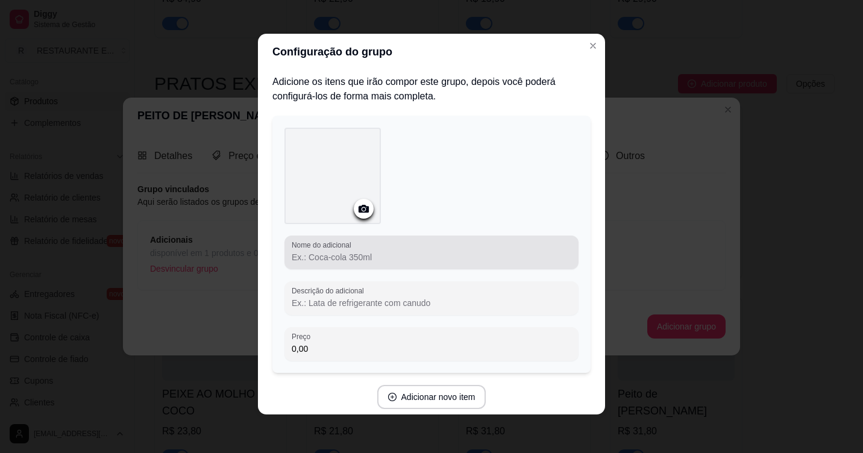
click at [350, 255] on input "Nome do adicional" at bounding box center [432, 257] width 280 height 12
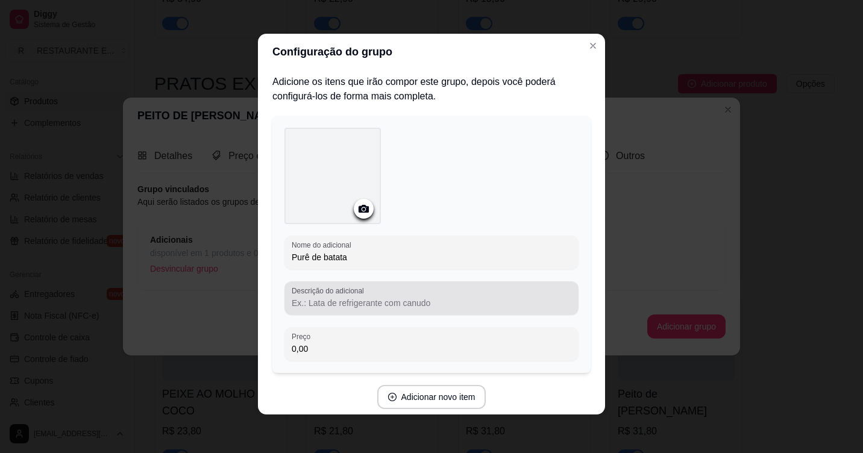
click at [373, 304] on input "Descrição do adicional" at bounding box center [432, 303] width 280 height 12
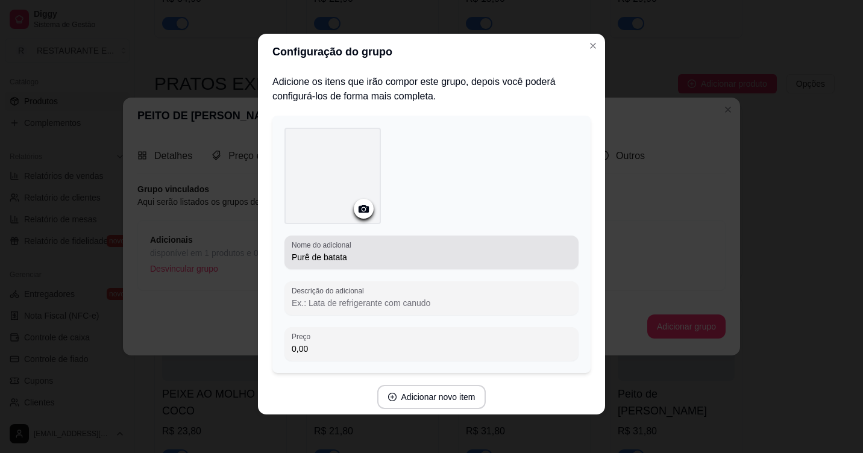
click at [353, 251] on input "Purê de batata" at bounding box center [432, 257] width 280 height 12
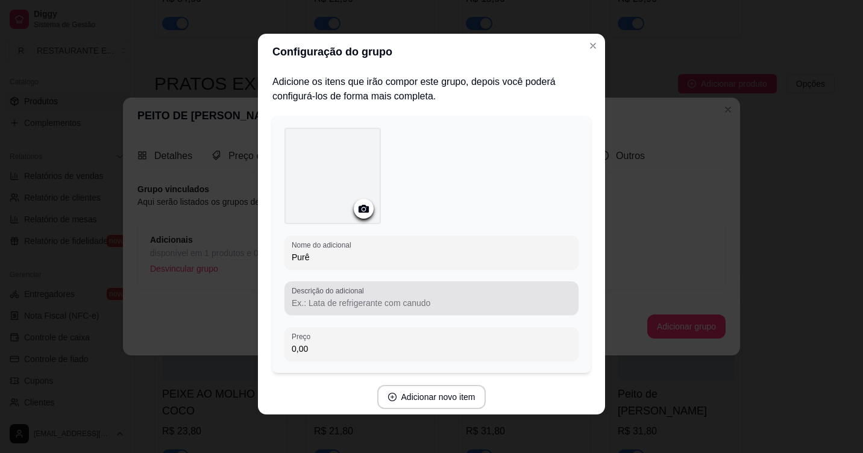
type input "Purê"
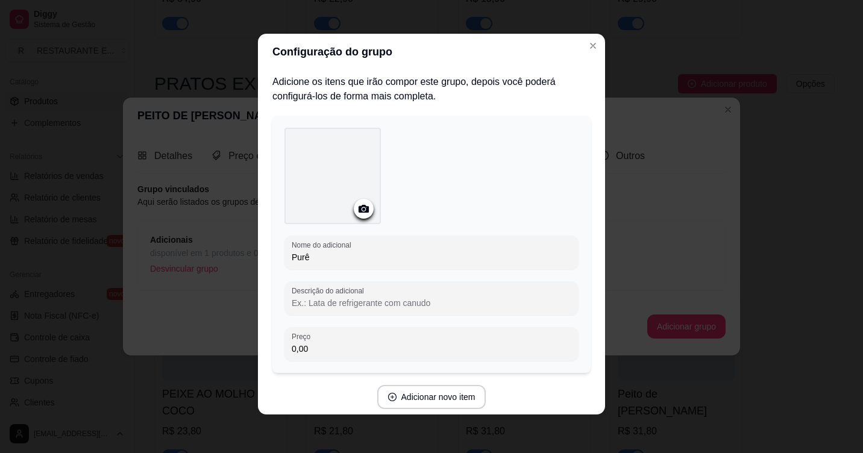
click at [348, 298] on input "Descrição do adicional" at bounding box center [432, 303] width 280 height 12
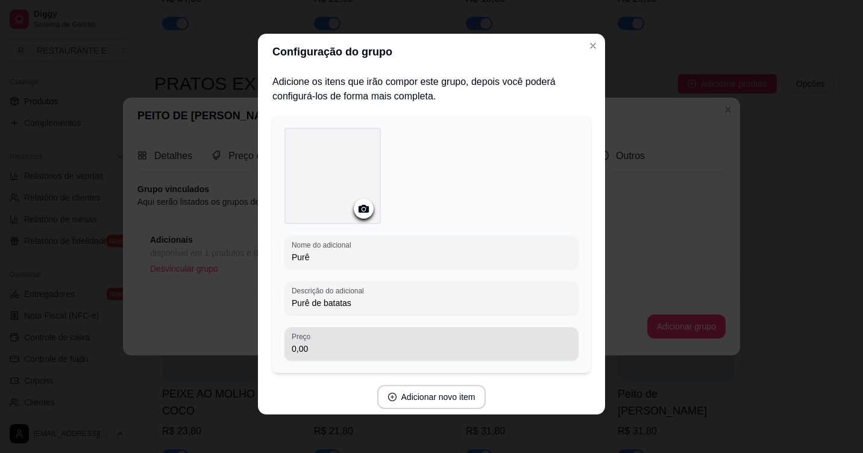
type input "Purê de batatas"
drag, startPoint x: 306, startPoint y: 347, endPoint x: 309, endPoint y: 341, distance: 6.5
click at [309, 344] on input "0,00" at bounding box center [432, 349] width 280 height 12
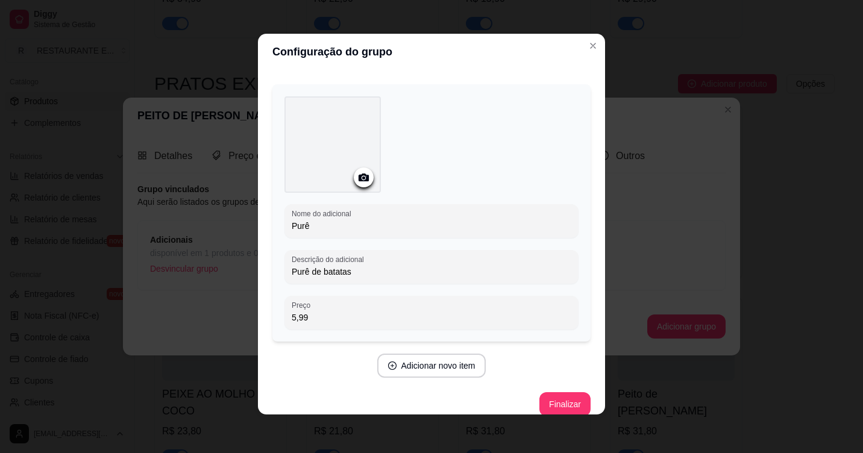
scroll to position [45, 0]
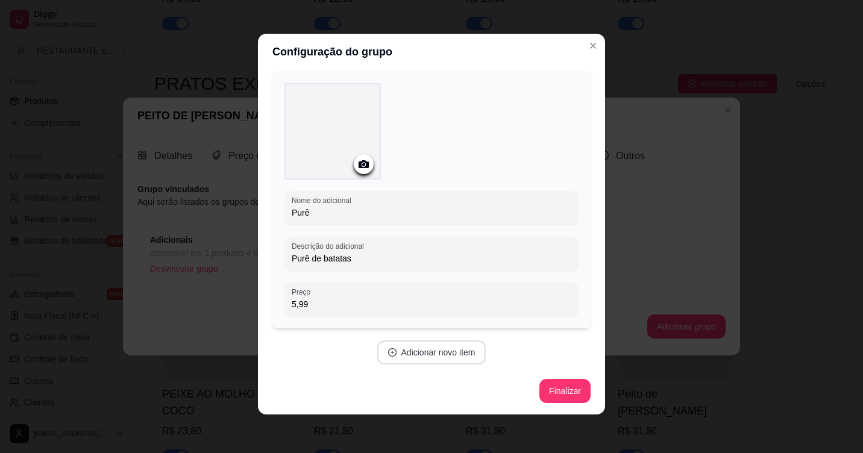
type input "5,99"
click at [440, 356] on button "Adicionar novo item" at bounding box center [431, 353] width 109 height 24
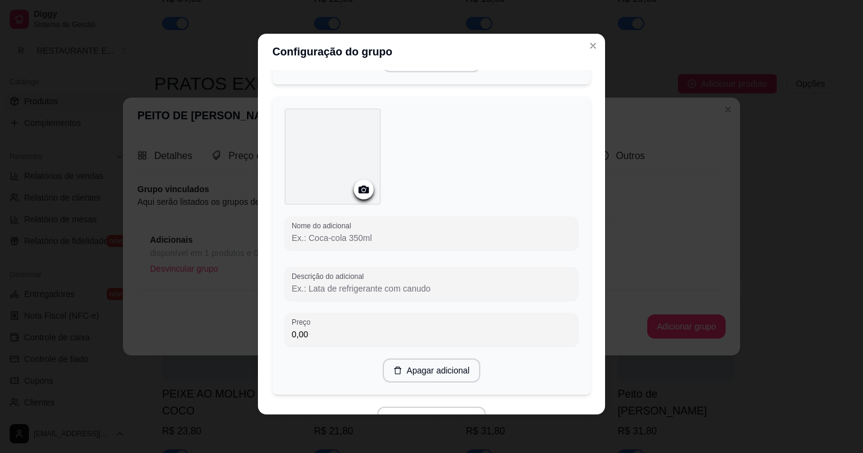
scroll to position [346, 0]
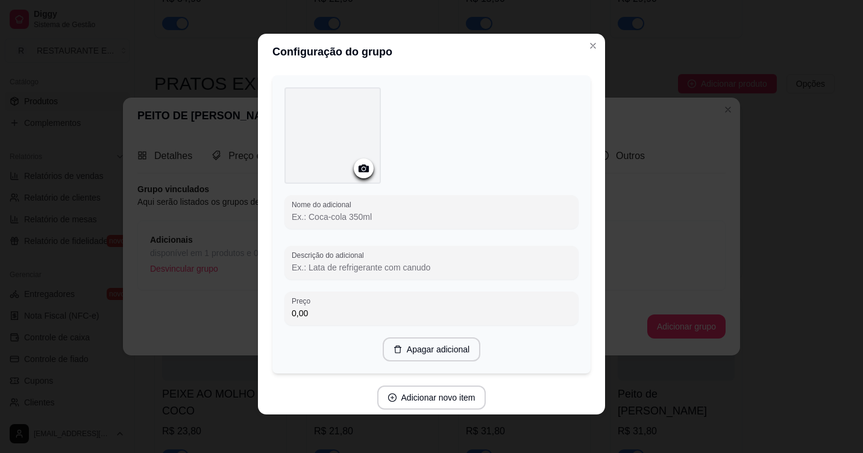
click at [332, 219] on input "Nome do adicional" at bounding box center [432, 217] width 280 height 12
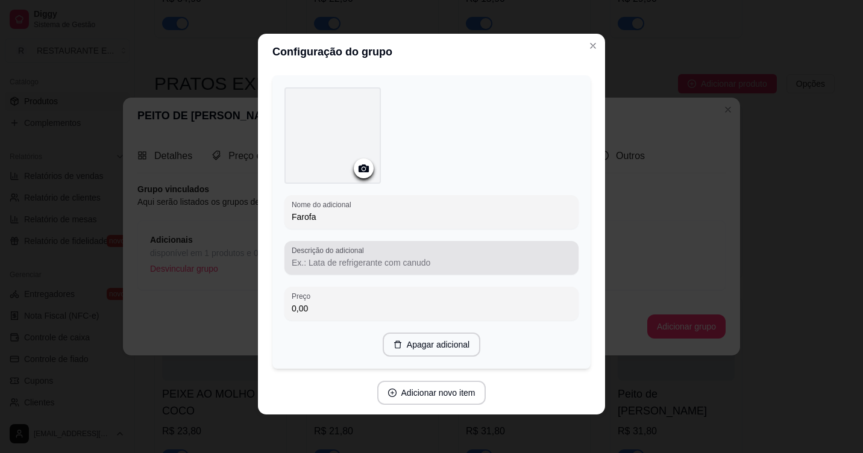
type input "Farofa"
click at [362, 260] on input "Descrição do adicional" at bounding box center [432, 263] width 280 height 12
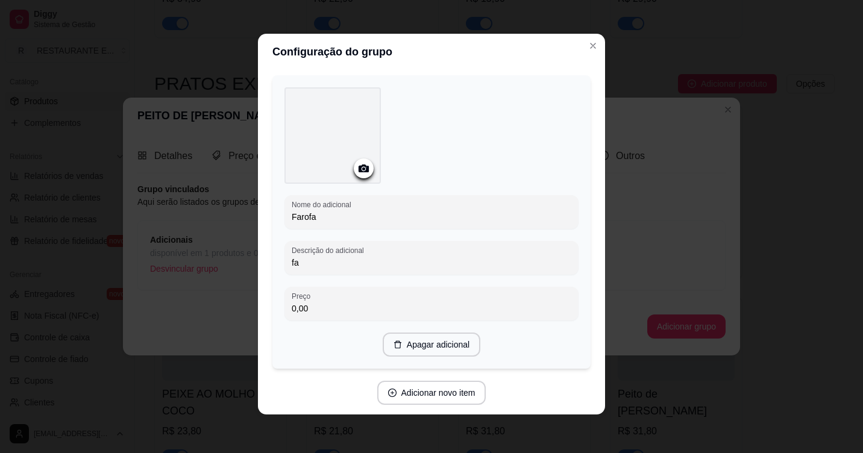
type input "f"
click at [315, 259] on input "Farofa adicional" at bounding box center [432, 263] width 280 height 12
click at [364, 260] on input "Farofa Adicional" at bounding box center [432, 263] width 280 height 12
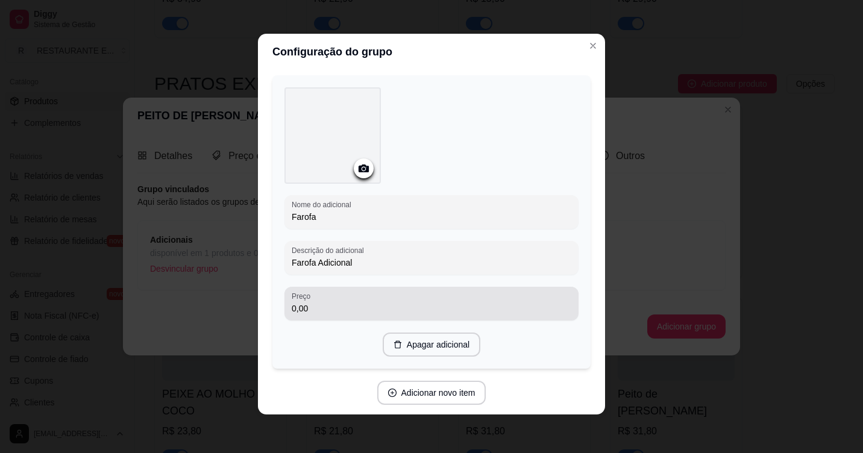
type input "Farofa Adicional"
click at [336, 311] on input "0,00" at bounding box center [432, 309] width 280 height 12
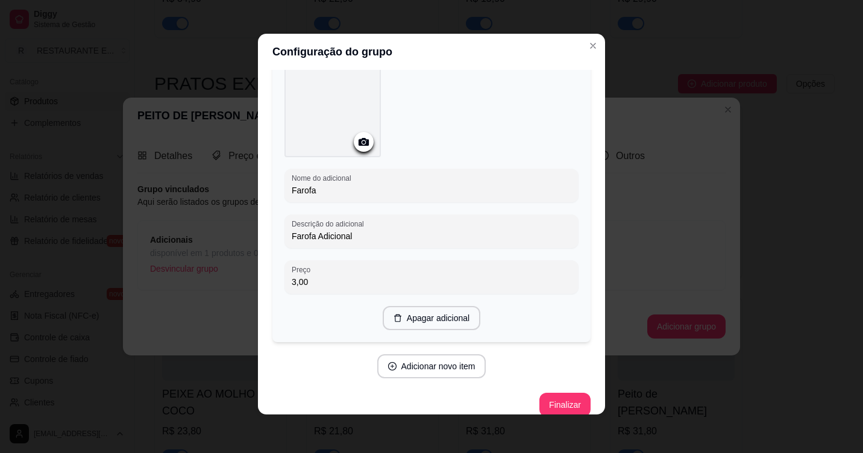
scroll to position [386, 0]
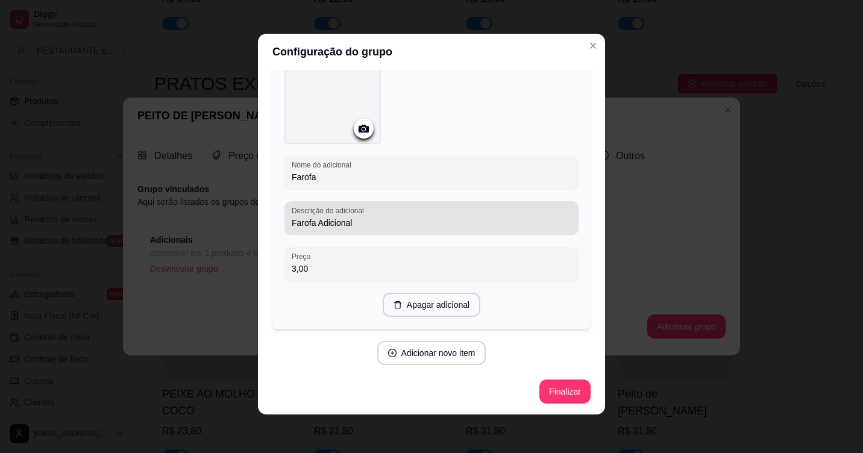
type input "3,00"
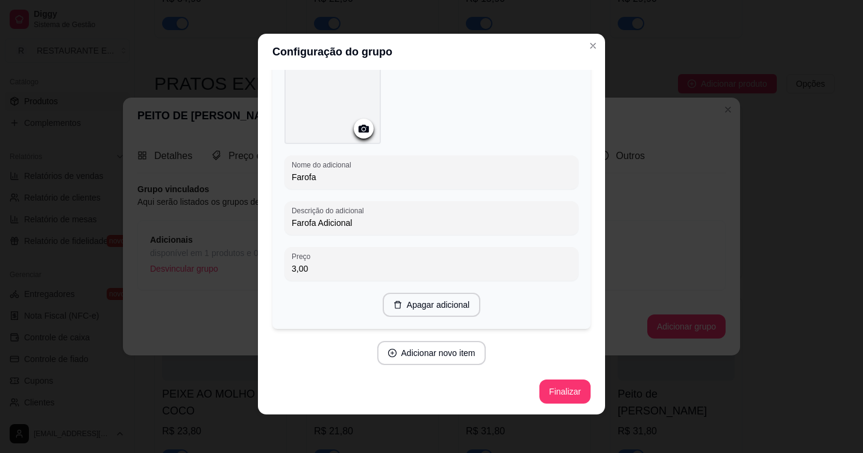
click at [371, 224] on input "Farofa Adicional" at bounding box center [432, 223] width 280 height 12
type input "Farofa Adicional ao prato"
click at [438, 358] on button "Adicionar novo item" at bounding box center [431, 353] width 109 height 24
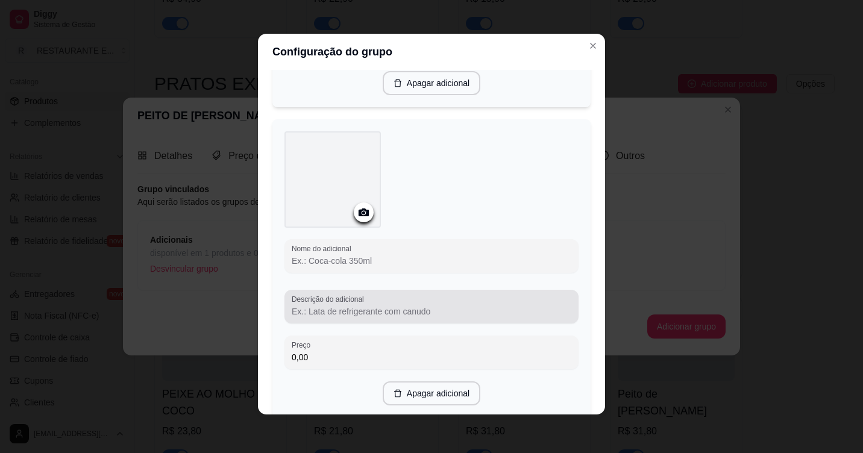
scroll to position [627, 0]
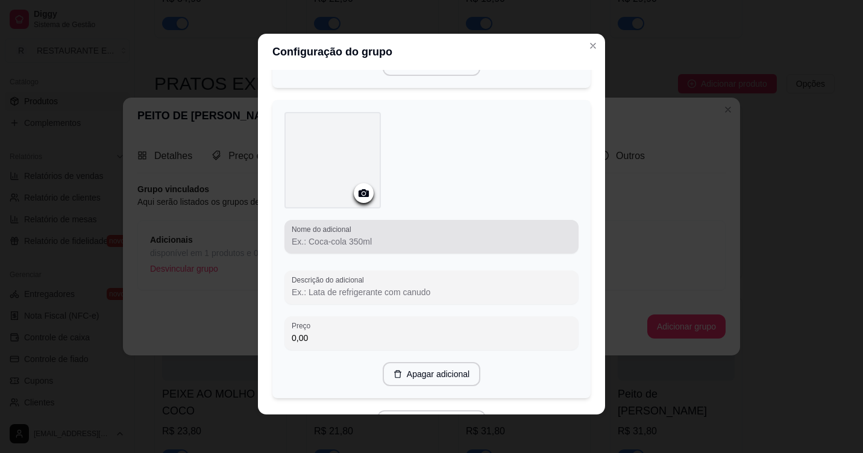
click at [321, 243] on input "Nome do adicional" at bounding box center [432, 242] width 280 height 12
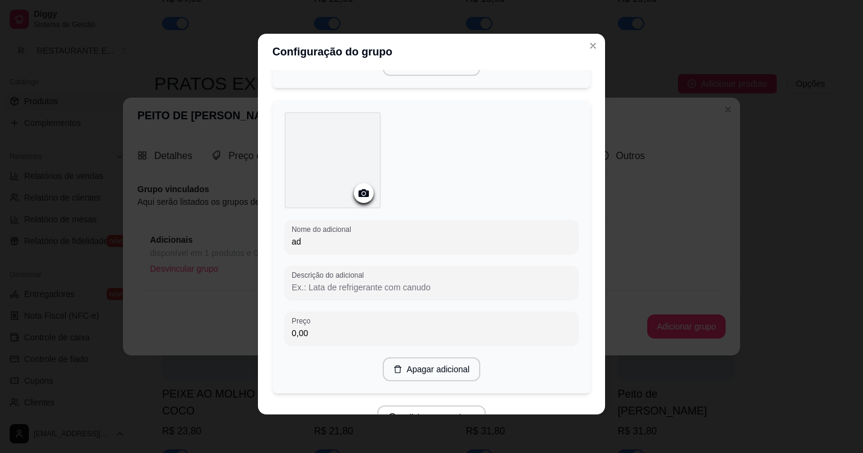
type input "a"
click at [292, 241] on input "arroz Com brócolis" at bounding box center [432, 242] width 280 height 12
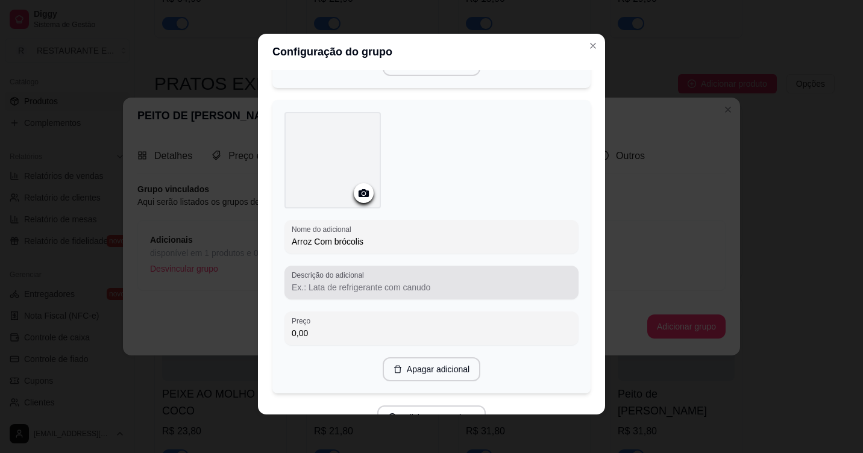
type input "Arroz Com brócolis"
click at [350, 291] on input "Descrição do adicional" at bounding box center [432, 288] width 280 height 12
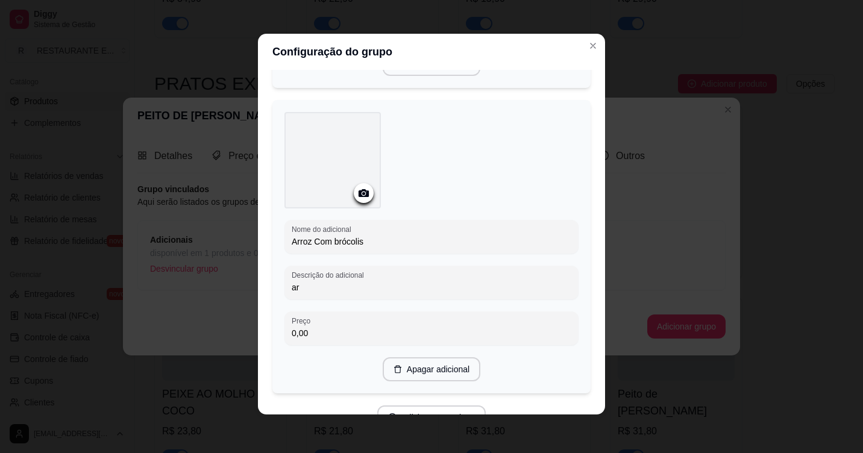
type input "a"
click at [292, 285] on input "adicional de brócolis" at bounding box center [432, 288] width 280 height 12
type input "Adicional de brócolis"
click at [323, 327] on input "0,00" at bounding box center [432, 333] width 280 height 12
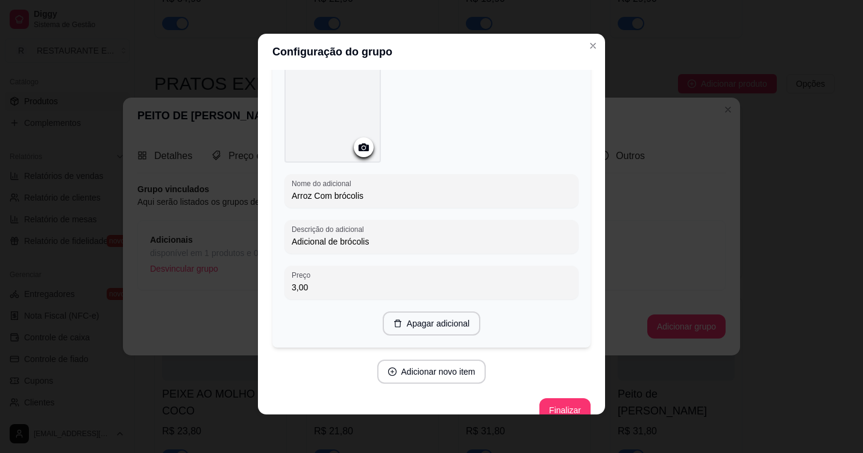
scroll to position [691, 0]
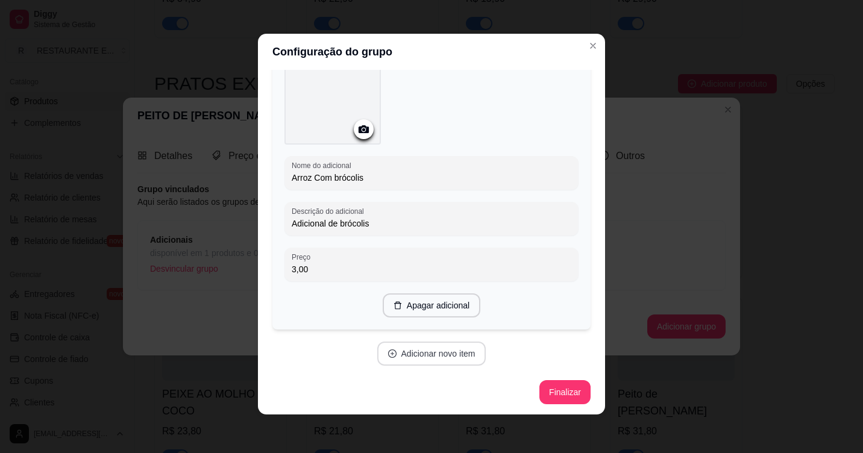
type input "3,00"
click at [419, 356] on button "Adicionar novo item" at bounding box center [432, 354] width 106 height 24
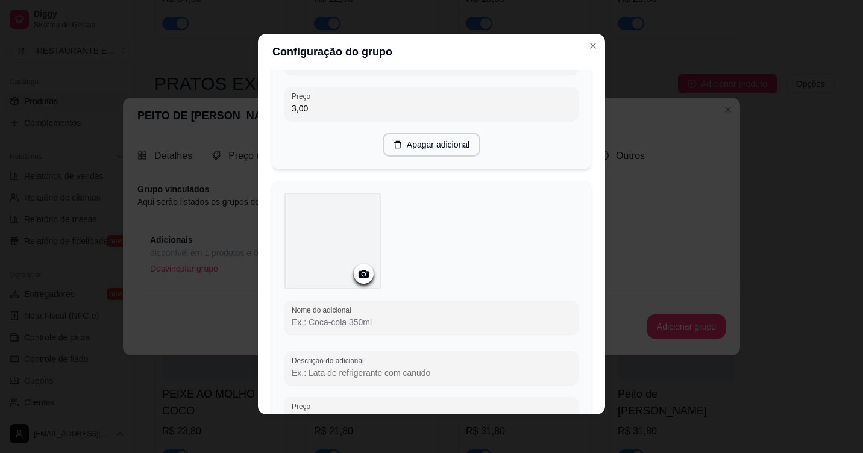
scroll to position [872, 0]
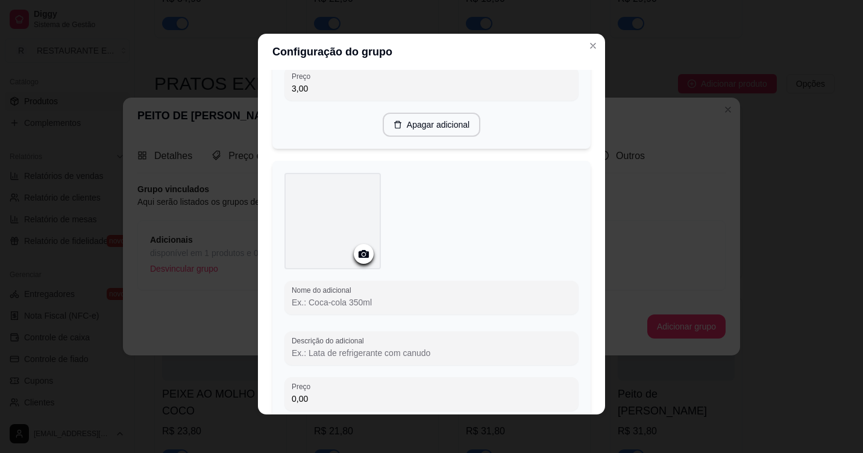
click at [406, 300] on input "Nome do adicional" at bounding box center [432, 303] width 280 height 12
type input "a"
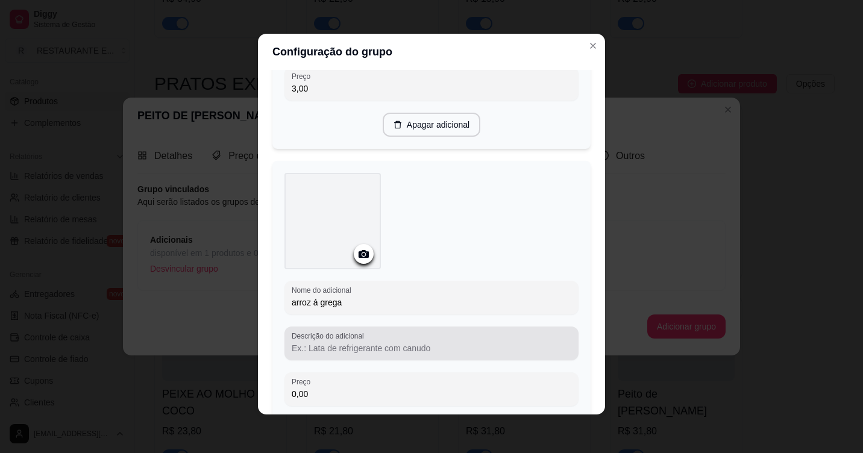
type input "arroz á grega"
click at [347, 350] on input "Descrição do adicional" at bounding box center [432, 348] width 280 height 12
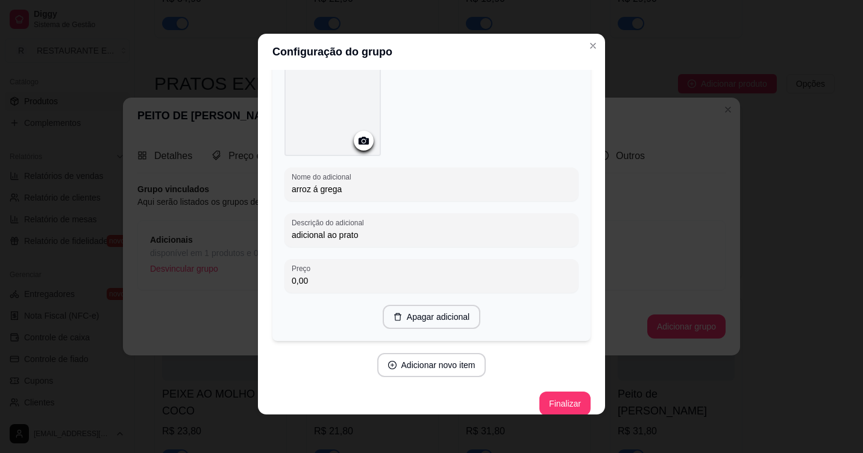
scroll to position [992, 0]
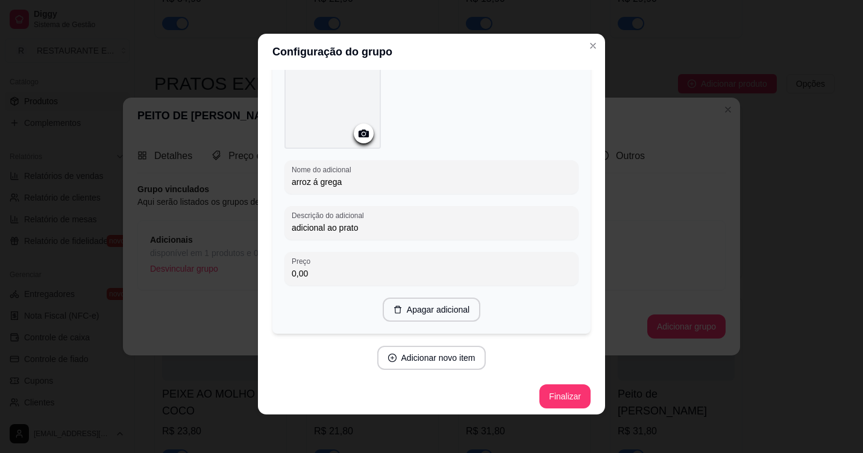
type input "adicional ao prato"
click at [312, 274] on input "0,00" at bounding box center [432, 274] width 280 height 12
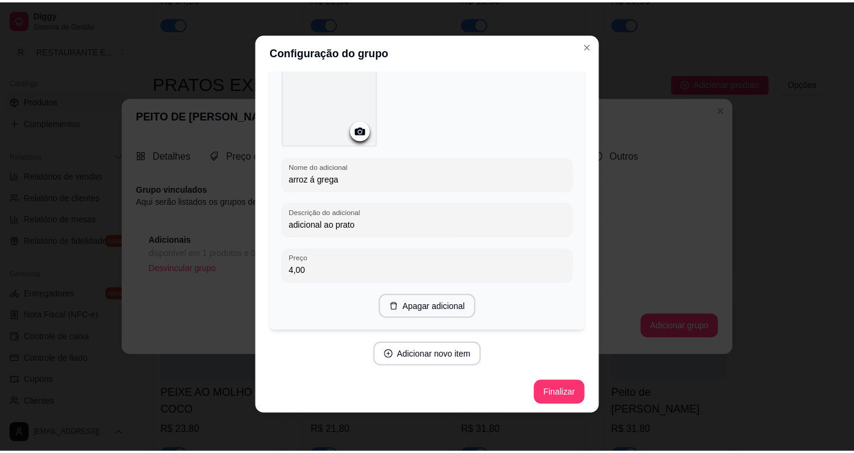
scroll to position [996, 0]
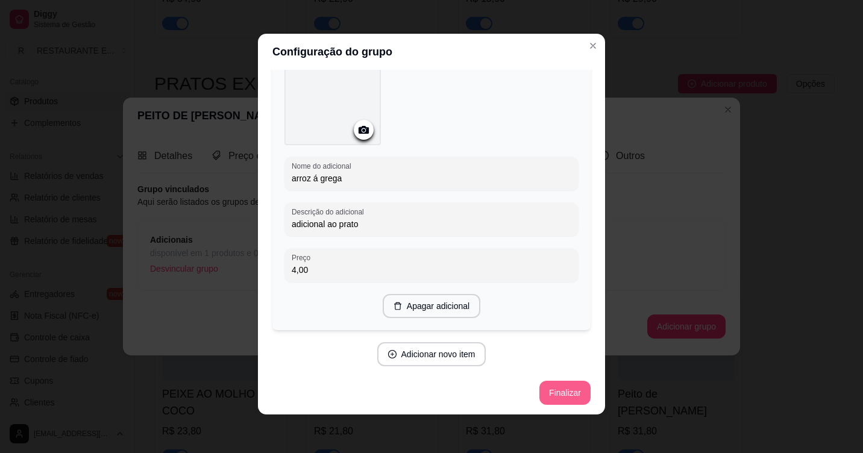
type input "4,00"
click at [555, 396] on button "Finalizar" at bounding box center [564, 394] width 49 height 24
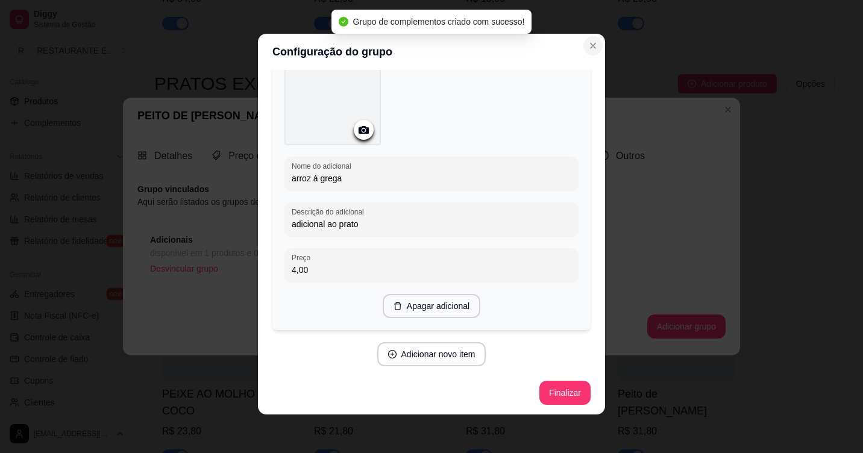
click at [591, 47] on icon "Close" at bounding box center [593, 45] width 5 height 5
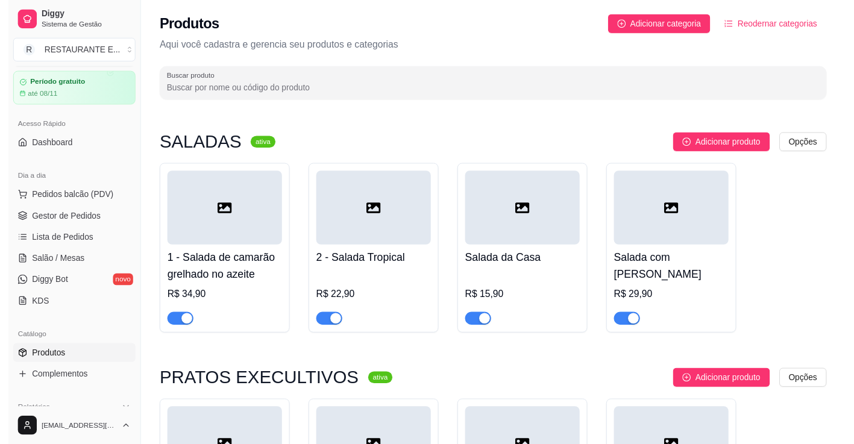
scroll to position [0, 0]
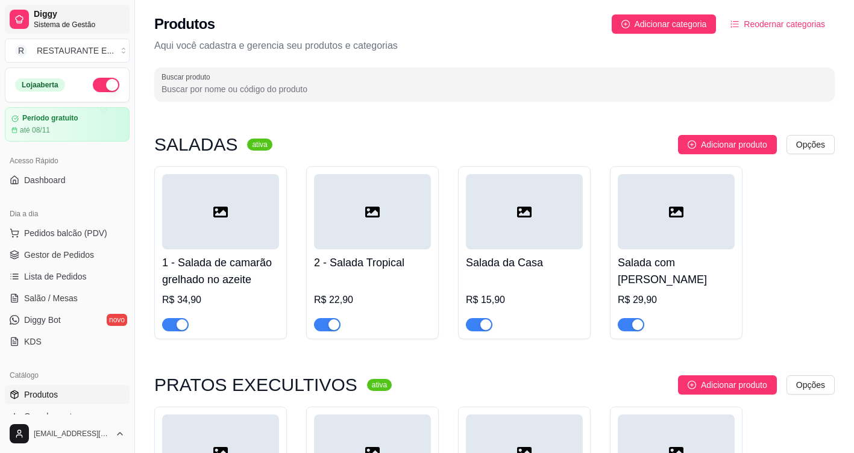
click at [66, 20] on span "Sistema de Gestão" at bounding box center [79, 25] width 91 height 10
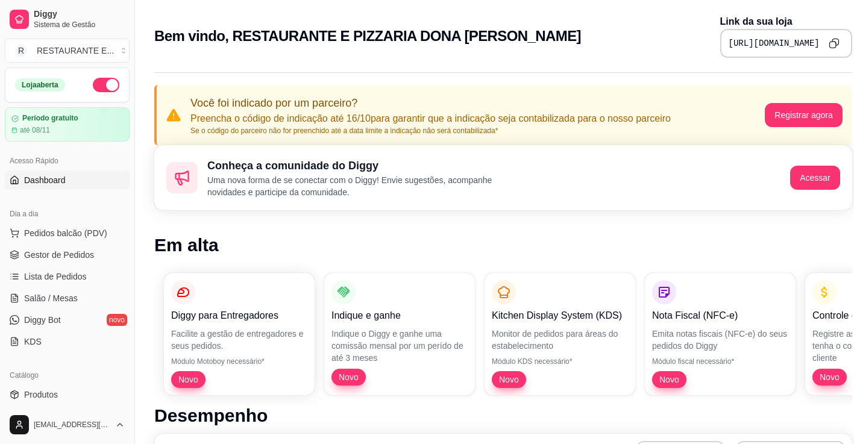
click at [831, 42] on icon "Copy to clipboard" at bounding box center [834, 43] width 11 height 11
click at [831, 42] on icon "Copy to clipboard" at bounding box center [833, 43] width 5 height 5
click at [818, 42] on div "[URL][DOMAIN_NAME]" at bounding box center [787, 43] width 132 height 29
click at [831, 42] on icon "Copy to clipboard" at bounding box center [834, 43] width 11 height 11
click at [831, 42] on icon "Copy to clipboard" at bounding box center [833, 43] width 5 height 5
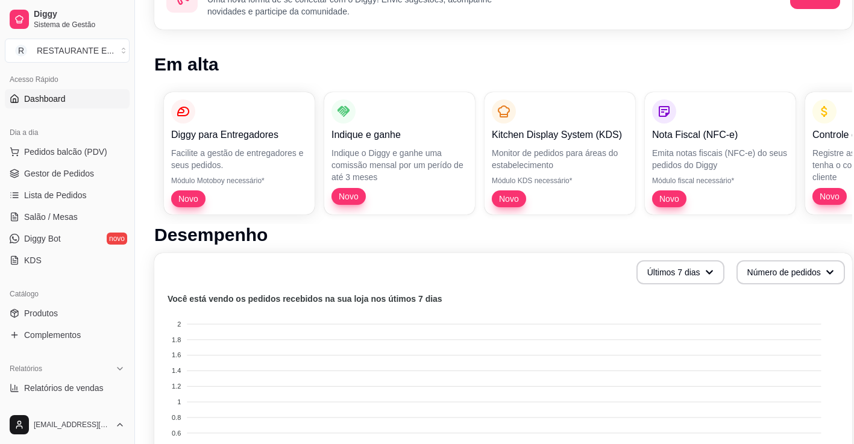
scroll to position [60, 0]
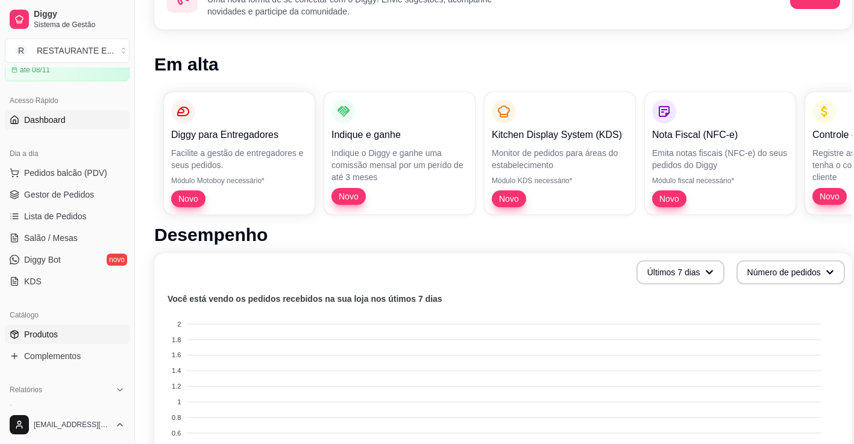
click at [57, 331] on span "Produtos" at bounding box center [41, 335] width 34 height 12
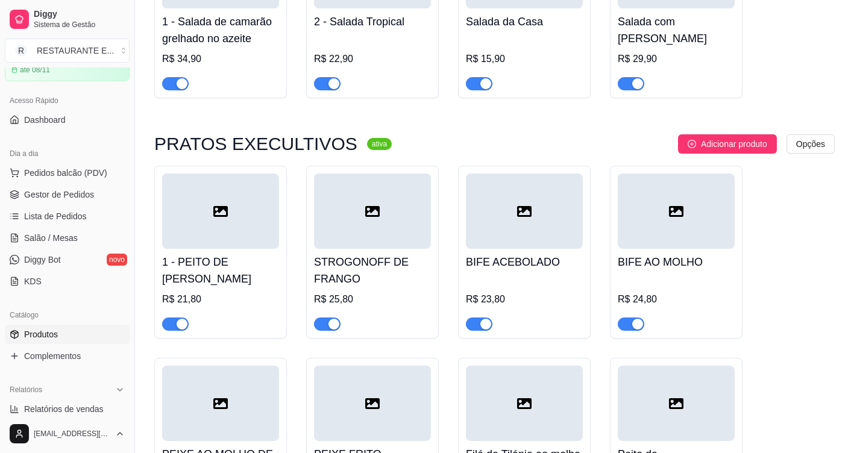
scroll to position [301, 0]
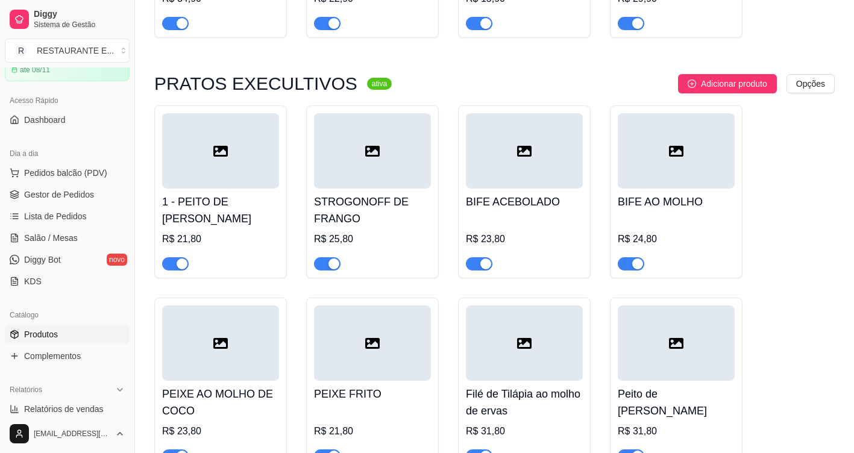
click at [245, 155] on div at bounding box center [220, 150] width 117 height 75
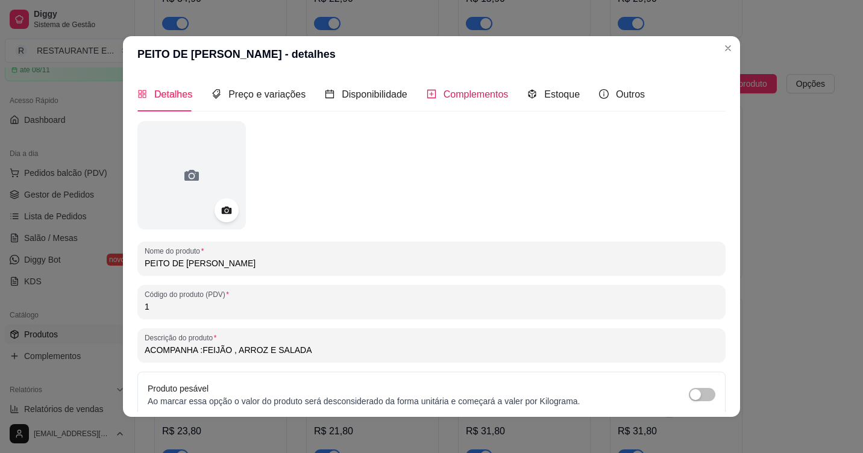
click at [478, 91] on span "Complementos" at bounding box center [476, 94] width 65 height 10
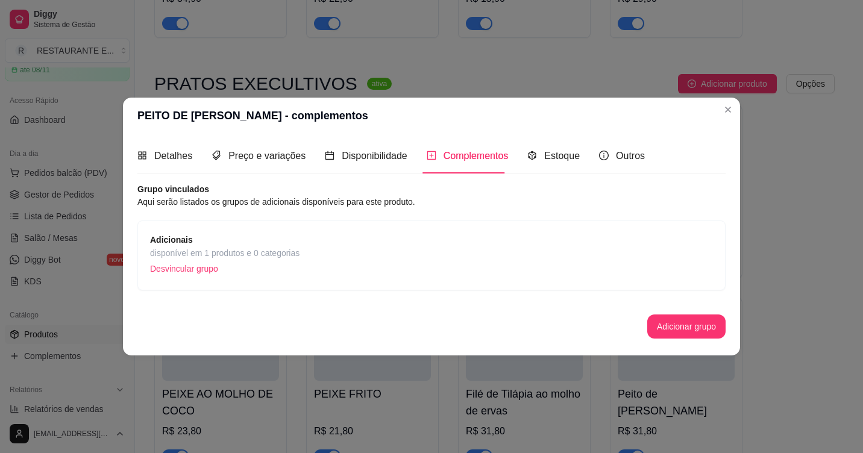
click at [189, 268] on p "Desvincular grupo" at bounding box center [225, 269] width 150 height 18
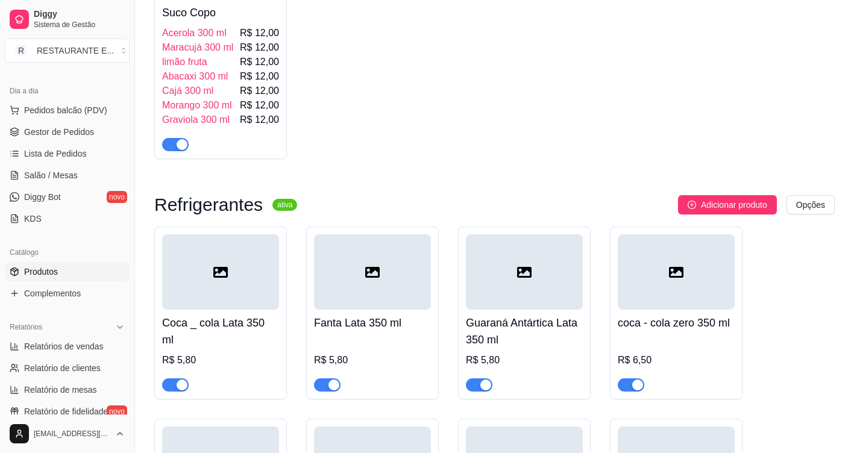
scroll to position [121, 0]
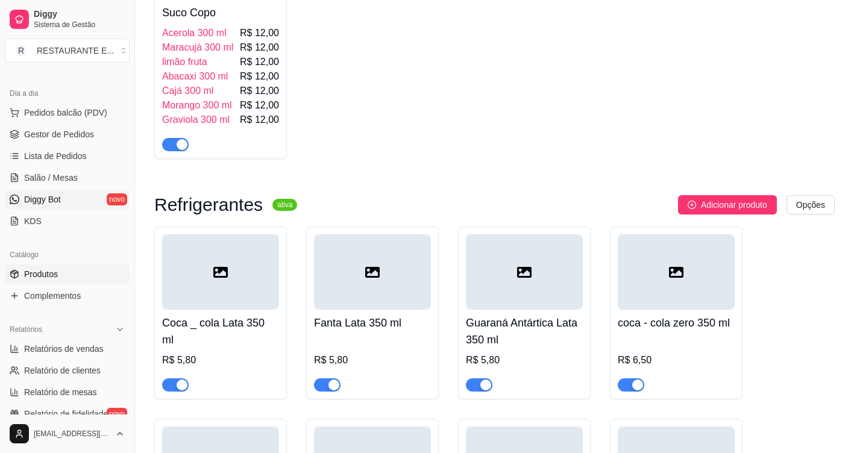
click at [58, 197] on span "Diggy Bot" at bounding box center [42, 200] width 37 height 12
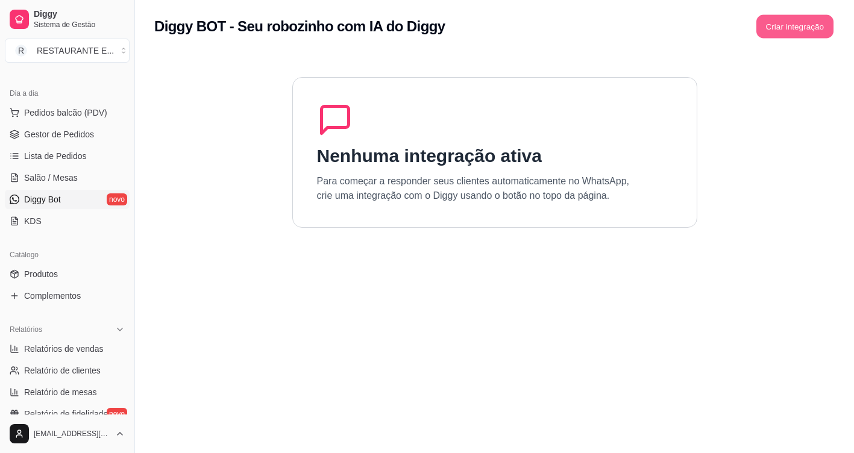
click at [819, 27] on button "Criar integração" at bounding box center [795, 27] width 77 height 24
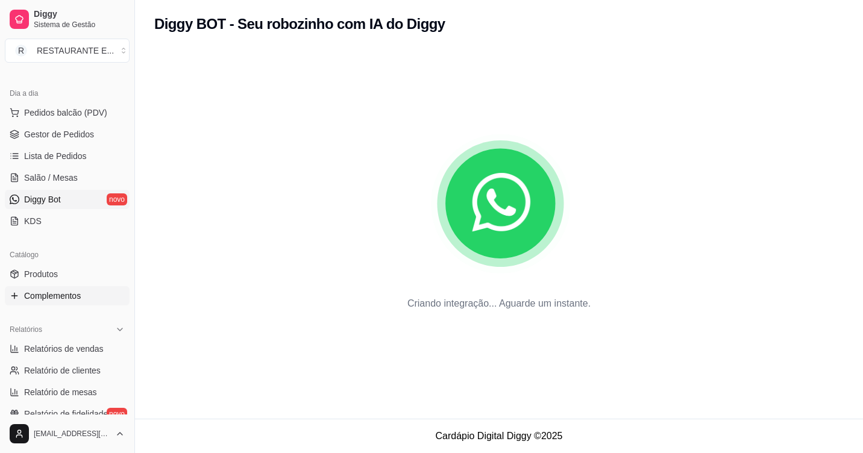
click at [68, 295] on span "Complementos" at bounding box center [52, 296] width 57 height 12
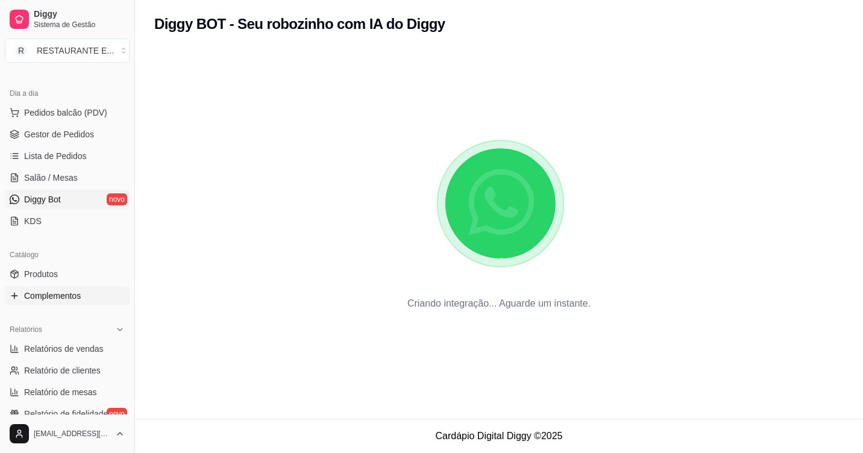
click at [58, 295] on span "Complementos" at bounding box center [52, 296] width 57 height 12
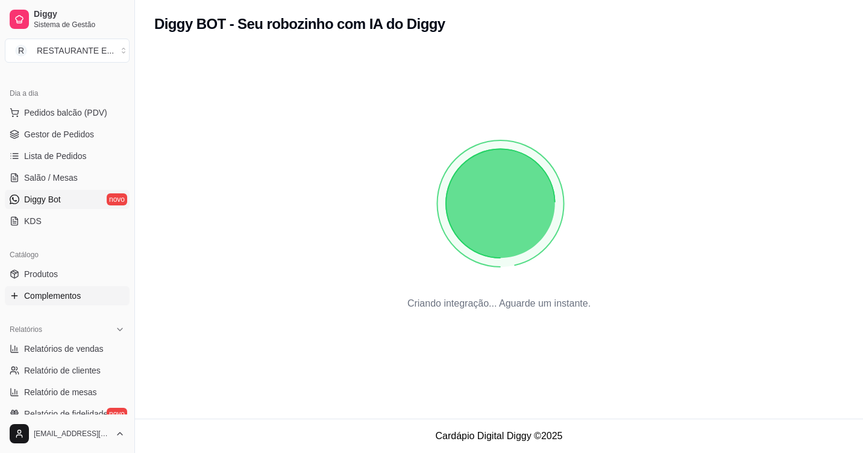
click at [42, 293] on span "Complementos" at bounding box center [52, 296] width 57 height 12
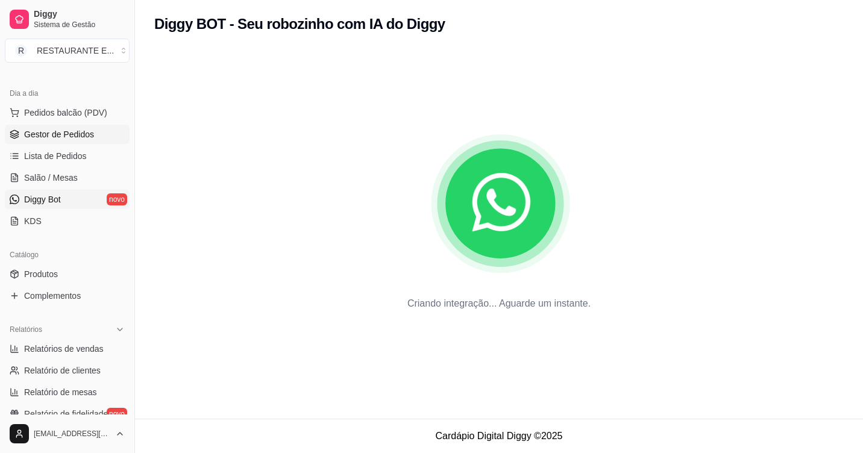
click at [63, 132] on span "Gestor de Pedidos" at bounding box center [59, 134] width 70 height 12
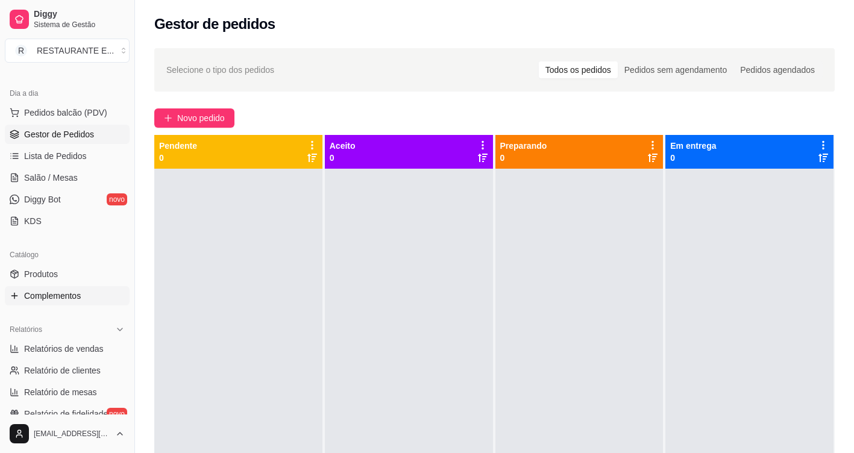
click at [62, 294] on span "Complementos" at bounding box center [52, 296] width 57 height 12
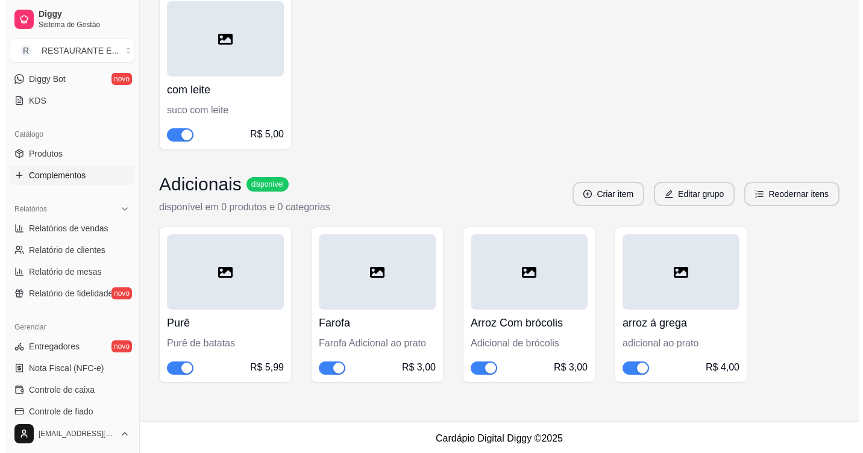
scroll to position [1159, 0]
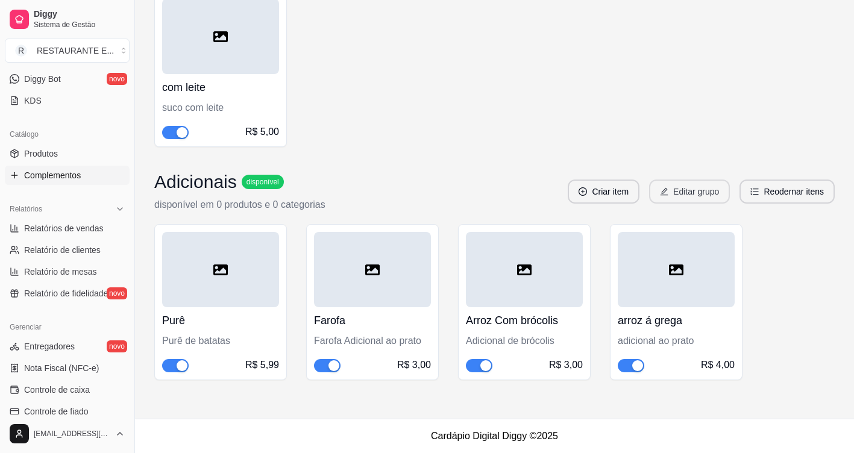
click at [698, 195] on button "Editar grupo" at bounding box center [689, 192] width 81 height 24
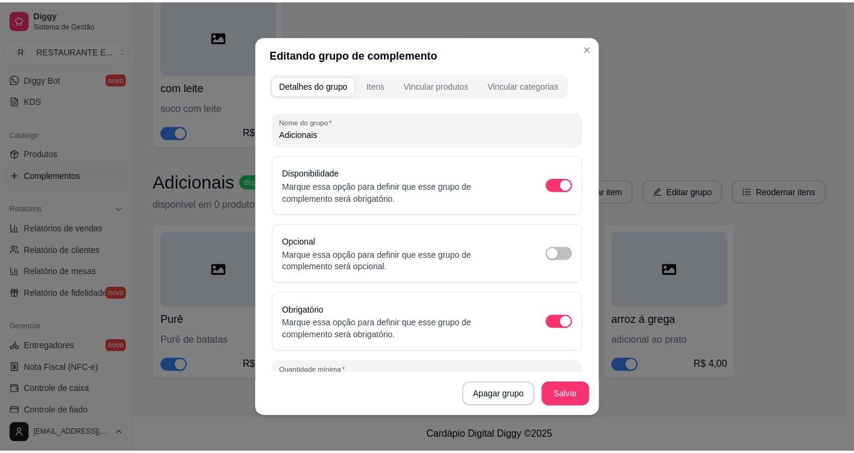
scroll to position [0, 0]
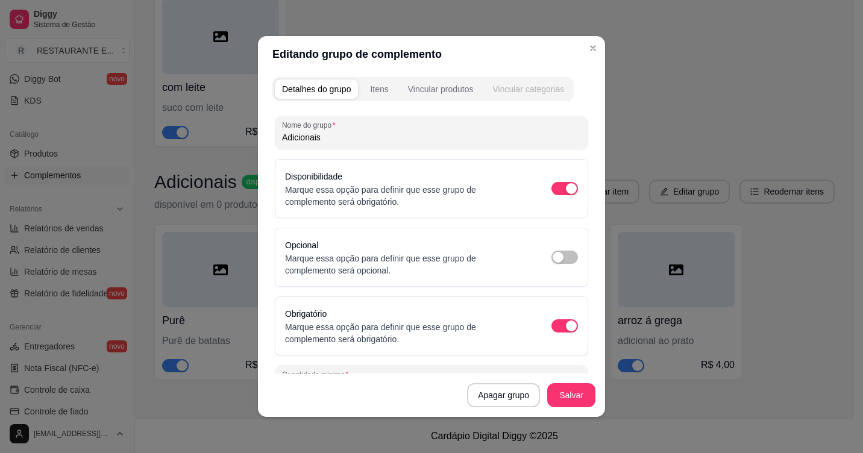
click at [536, 92] on div "Vincular categorias" at bounding box center [529, 89] width 72 height 12
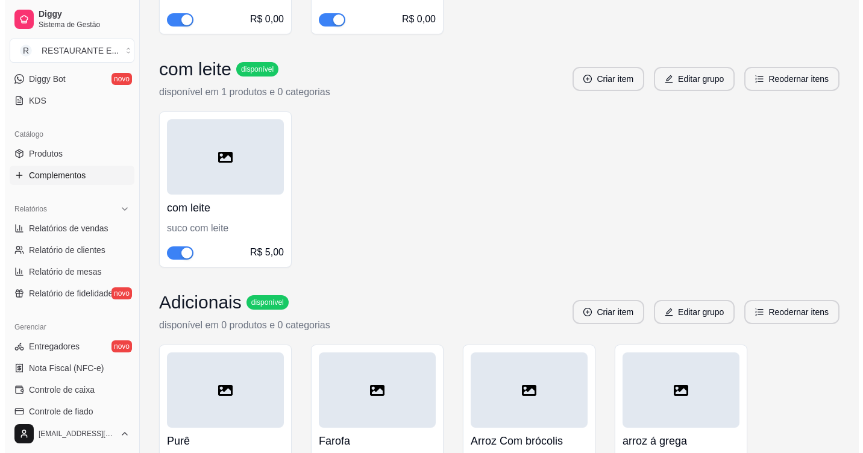
scroll to position [979, 0]
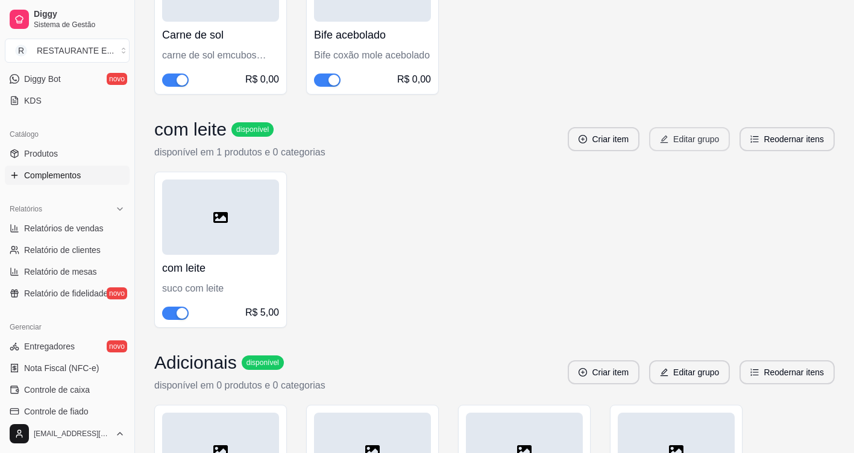
click at [697, 144] on button "Editar grupo" at bounding box center [689, 139] width 81 height 24
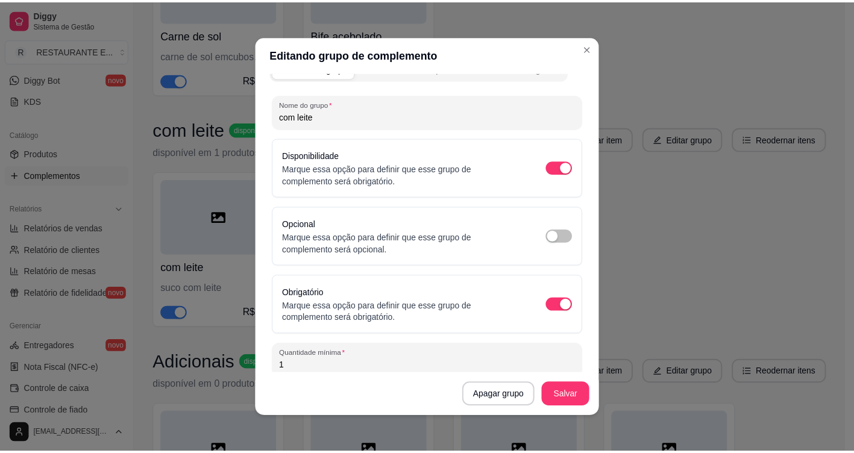
scroll to position [0, 0]
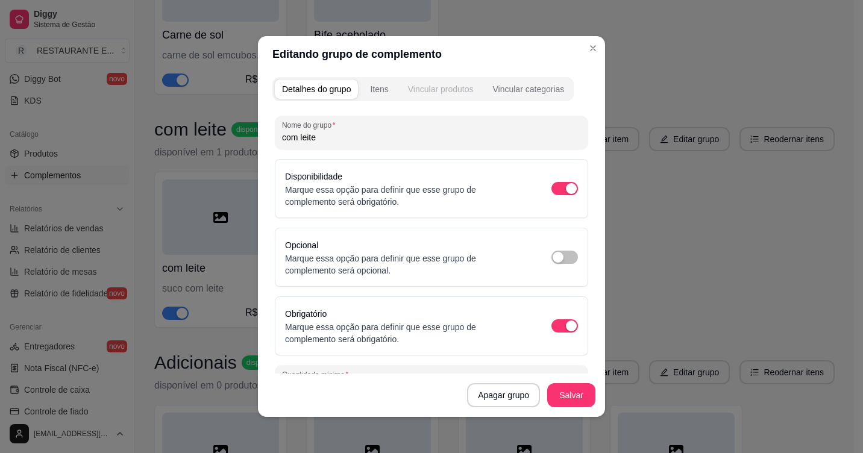
click at [436, 89] on div "Vincular produtos" at bounding box center [441, 89] width 66 height 12
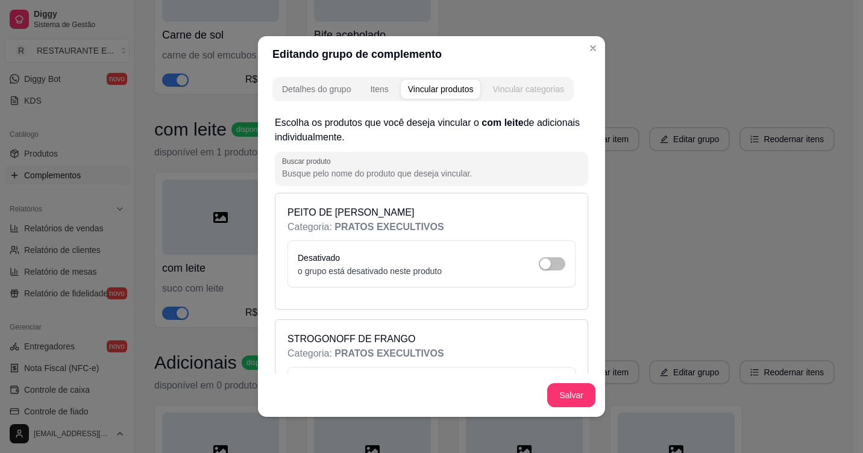
click at [520, 89] on div "Vincular categorias" at bounding box center [529, 89] width 72 height 12
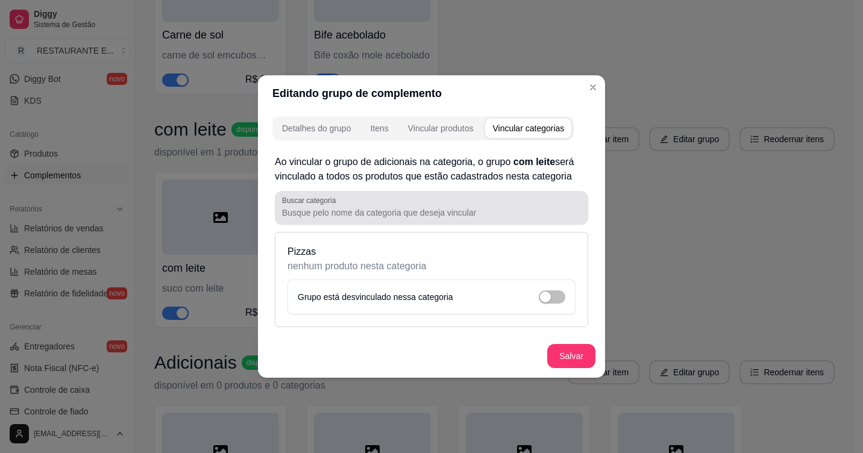
click at [332, 214] on input "Buscar categoria" at bounding box center [431, 213] width 299 height 12
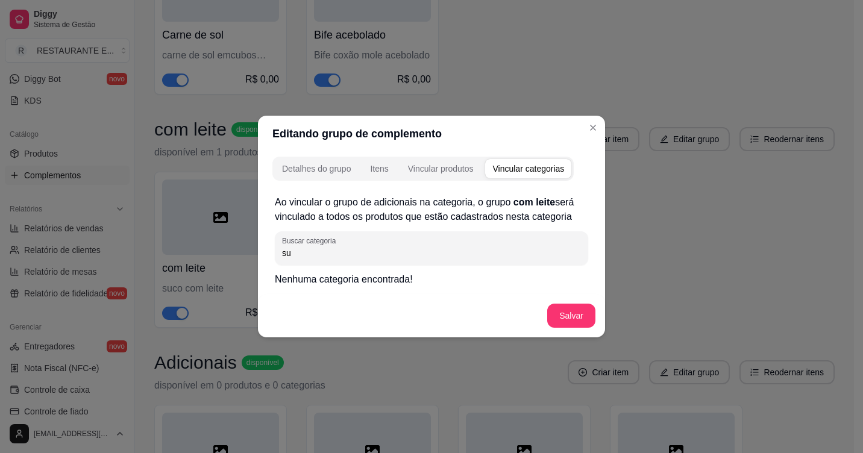
type input "s"
type input "e"
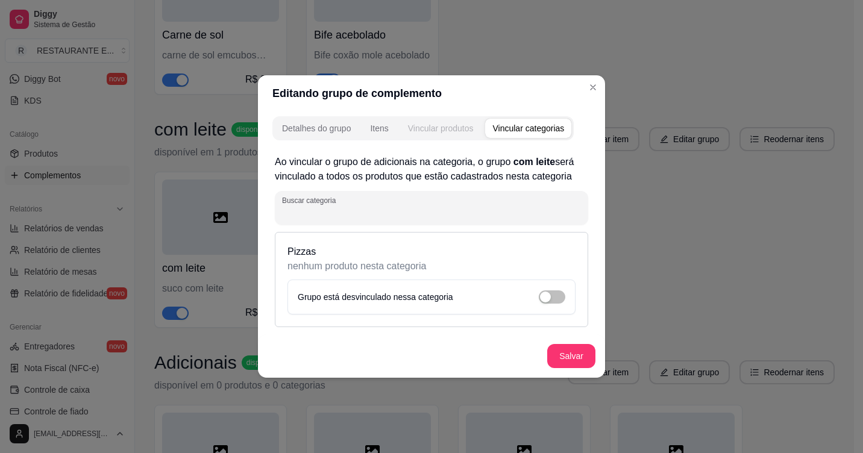
click at [450, 127] on div "Vincular produtos" at bounding box center [441, 128] width 66 height 12
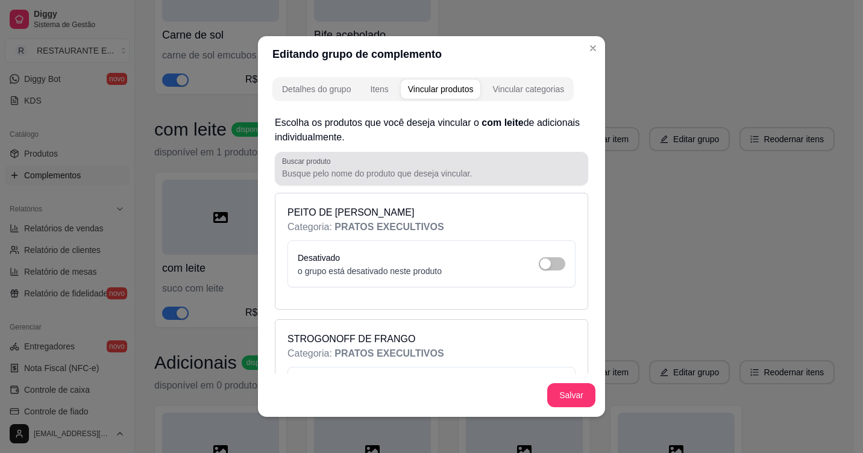
click at [399, 175] on input "Buscar produto" at bounding box center [431, 174] width 299 height 12
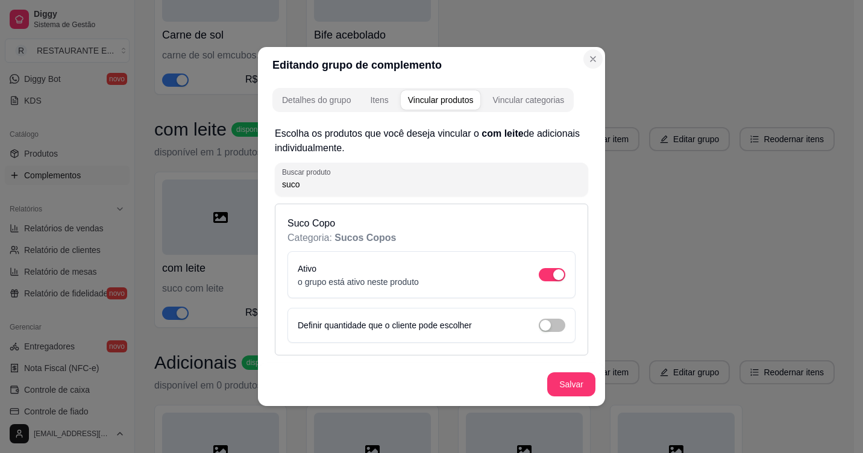
type input "suco"
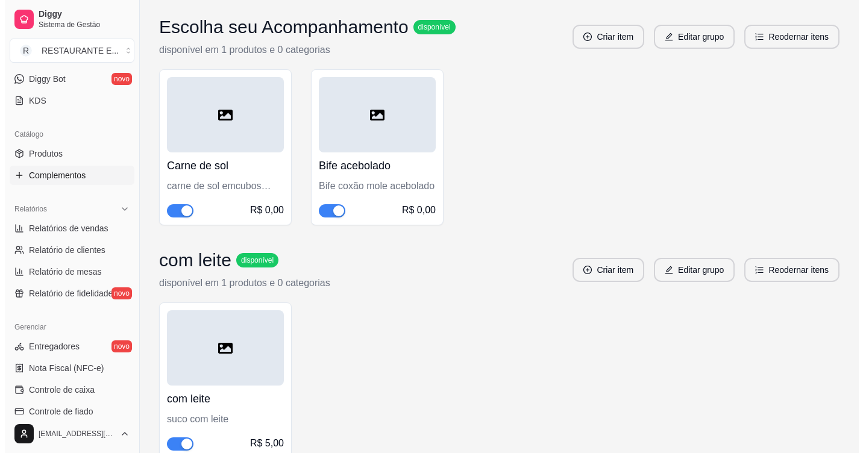
scroll to position [737, 0]
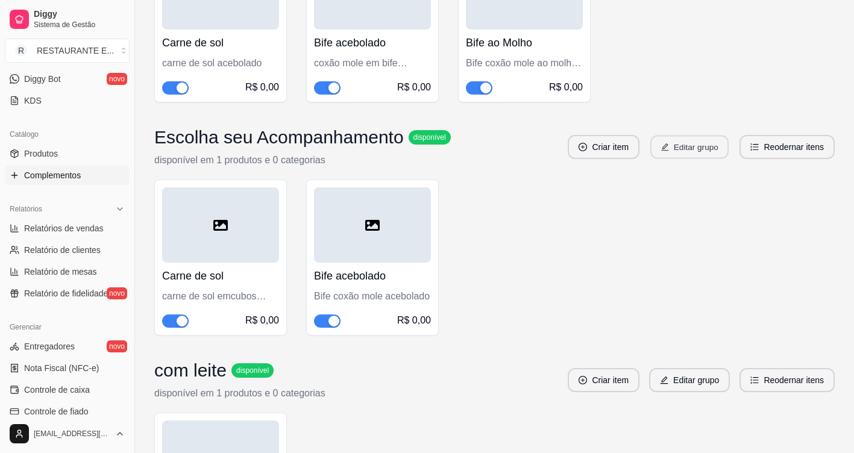
click at [699, 147] on button "Editar grupo" at bounding box center [690, 148] width 78 height 24
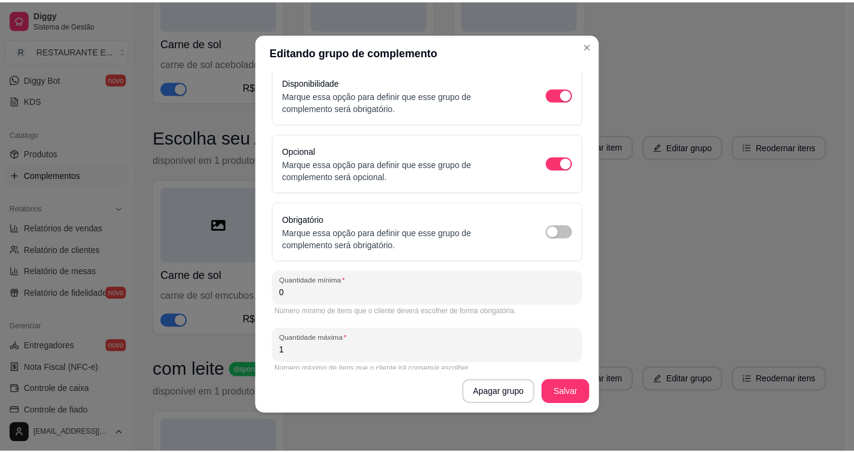
scroll to position [105, 0]
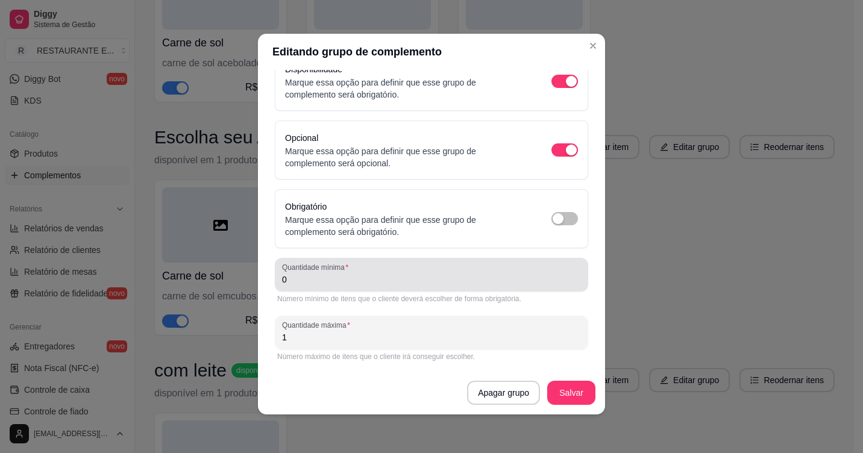
click at [294, 277] on input "0" at bounding box center [431, 280] width 299 height 12
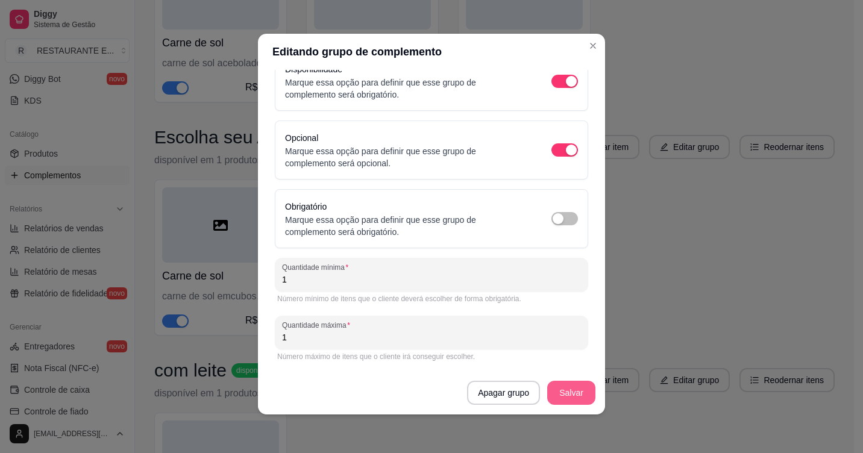
type input "1"
click at [570, 394] on button "Salvar" at bounding box center [571, 393] width 48 height 24
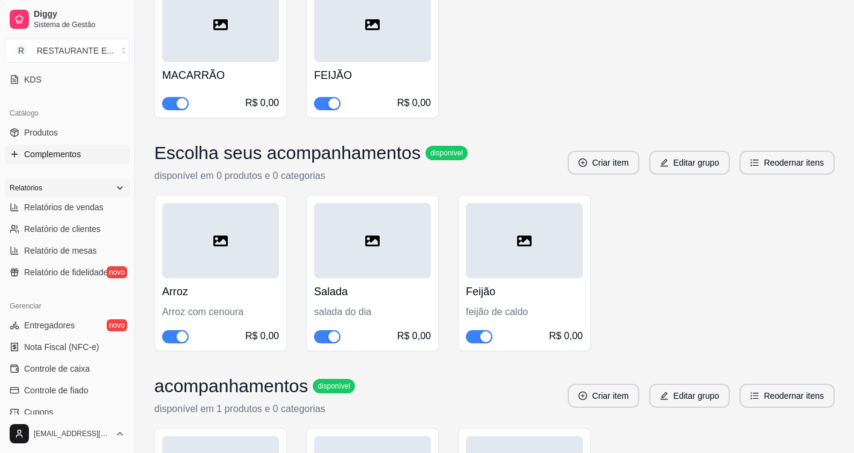
scroll to position [241, 0]
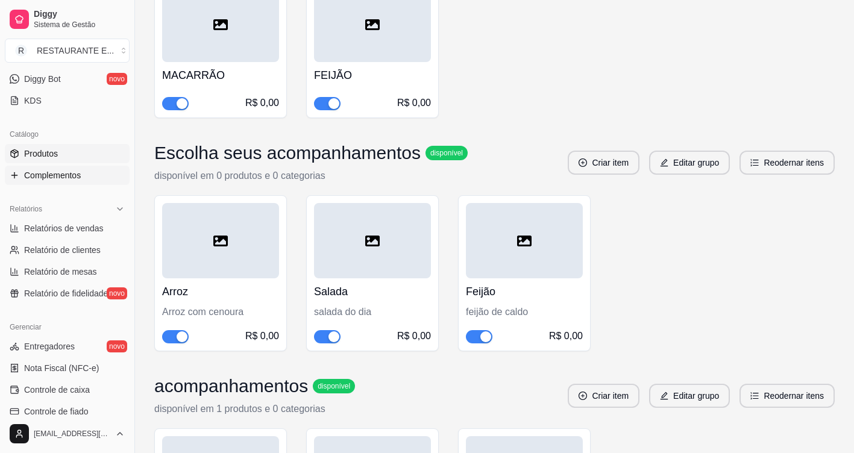
click at [66, 153] on link "Produtos" at bounding box center [67, 153] width 125 height 19
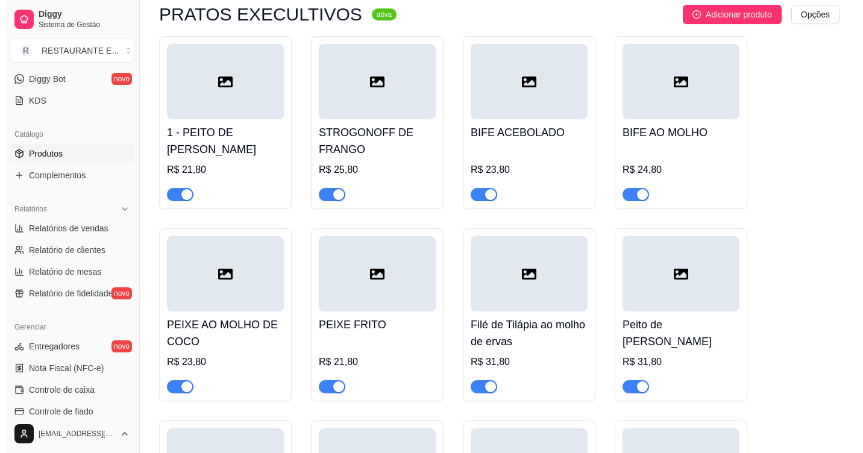
scroll to position [301, 0]
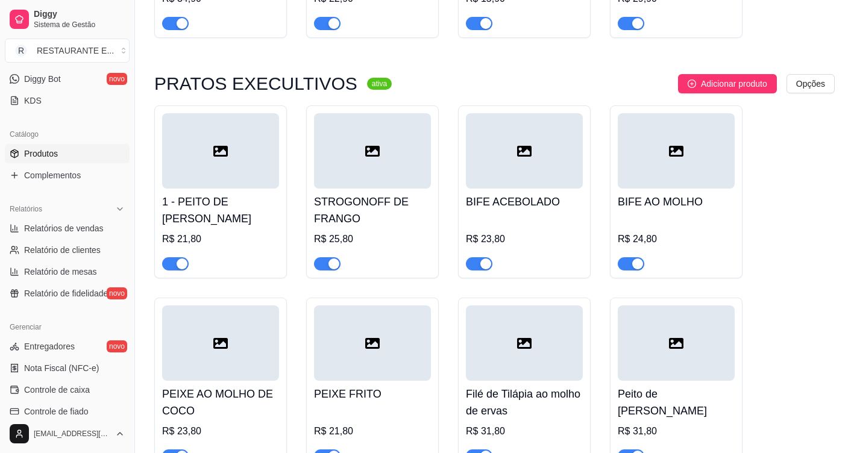
click at [242, 137] on div at bounding box center [220, 150] width 117 height 75
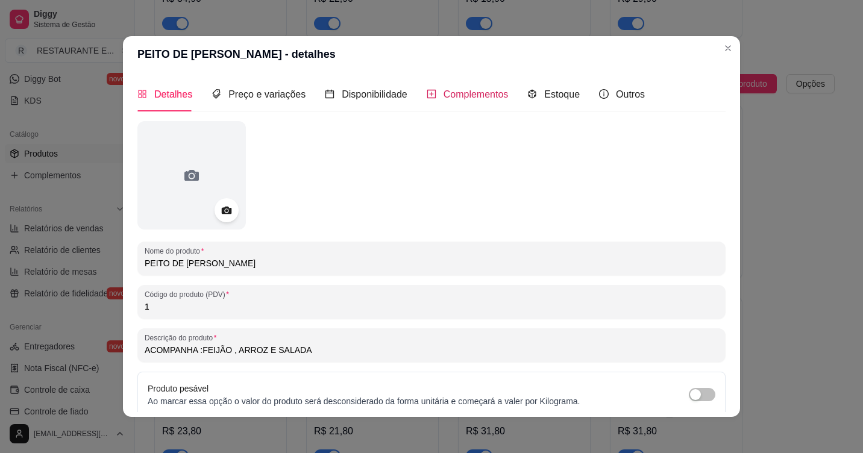
click at [458, 96] on span "Complementos" at bounding box center [476, 94] width 65 height 10
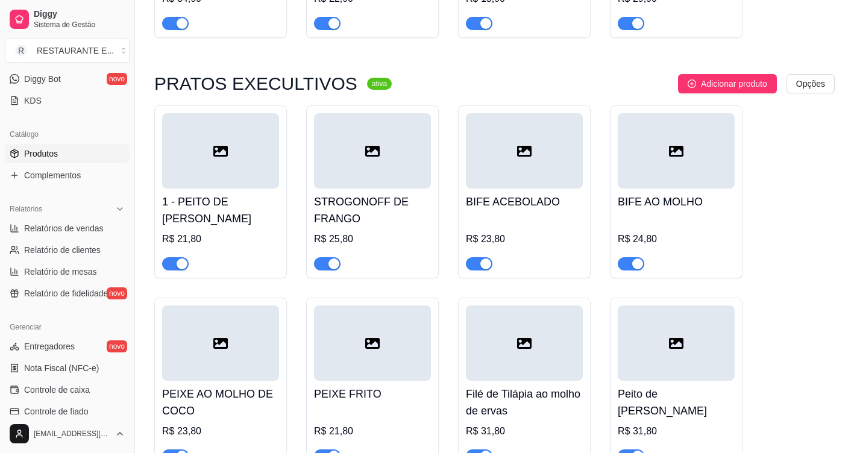
click at [244, 174] on div at bounding box center [220, 150] width 117 height 75
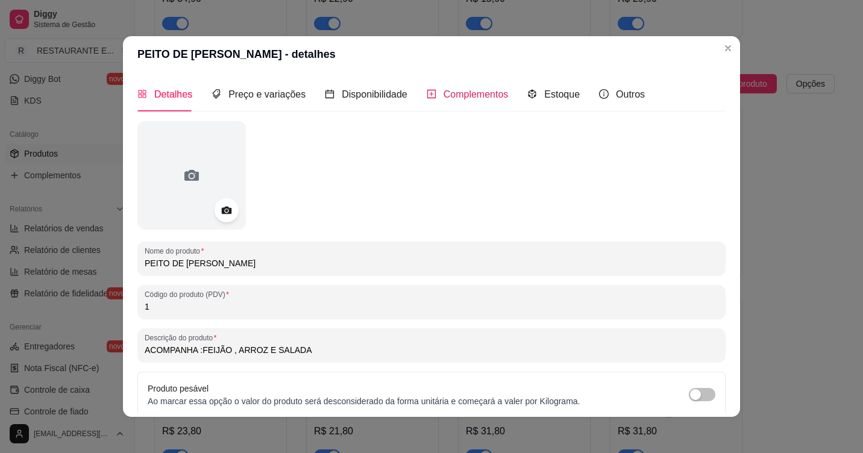
click at [463, 96] on span "Complementos" at bounding box center [476, 94] width 65 height 10
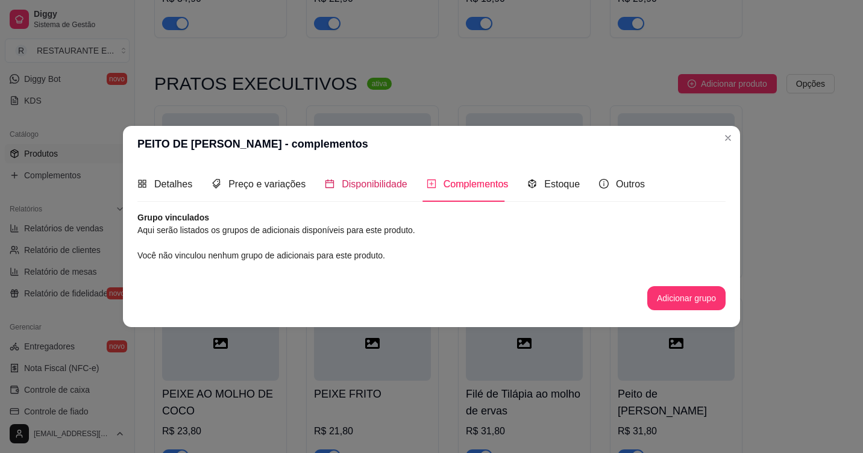
click at [370, 183] on span "Disponibilidade" at bounding box center [375, 184] width 66 height 10
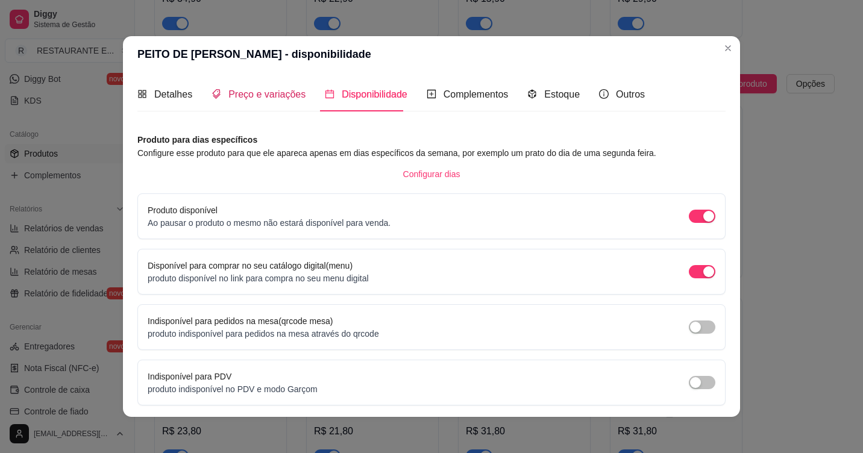
click at [284, 97] on span "Preço e variações" at bounding box center [267, 94] width 77 height 10
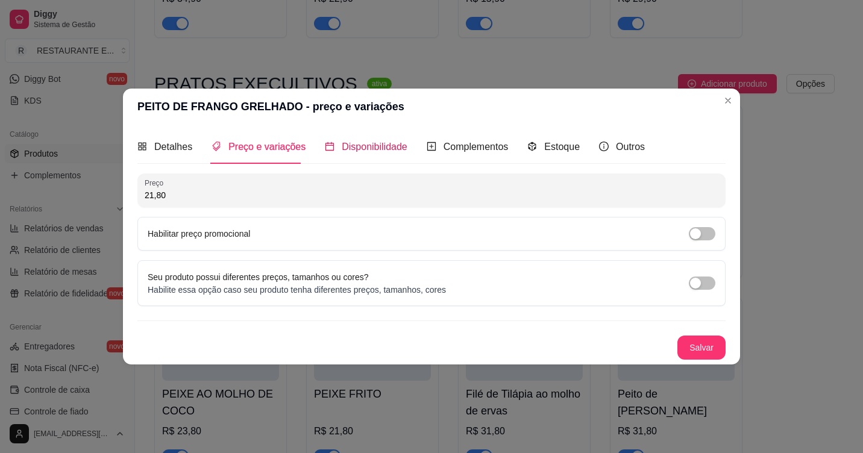
click at [381, 153] on div "Disponibilidade" at bounding box center [366, 146] width 83 height 15
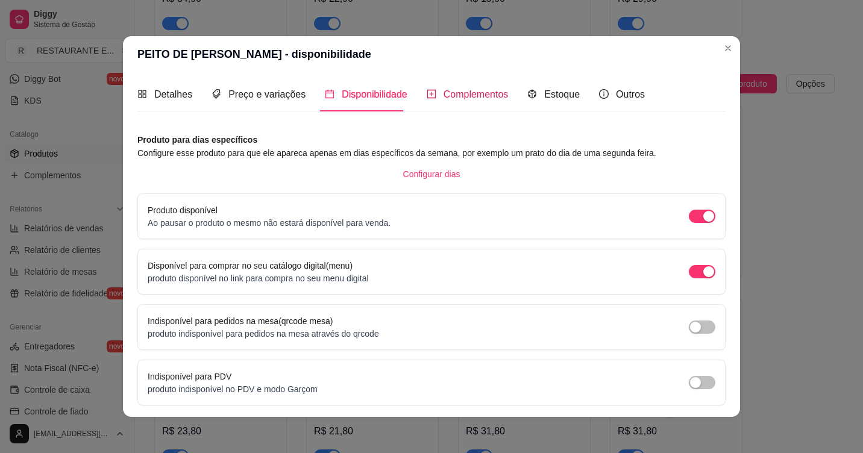
click at [471, 92] on span "Complementos" at bounding box center [476, 94] width 65 height 10
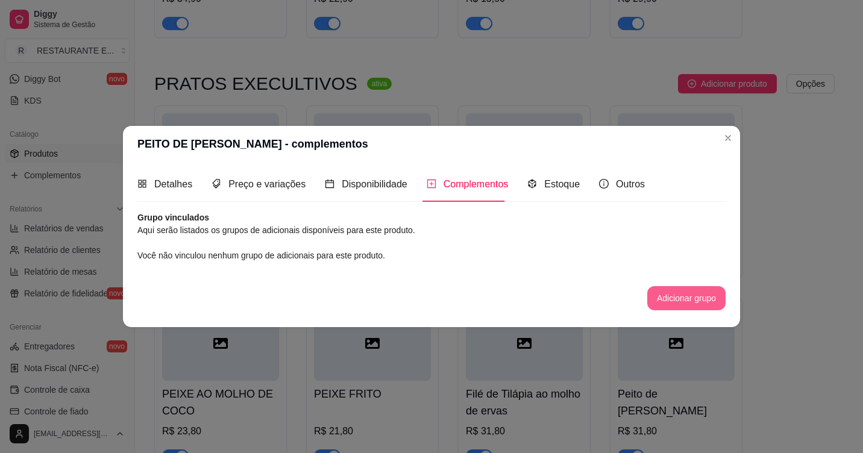
click at [680, 299] on button "Adicionar grupo" at bounding box center [687, 298] width 78 height 24
click at [685, 301] on button "Adicionar grupo" at bounding box center [687, 298] width 76 height 24
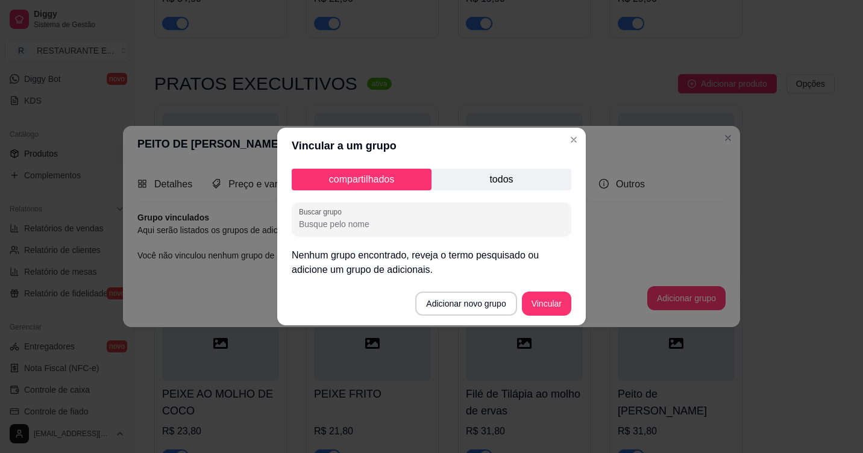
click at [371, 225] on input "Buscar grupo" at bounding box center [431, 224] width 265 height 12
type input "f"
click at [452, 304] on button "Adicionar novo grupo" at bounding box center [466, 304] width 98 height 24
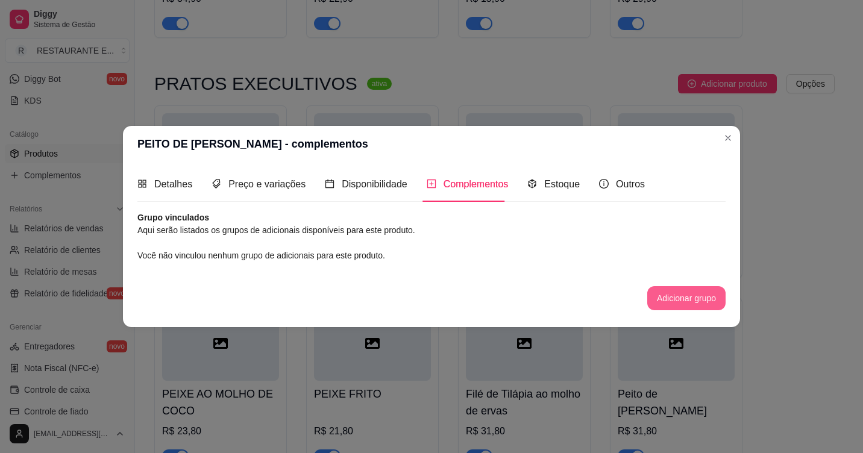
click at [698, 301] on button "Adicionar grupo" at bounding box center [687, 298] width 78 height 24
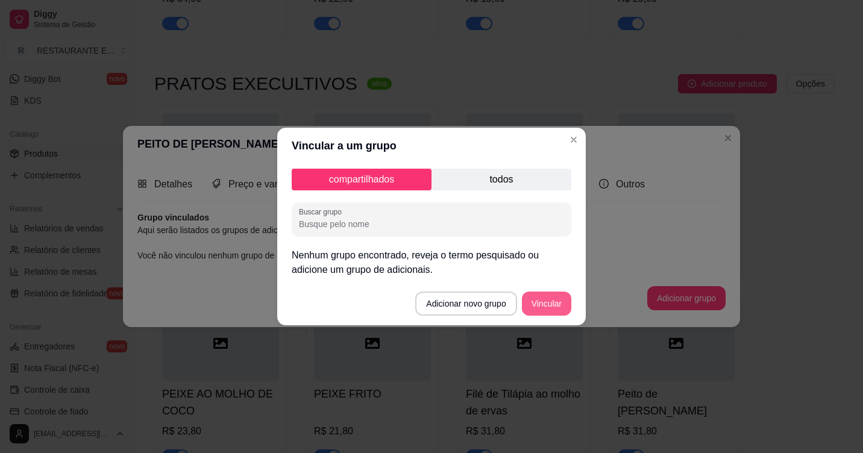
click at [552, 302] on button "Vincular" at bounding box center [546, 304] width 49 height 24
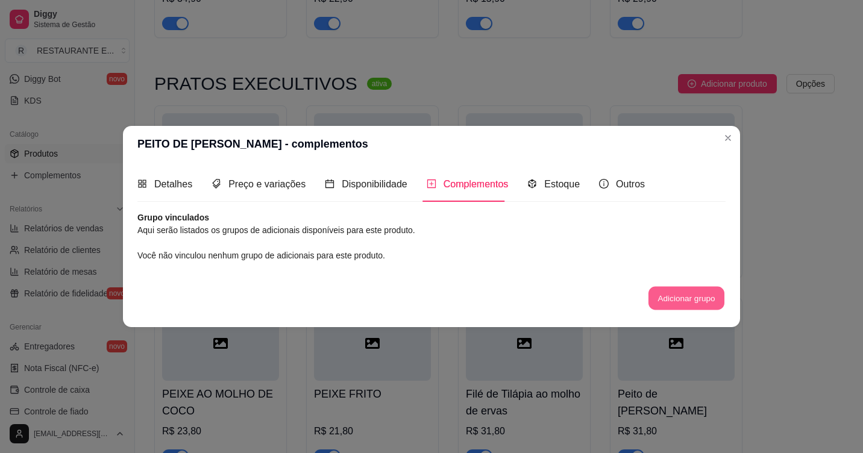
click at [697, 299] on button "Adicionar grupo" at bounding box center [687, 298] width 76 height 24
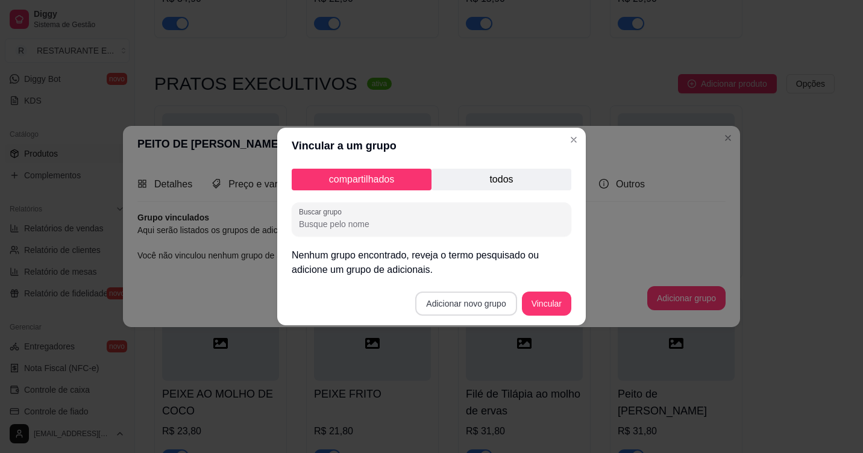
click at [465, 300] on button "Adicionar novo grupo" at bounding box center [465, 304] width 101 height 24
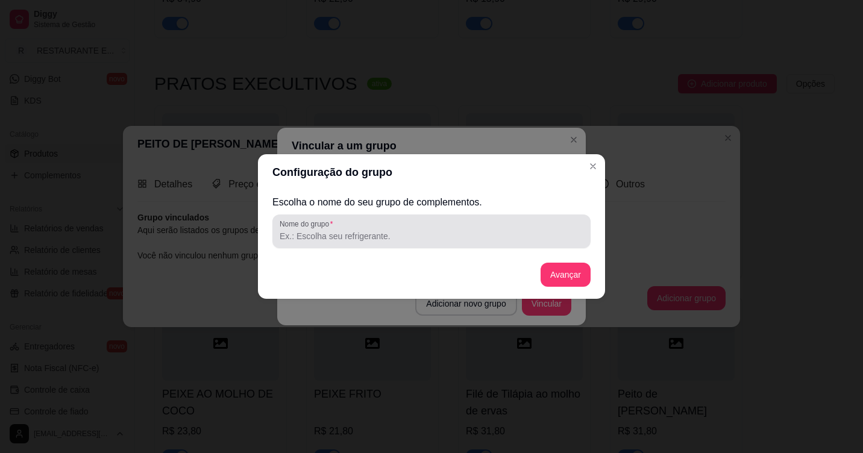
click at [365, 240] on input "Nome do grupo" at bounding box center [432, 236] width 304 height 12
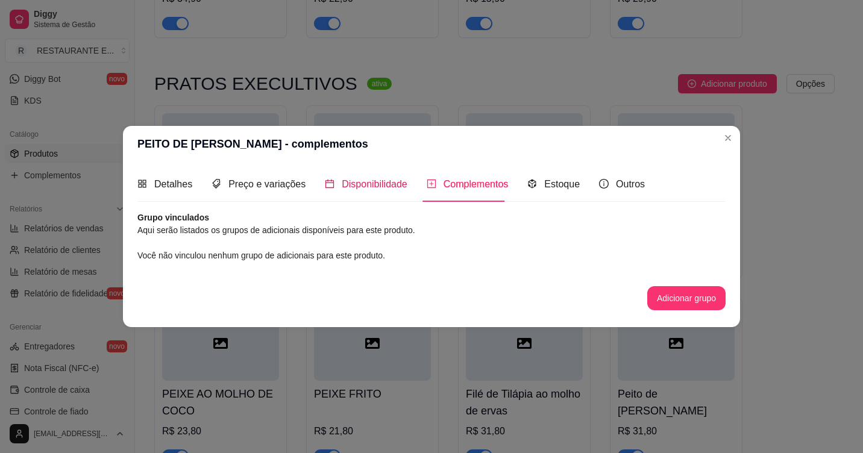
click at [359, 183] on span "Disponibilidade" at bounding box center [375, 184] width 66 height 10
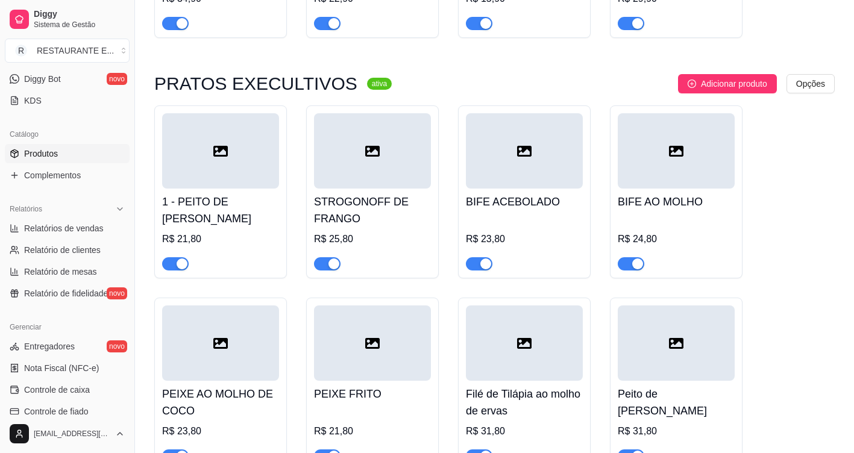
click at [227, 153] on icon at bounding box center [220, 151] width 14 height 11
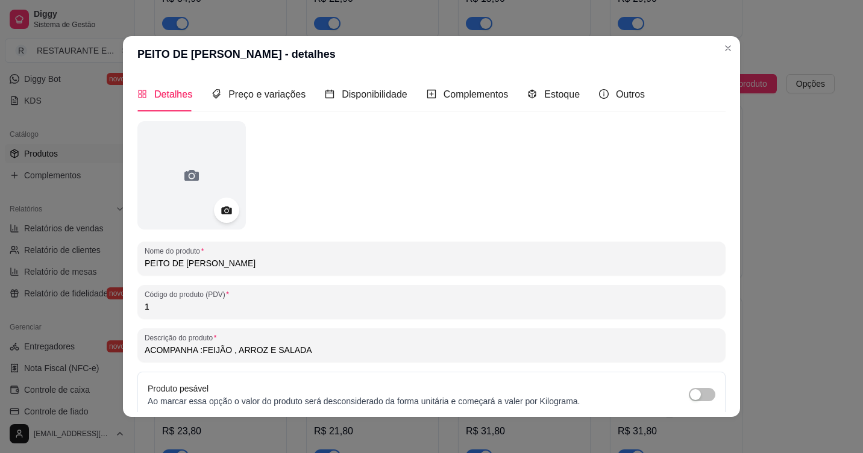
click at [224, 212] on icon at bounding box center [226, 211] width 14 height 14
click at [225, 212] on circle at bounding box center [226, 210] width 3 height 3
click at [225, 209] on icon at bounding box center [226, 211] width 14 height 14
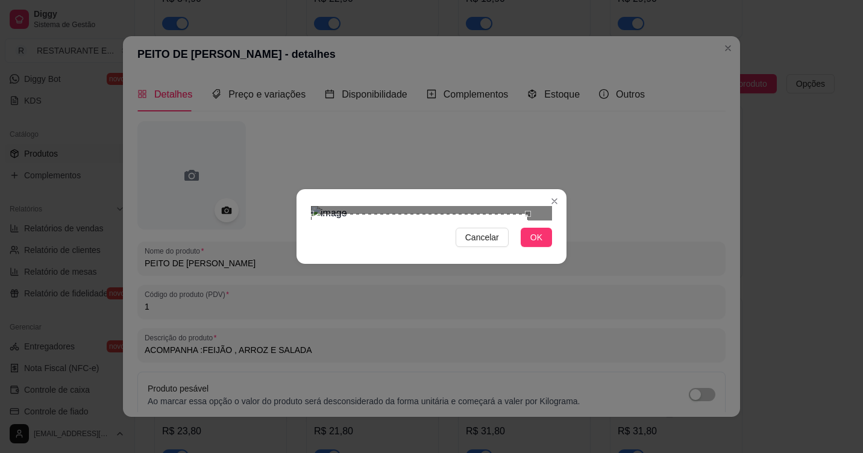
click at [399, 214] on div "Use the arrow keys to move the crop selection area" at bounding box center [419, 322] width 217 height 217
click at [528, 221] on div at bounding box center [431, 213] width 241 height 14
click at [542, 221] on div at bounding box center [431, 213] width 241 height 14
click at [540, 244] on span "OK" at bounding box center [537, 237] width 12 height 13
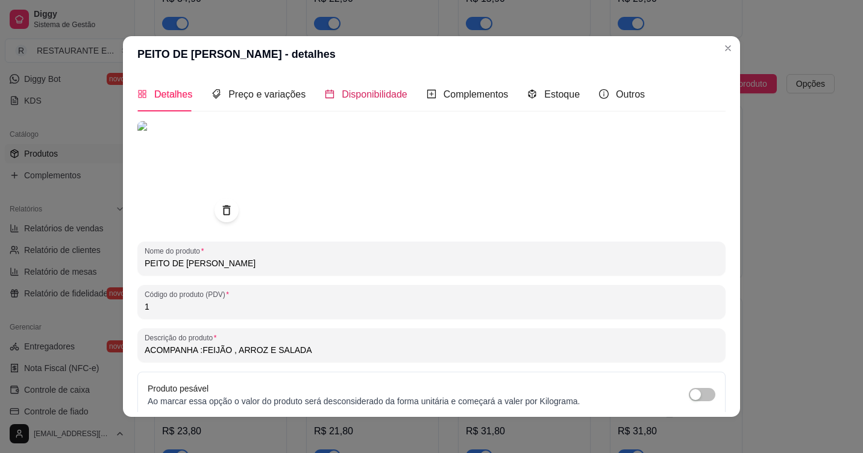
click at [356, 91] on span "Disponibilidade" at bounding box center [375, 94] width 66 height 10
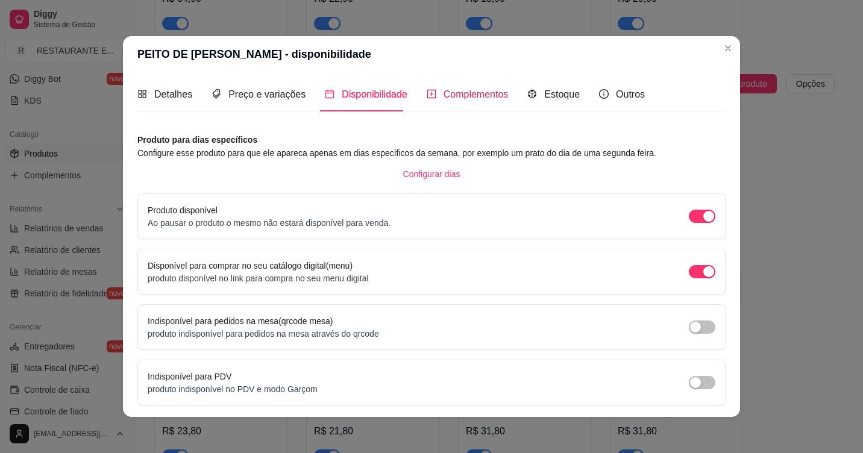
click at [482, 93] on span "Complementos" at bounding box center [476, 94] width 65 height 10
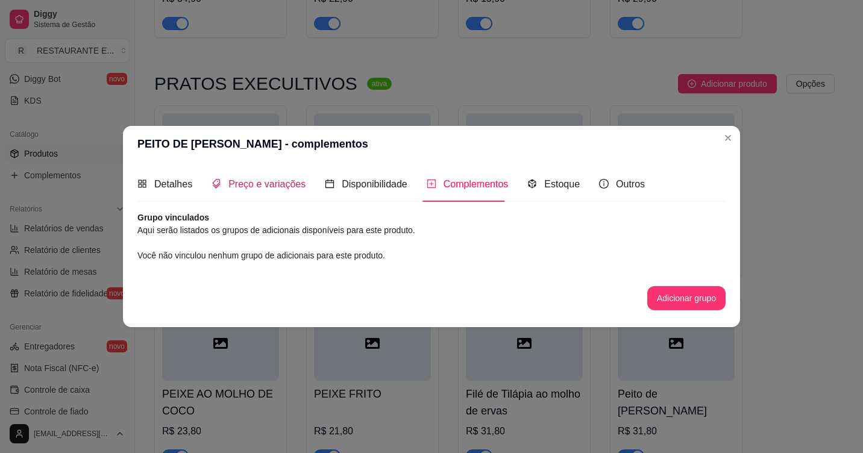
click at [258, 182] on span "Preço e variações" at bounding box center [267, 184] width 77 height 10
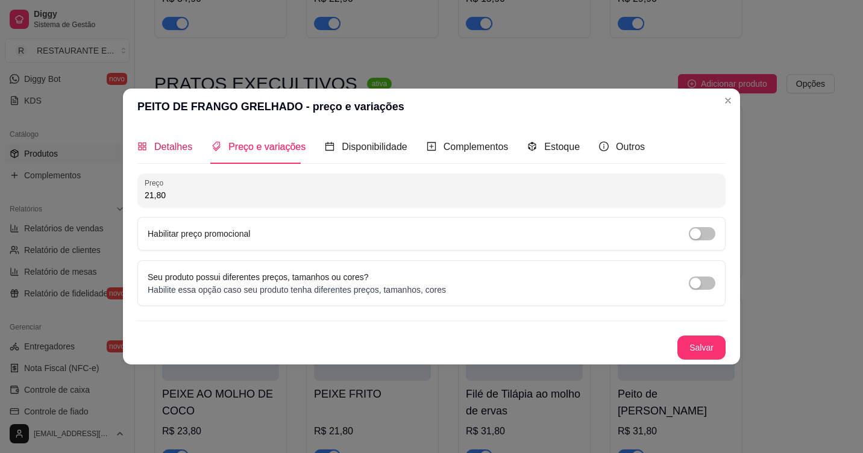
click at [178, 147] on span "Detalhes" at bounding box center [173, 147] width 38 height 10
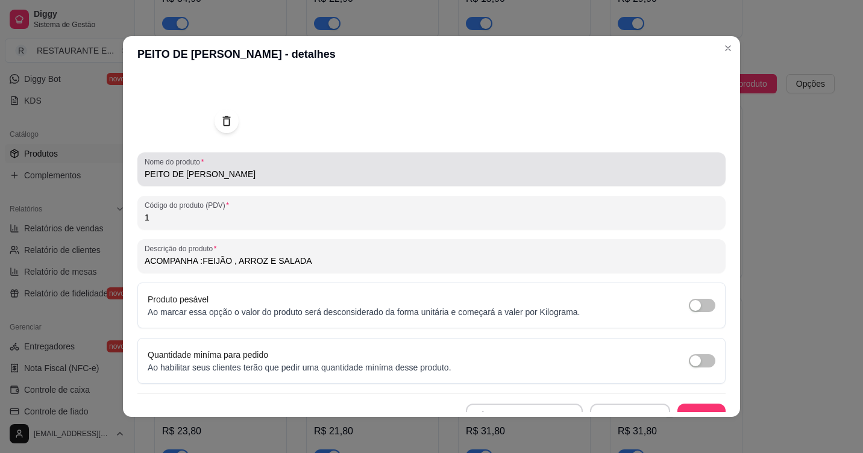
scroll to position [105, 0]
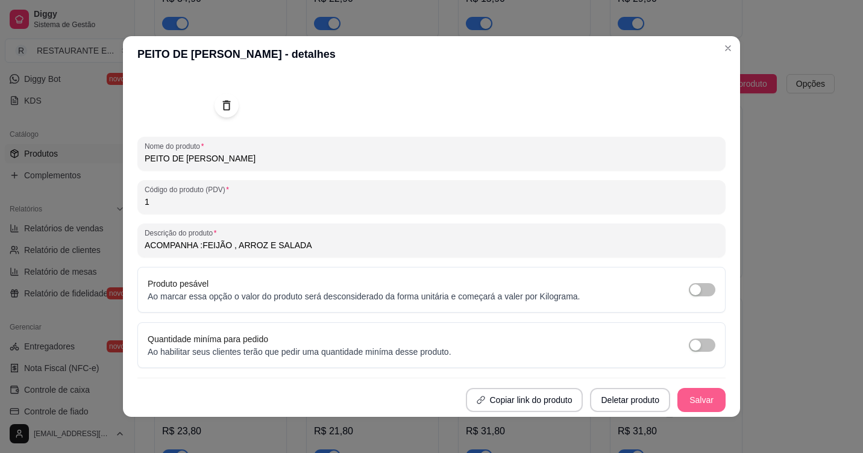
click at [690, 399] on button "Salvar" at bounding box center [702, 400] width 48 height 24
click at [689, 401] on button "Salvar" at bounding box center [701, 401] width 47 height 24
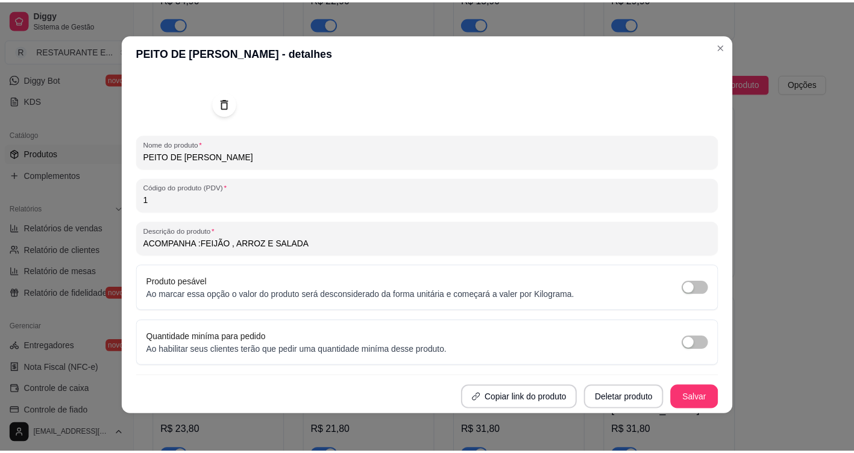
scroll to position [2, 0]
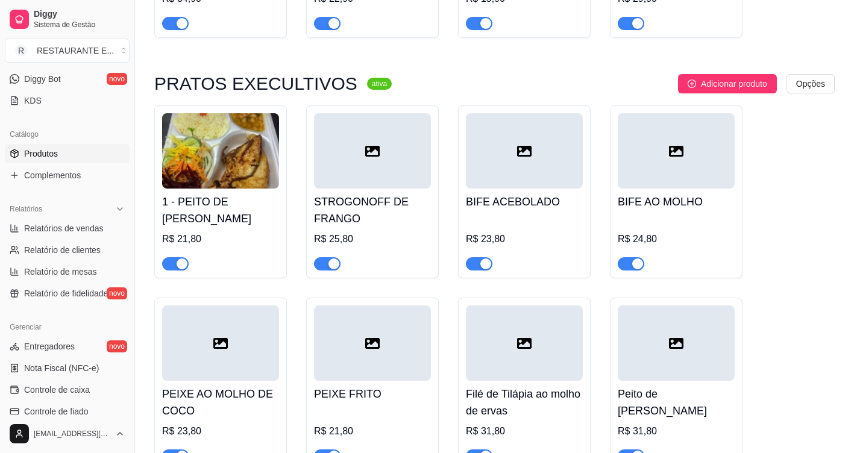
click at [382, 165] on div at bounding box center [372, 150] width 117 height 75
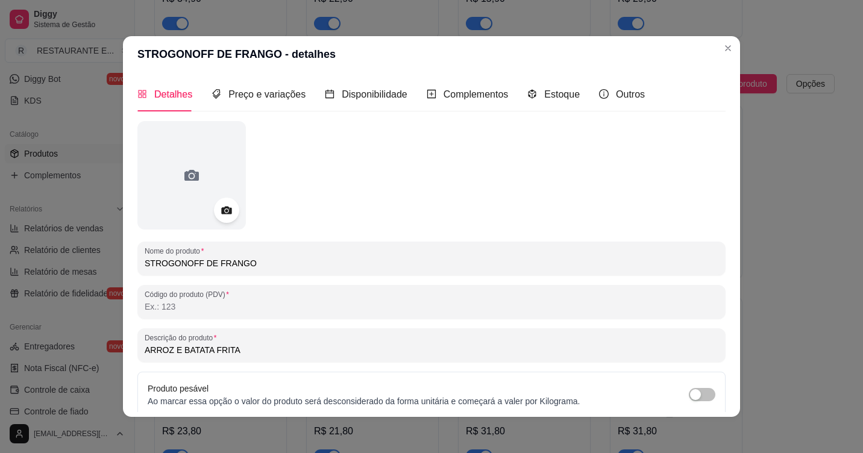
click at [221, 215] on icon at bounding box center [226, 211] width 14 height 14
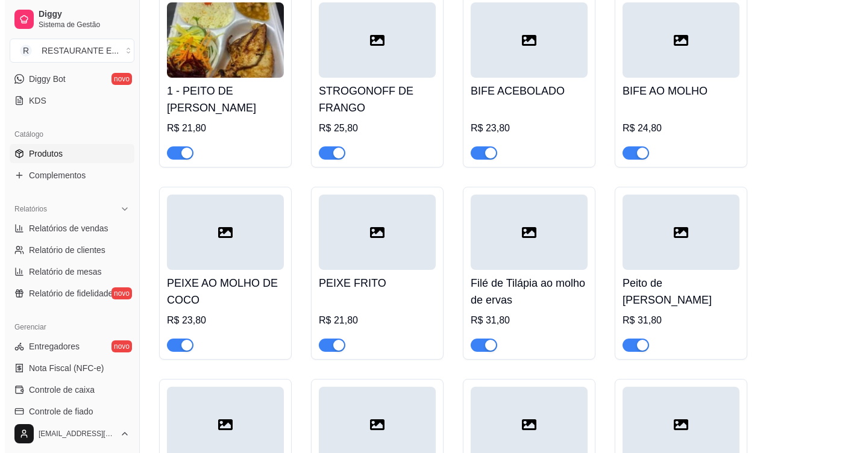
scroll to position [422, 0]
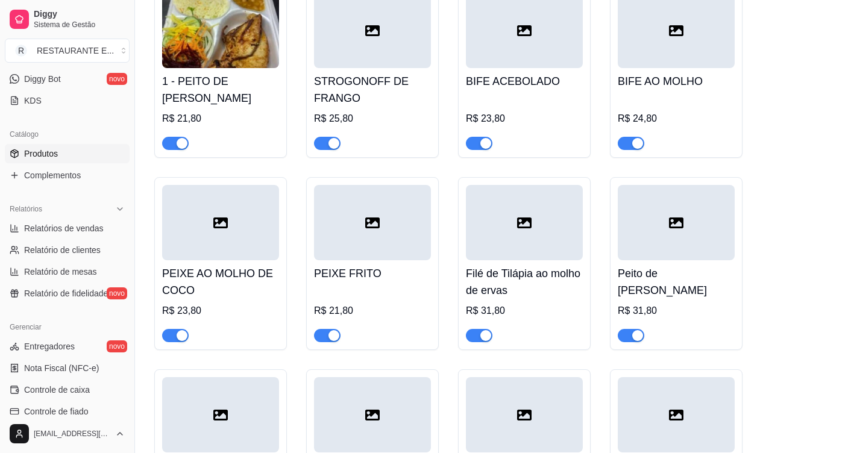
click at [672, 45] on div at bounding box center [676, 30] width 117 height 75
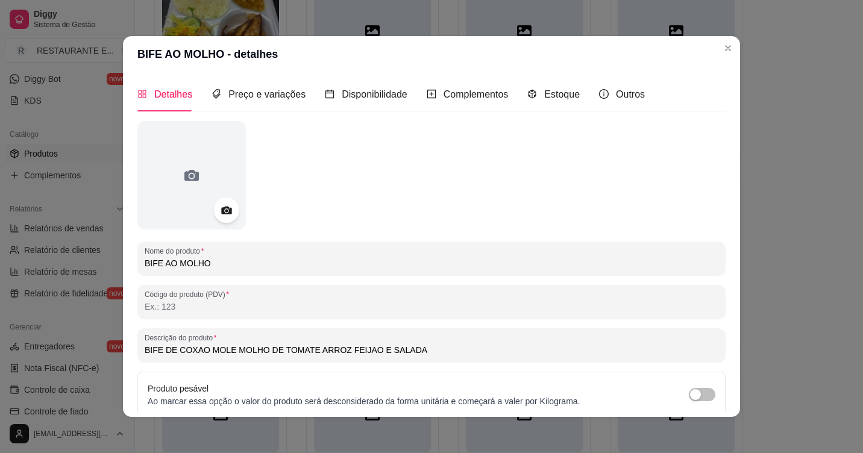
click at [222, 214] on icon at bounding box center [226, 211] width 10 height 8
click at [221, 213] on icon at bounding box center [226, 211] width 10 height 8
click at [222, 216] on icon at bounding box center [226, 211] width 14 height 14
click at [226, 209] on icon at bounding box center [226, 211] width 10 height 8
click at [221, 210] on icon at bounding box center [226, 211] width 10 height 8
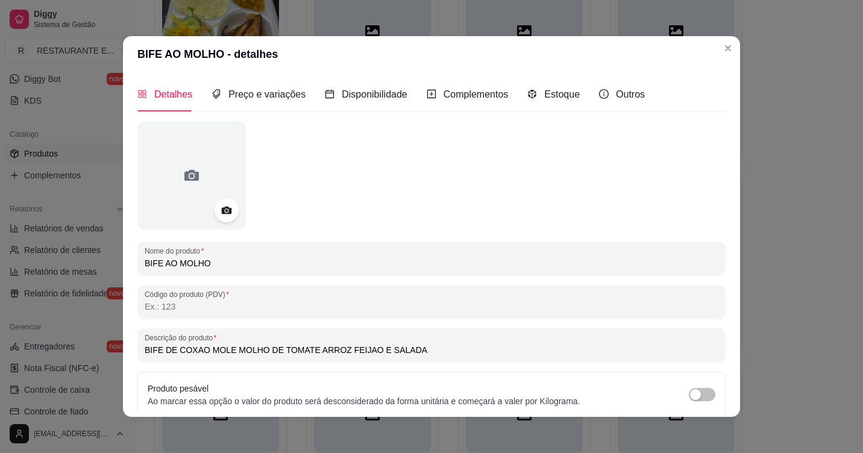
drag, startPoint x: 195, startPoint y: 176, endPoint x: 295, endPoint y: 160, distance: 101.3
click at [319, 156] on div at bounding box center [431, 175] width 588 height 109
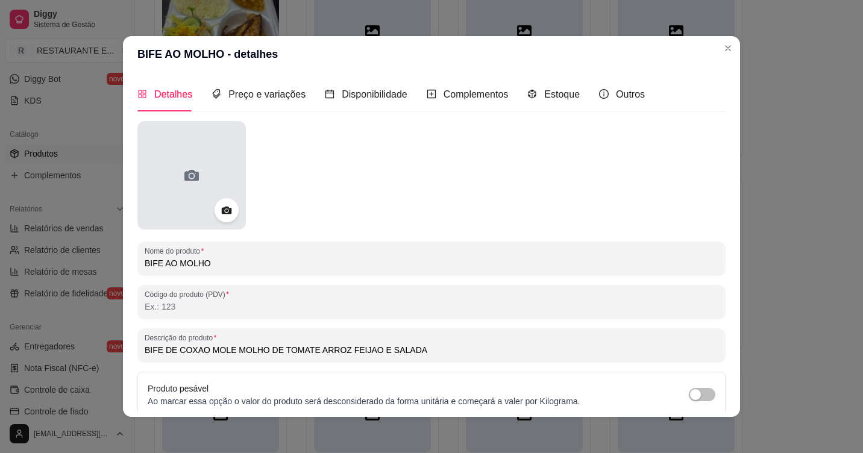
click at [207, 162] on div at bounding box center [191, 175] width 109 height 109
click at [204, 178] on div at bounding box center [191, 175] width 109 height 109
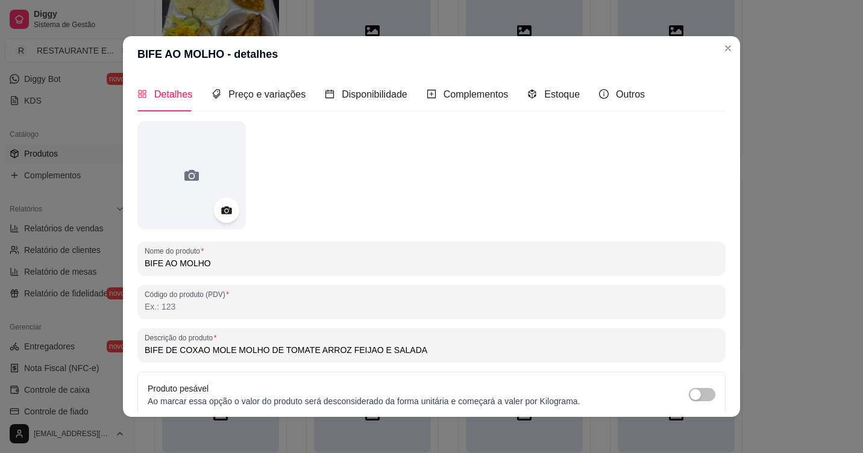
click at [221, 213] on icon at bounding box center [226, 211] width 10 height 8
